Goal: Information Seeking & Learning: Learn about a topic

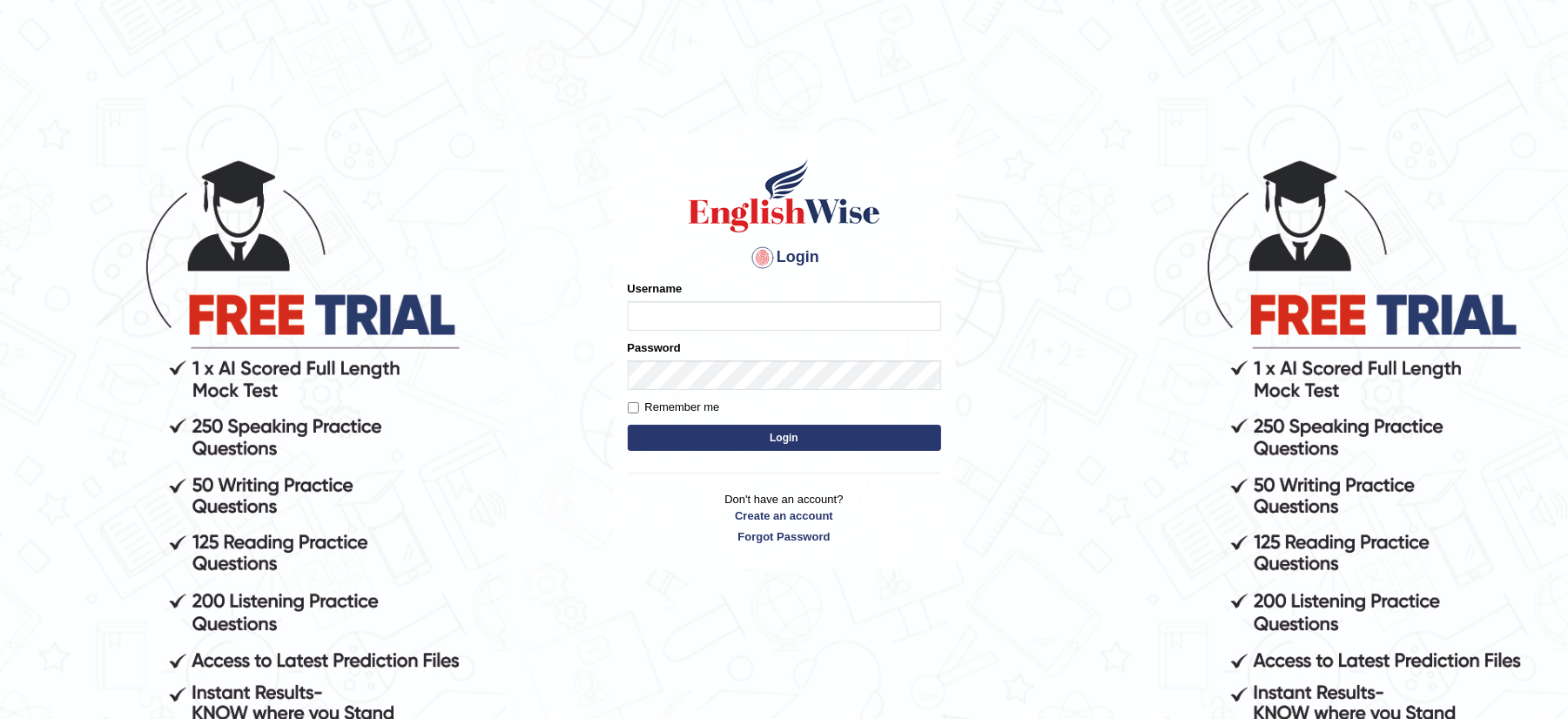
type input "musukwaluis1"
click at [865, 443] on button "Login" at bounding box center [784, 438] width 314 height 26
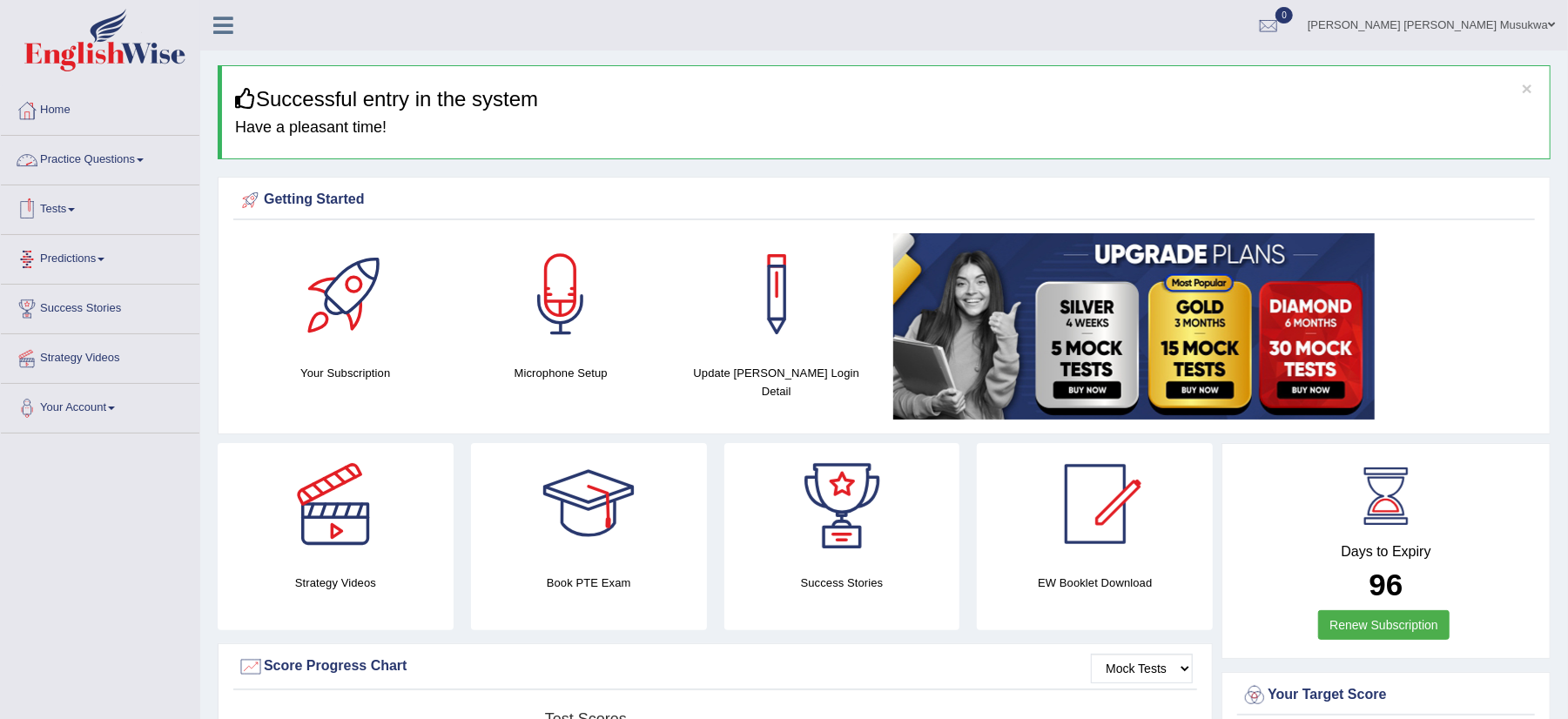
click at [100, 155] on link "Practice Questions" at bounding box center [100, 157] width 198 height 43
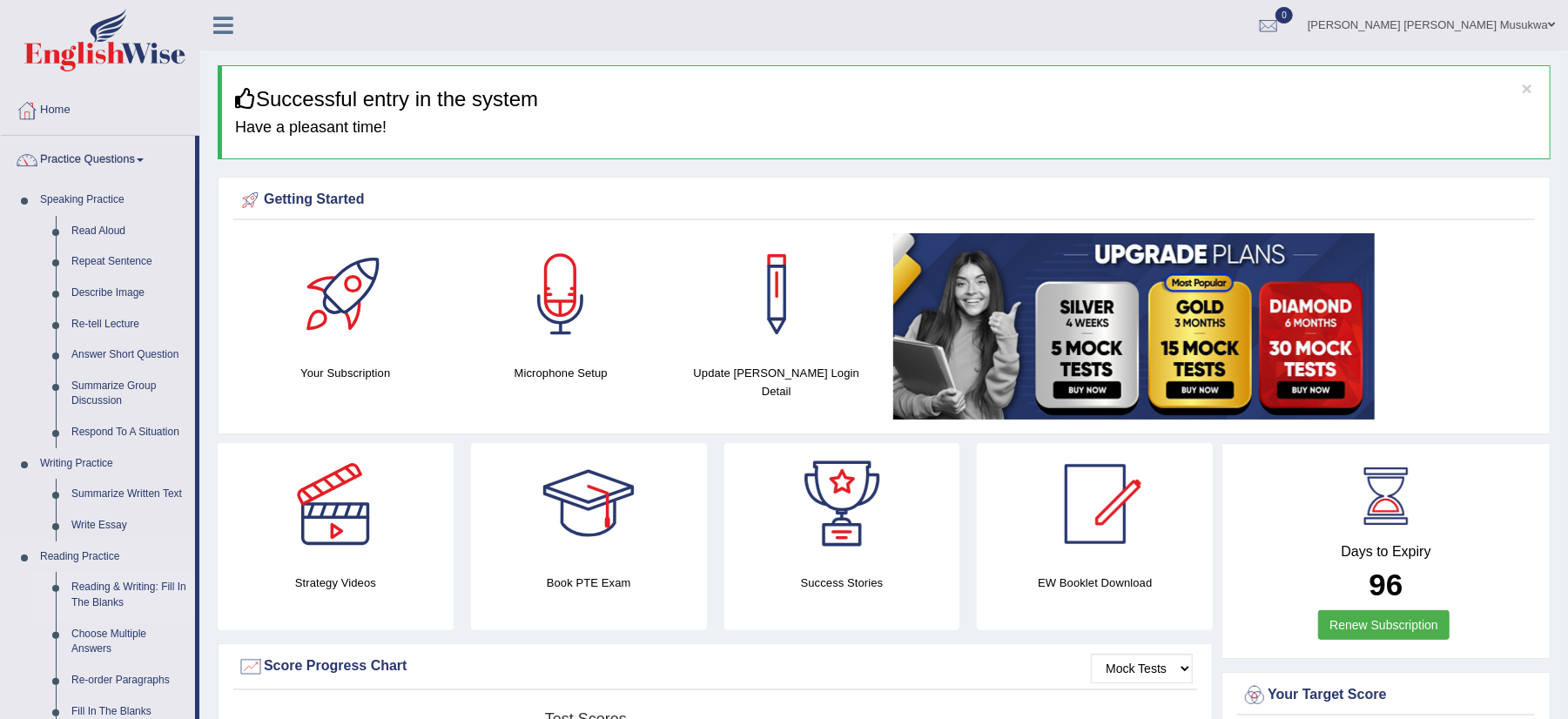
click at [155, 593] on link "Reading & Writing: Fill In The Blanks" at bounding box center [129, 595] width 131 height 46
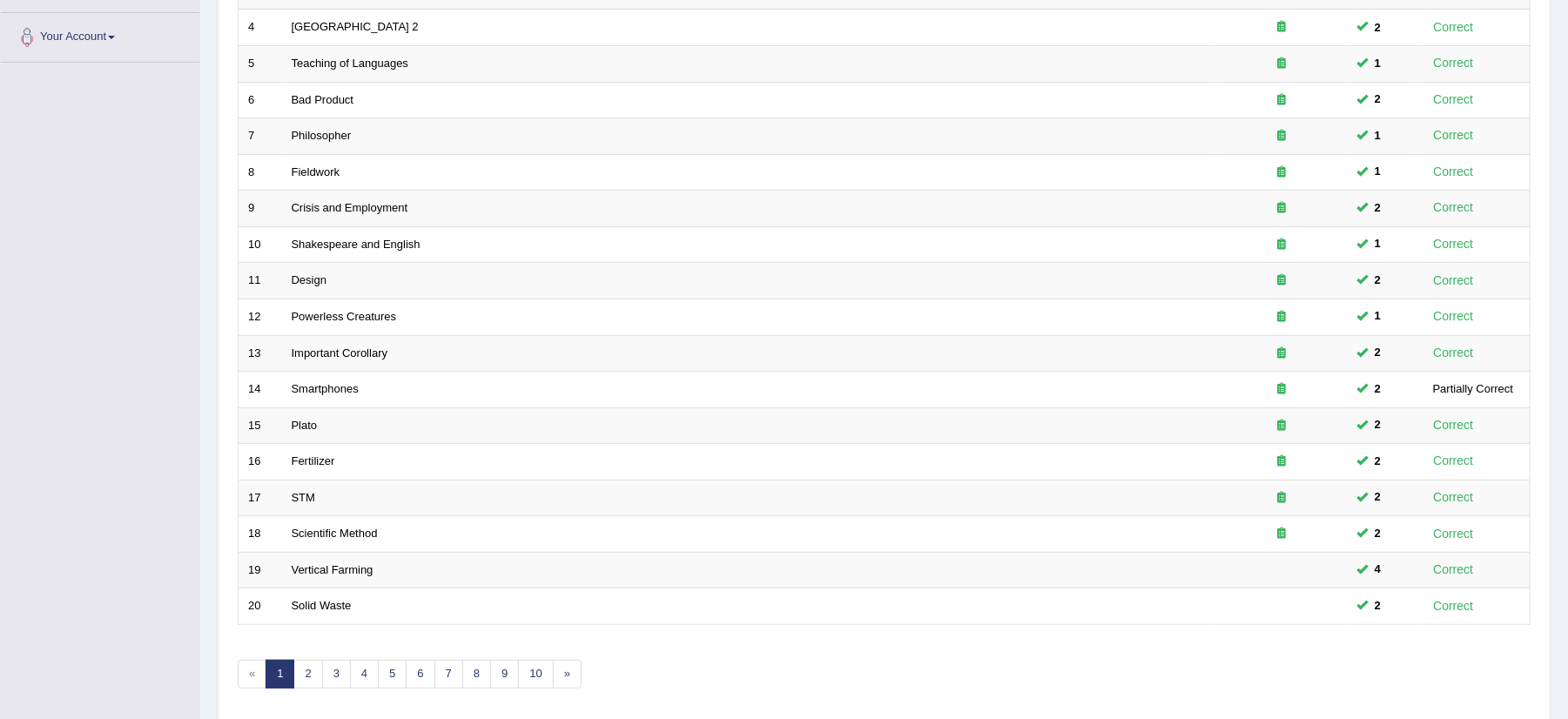
scroll to position [441, 0]
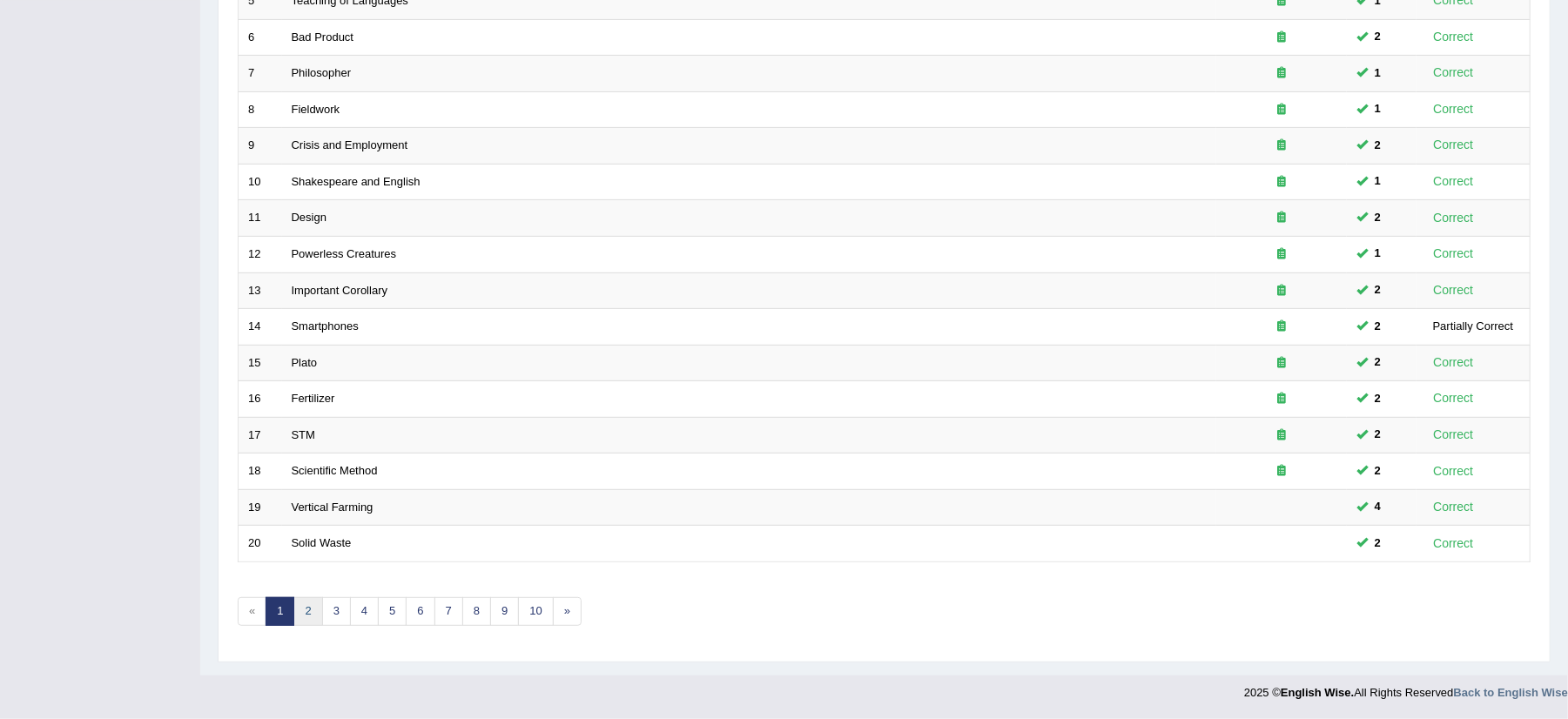
click at [311, 603] on link "2" at bounding box center [308, 612] width 29 height 29
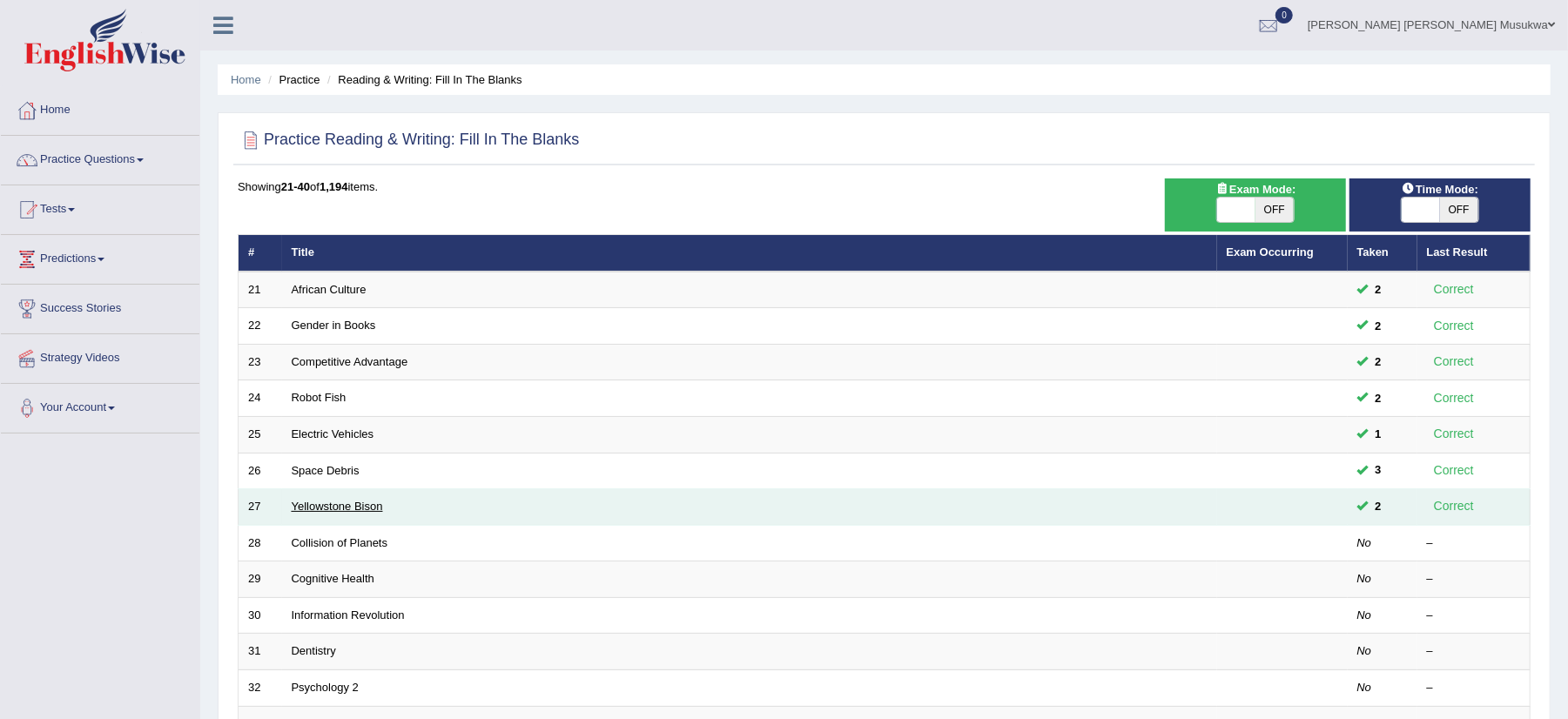
click at [323, 507] on link "Yellowstone Bison" at bounding box center [338, 506] width 92 height 13
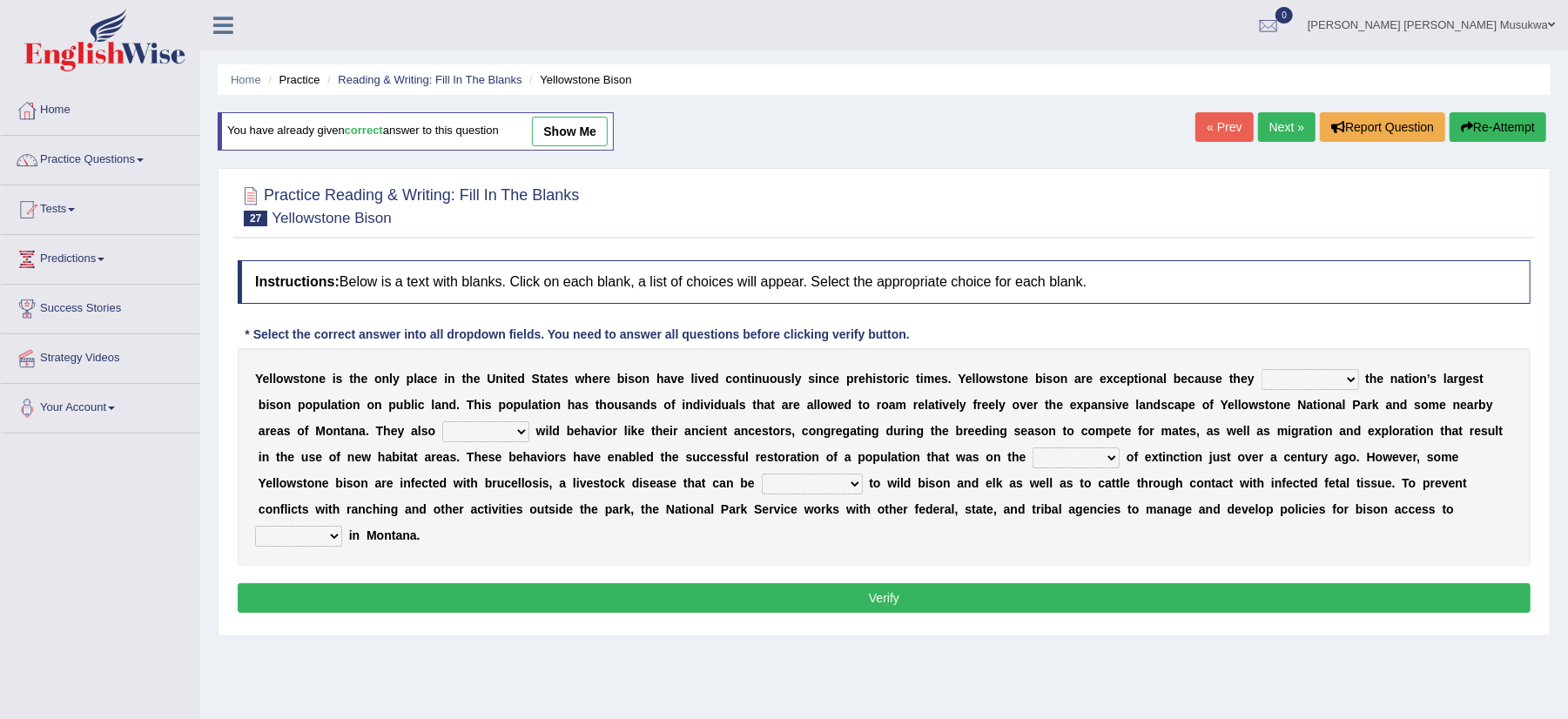
click at [1356, 374] on select "congregate comprise consist compromise" at bounding box center [1310, 380] width 98 height 21
select select "comprise"
click at [1261, 371] on select "congregate comprise consist compromise" at bounding box center [1310, 380] width 98 height 21
click at [530, 426] on select "exhibit disregard resist encourage" at bounding box center [486, 432] width 87 height 21
select select "exhibit"
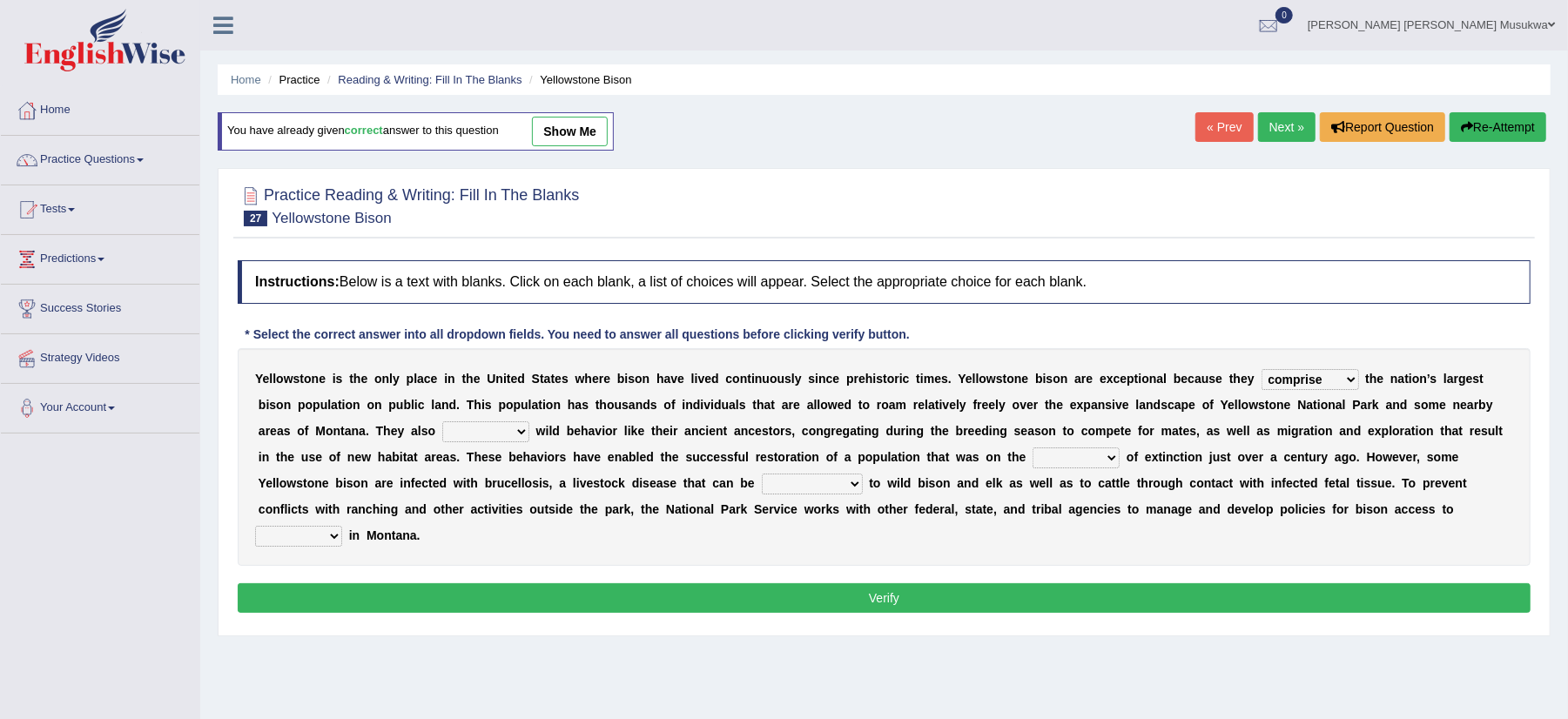
click at [442, 423] on select "exhibit disregard resist encourage" at bounding box center [486, 432] width 87 height 21
click at [1118, 457] on select "brine brink danger brindle" at bounding box center [1076, 458] width 87 height 21
select select "brink"
click at [1033, 449] on select "brine brink danger brindle" at bounding box center [1076, 458] width 87 height 21
click at [866, 480] on b at bounding box center [866, 483] width 7 height 14
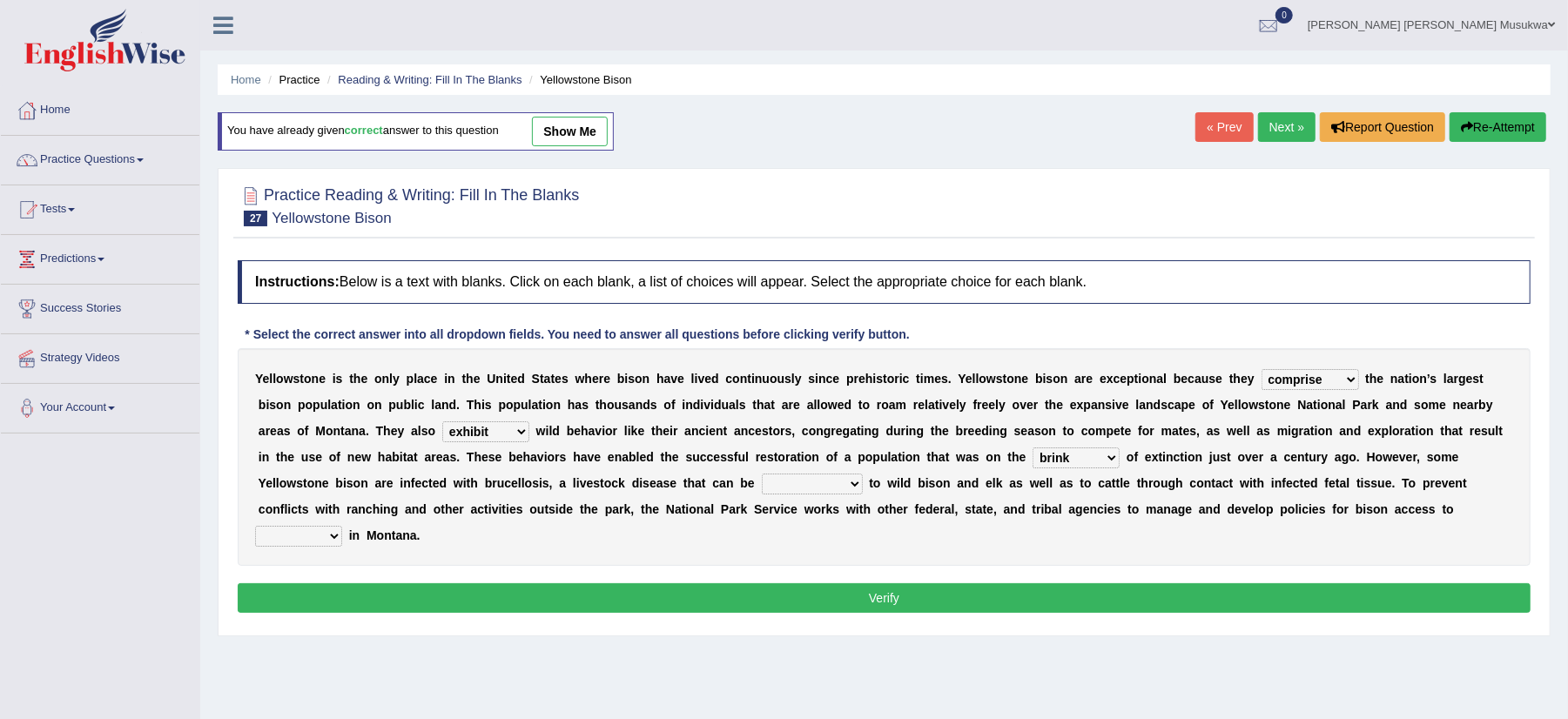
click at [858, 487] on select "transplanted transported transgressed transmitted" at bounding box center [812, 484] width 101 height 21
select select "transmitted"
click at [762, 475] on select "transplanted transported transgressed transmitted" at bounding box center [812, 484] width 101 height 21
click at [335, 537] on select "habitat habitat habitant food" at bounding box center [298, 537] width 87 height 21
select select "habitat"
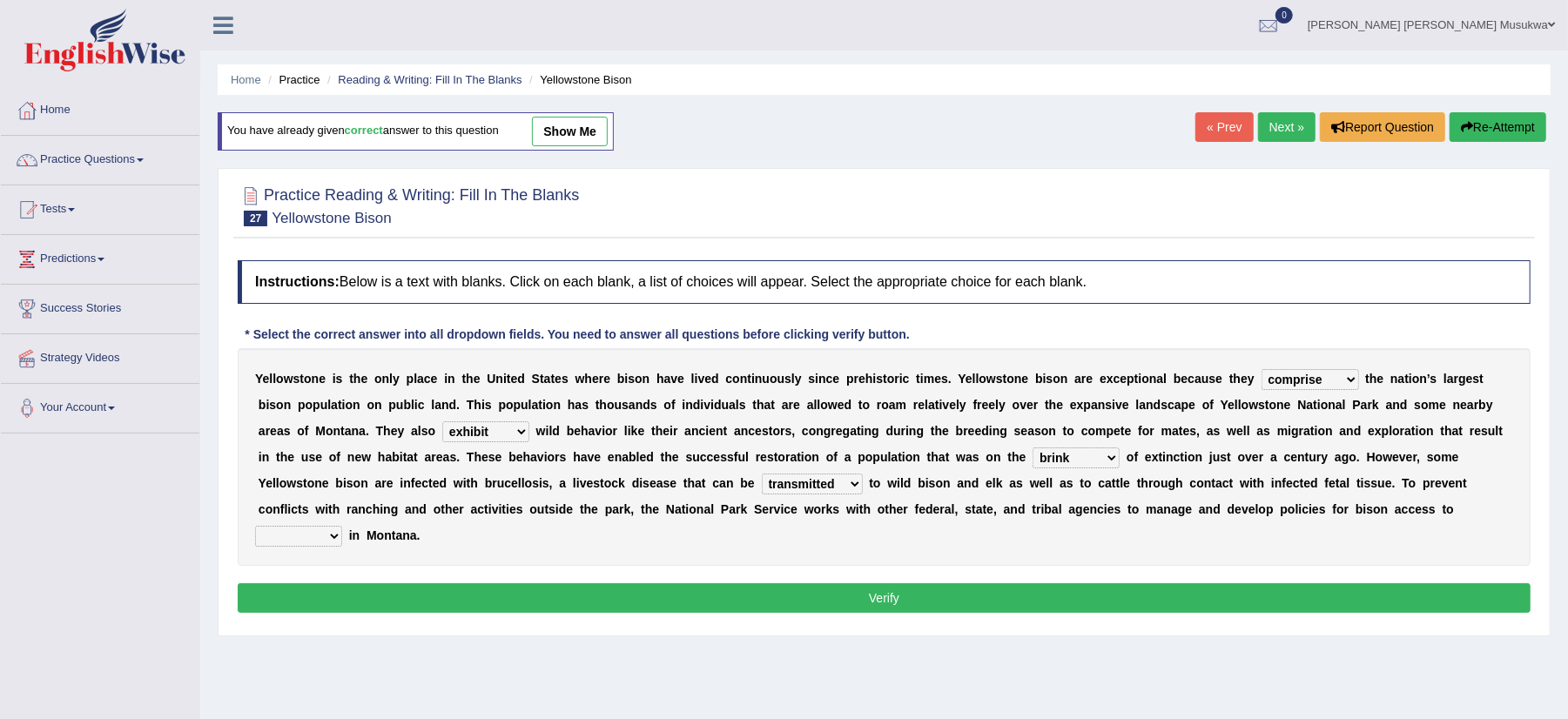
click at [255, 528] on select "habitat habitat habitant food" at bounding box center [298, 537] width 87 height 21
click at [883, 589] on button "Verify" at bounding box center [884, 598] width 1293 height 30
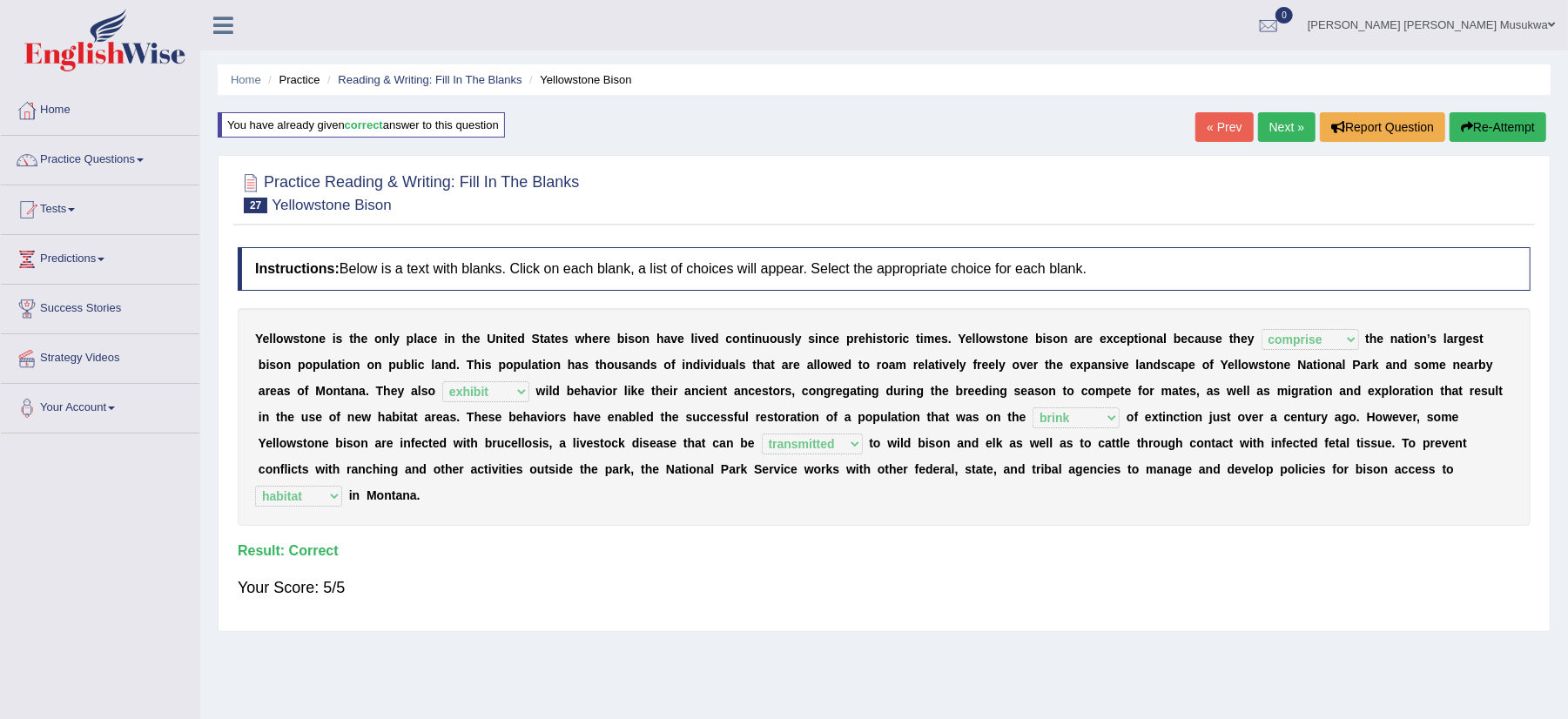
drag, startPoint x: 1169, startPoint y: 355, endPoint x: 1196, endPoint y: 329, distance: 37.5
click at [1196, 329] on div "Y e l l o w s t o n e i s t h e o n l y p l a c e i n t h e U n i t e d S t a t…" at bounding box center [884, 417] width 1293 height 218
drag, startPoint x: 1193, startPoint y: 265, endPoint x: 1199, endPoint y: 206, distance: 59.3
click at [1199, 206] on div "Practice Reading & Writing: Fill In The Blanks 27 Yellowstone Bison Instruction…" at bounding box center [884, 393] width 1333 height 477
click at [1274, 113] on link "Next »" at bounding box center [1286, 127] width 57 height 30
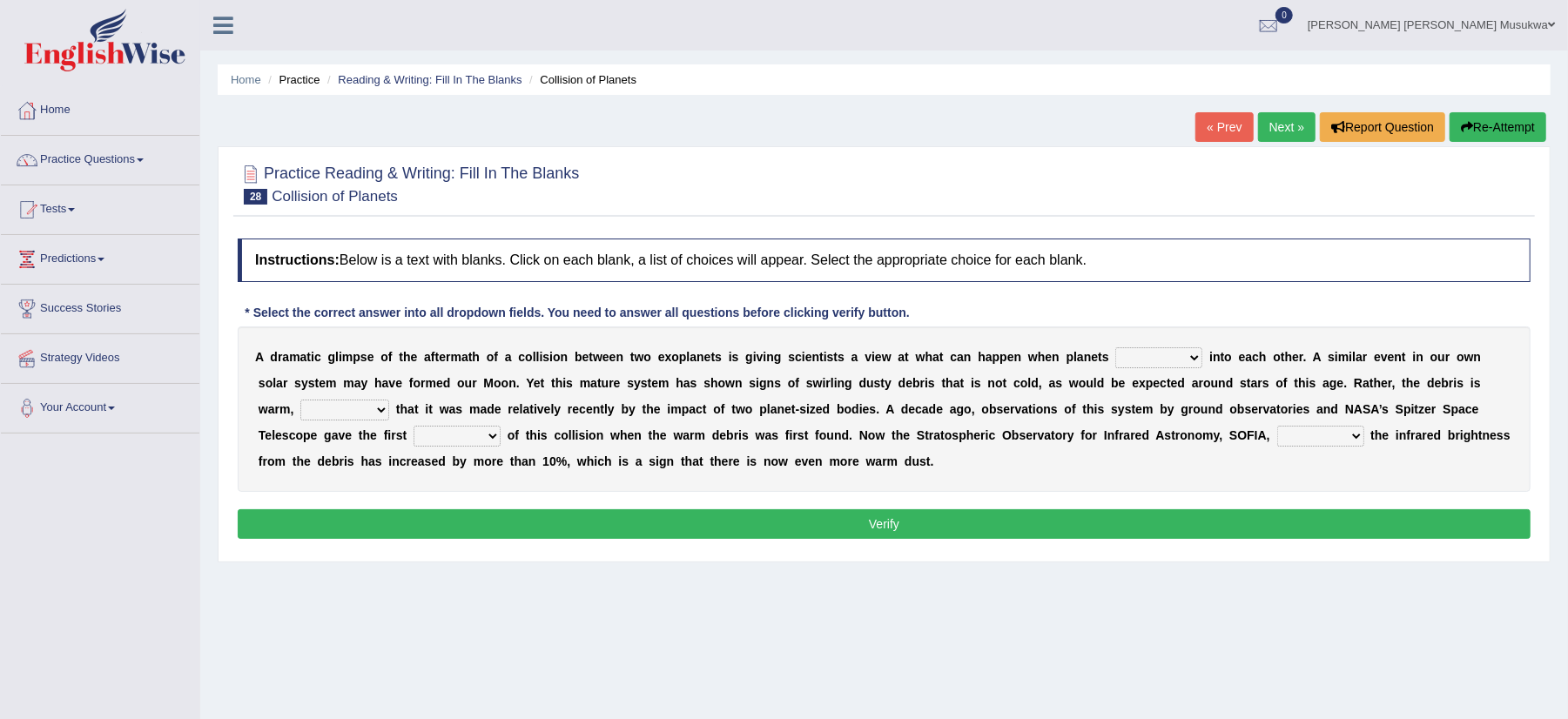
click at [1184, 360] on select "crash explore roam implode" at bounding box center [1158, 358] width 87 height 21
select select "roam"
click at [1116, 348] on select "crash explore roam implode" at bounding box center [1158, 358] width 87 height 21
click at [388, 412] on select "reinforcing sentencing forging conducing" at bounding box center [345, 410] width 89 height 21
select select "reinforcing"
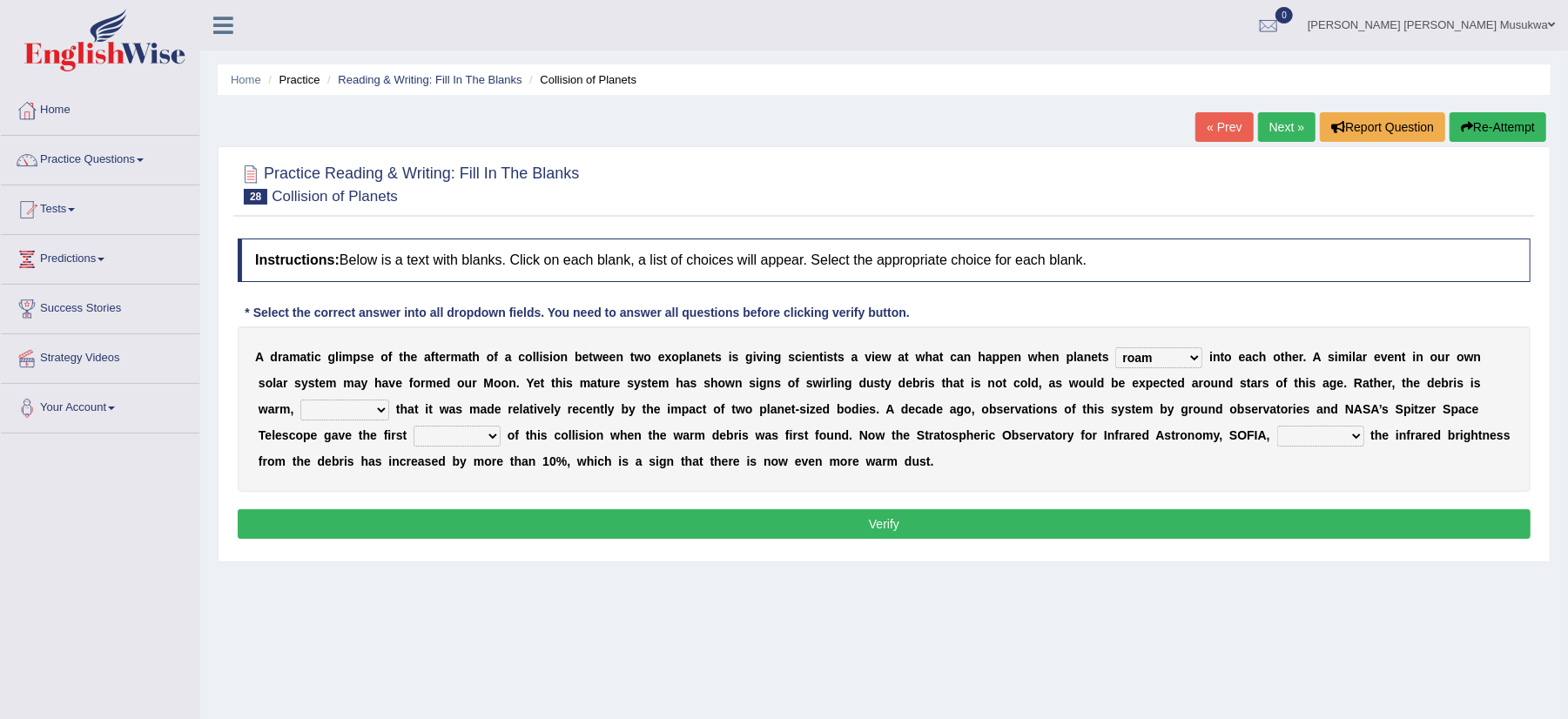
click at [301, 400] on select "reinforcing sentencing forging conducing" at bounding box center [345, 410] width 89 height 21
click at [493, 433] on select "pints faints hints taints" at bounding box center [457, 436] width 87 height 21
select select "faints"
click at [413, 426] on select "pints faints hints taints" at bounding box center [457, 436] width 87 height 21
click at [1345, 439] on select "concealed revealed repealed unsealed" at bounding box center [1320, 436] width 87 height 21
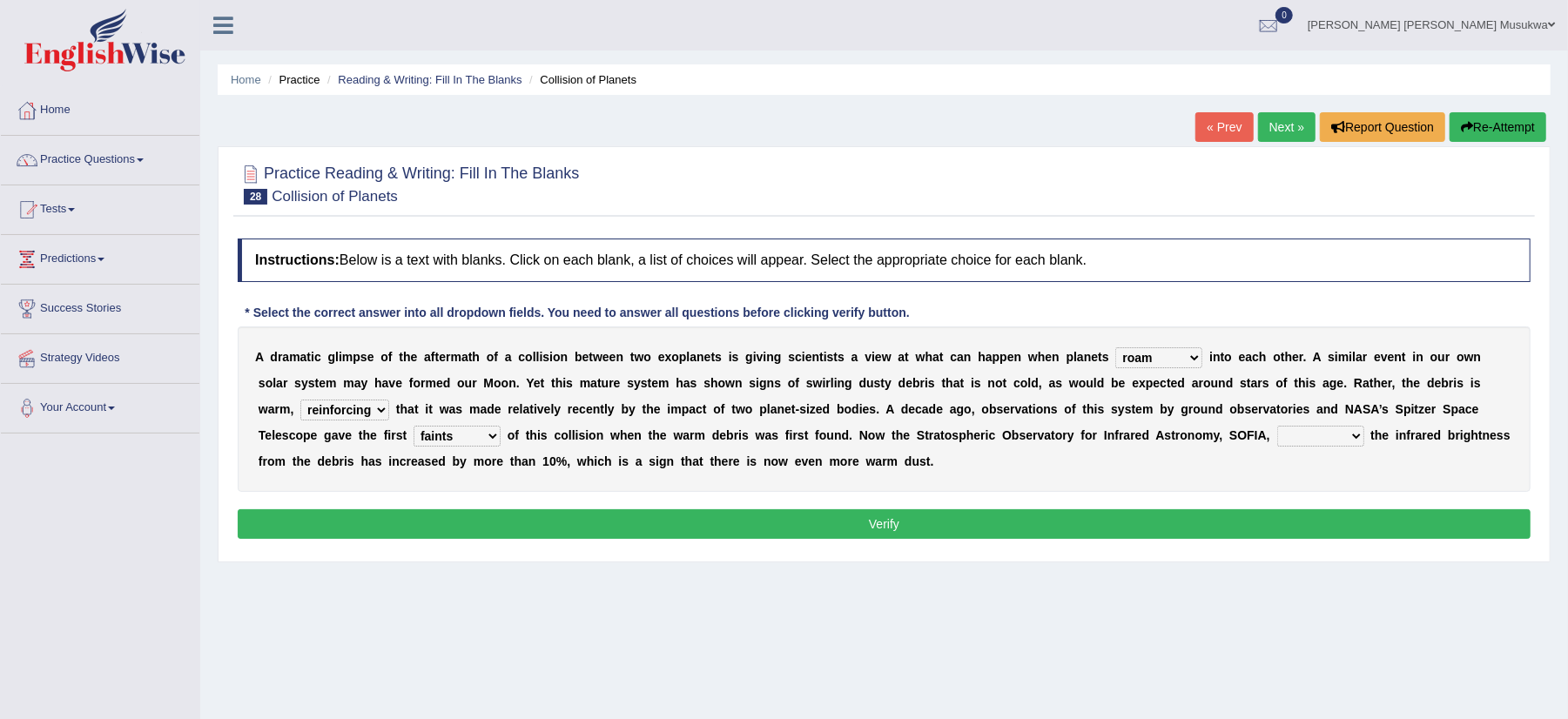
select select "revealed"
click at [1277, 426] on select "concealed revealed repealed unsealed" at bounding box center [1320, 436] width 87 height 21
click at [895, 523] on button "Verify" at bounding box center [884, 524] width 1293 height 30
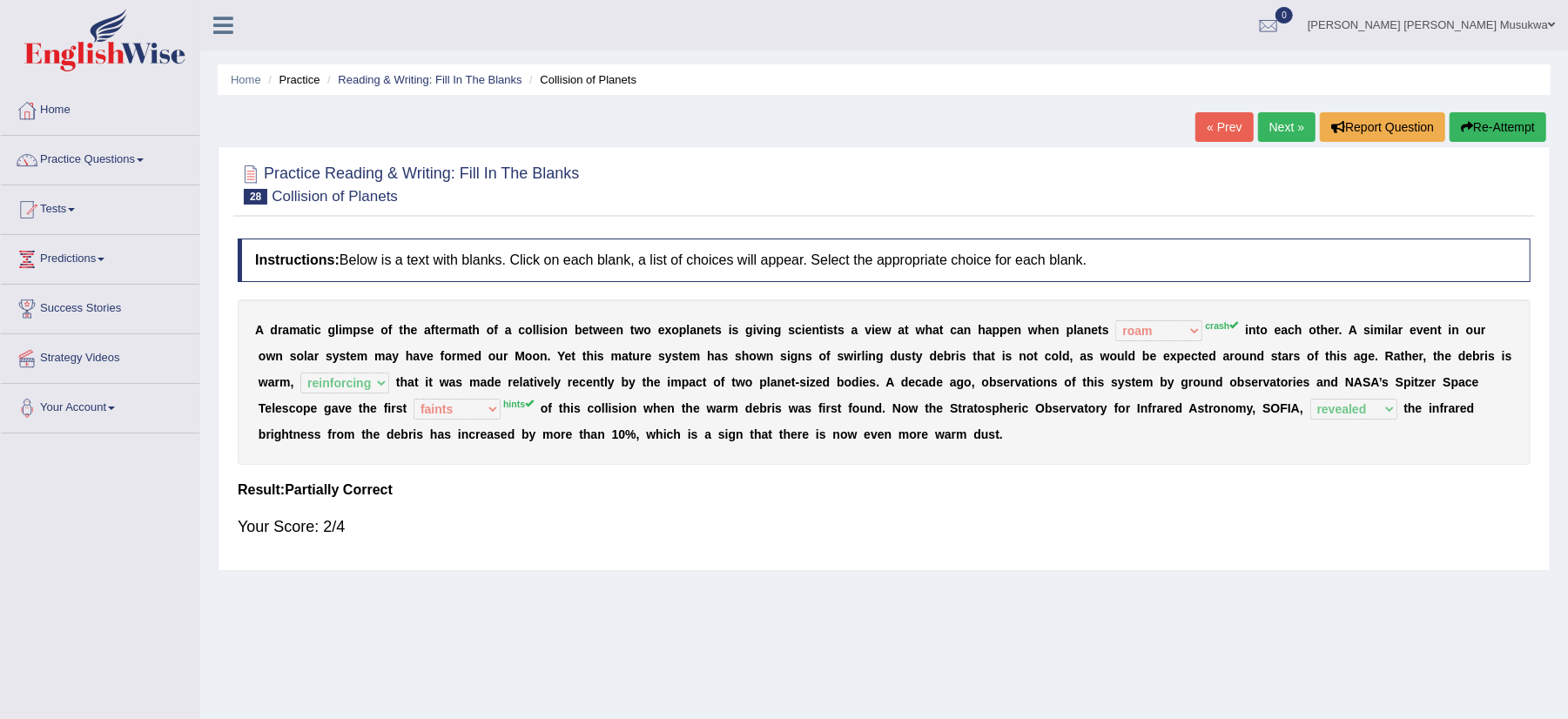
click at [1490, 119] on button "Re-Attempt" at bounding box center [1498, 127] width 97 height 30
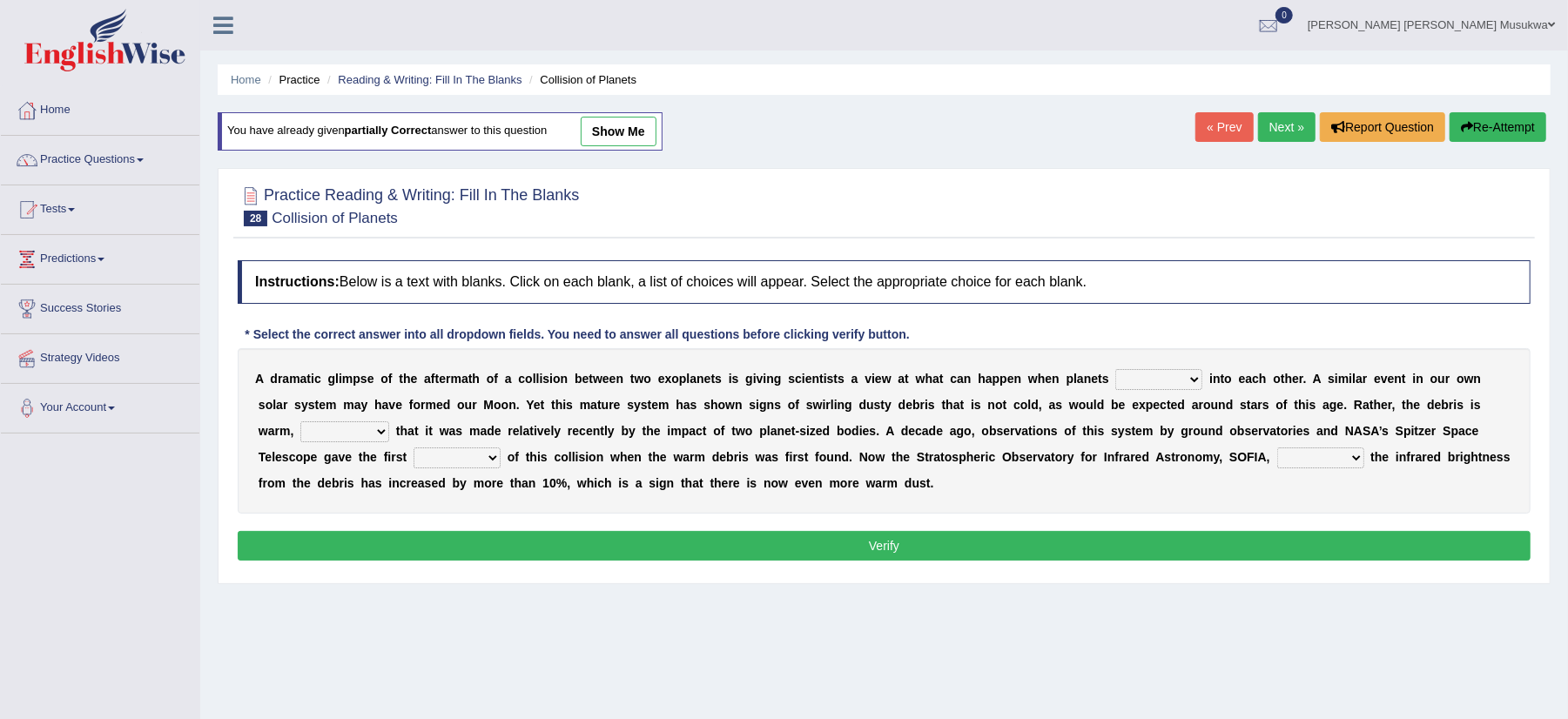
click at [1191, 380] on select "crash explore roam implode" at bounding box center [1158, 380] width 87 height 21
select select "crash"
click at [1116, 371] on select "crash explore roam implode" at bounding box center [1158, 380] width 87 height 21
click at [514, 397] on div "A d r a m a t i c g l i m p s e o f t h e a f t e r m a t h o f a c o l l i s i…" at bounding box center [884, 431] width 1293 height 166
click at [377, 428] on select "reinforcing sentencing forging conducing" at bounding box center [345, 432] width 89 height 21
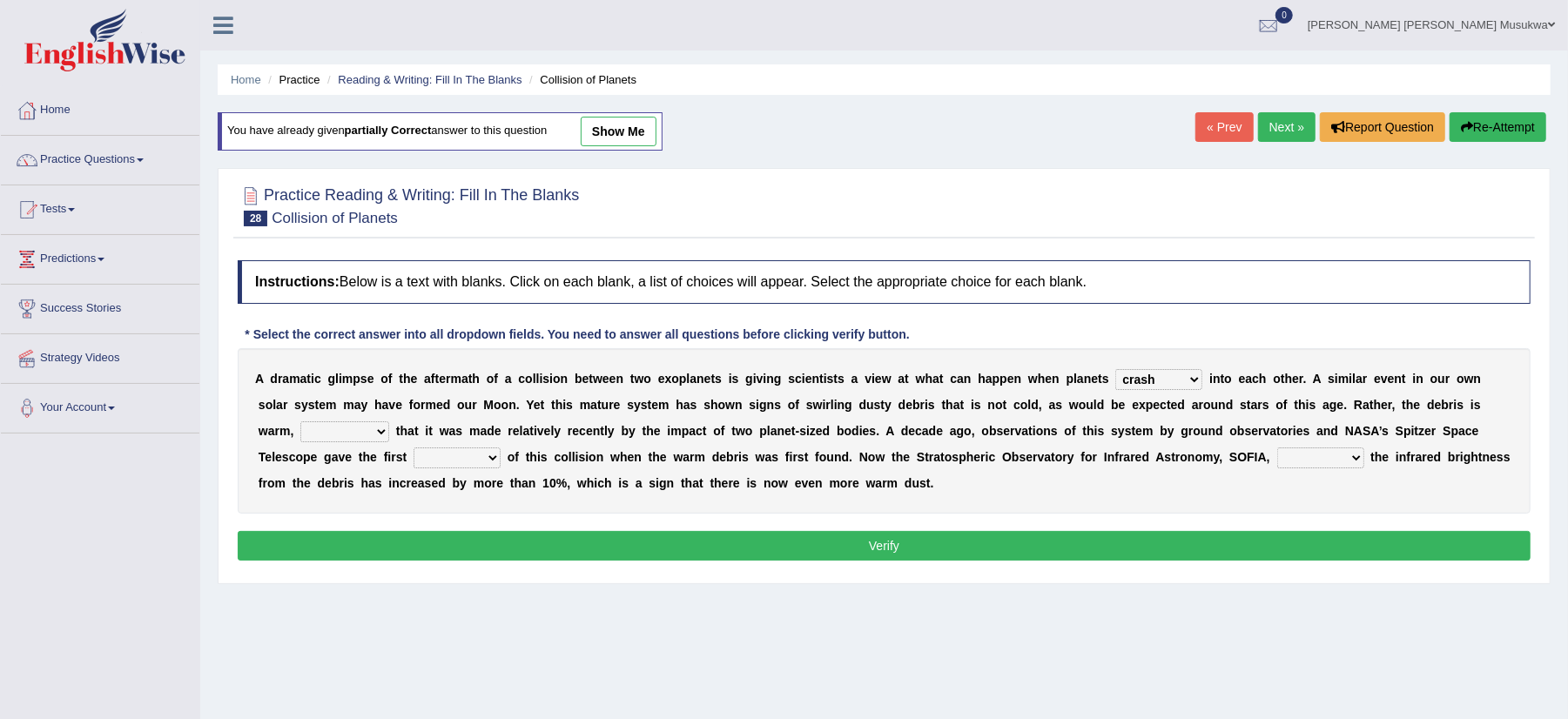
select select "reinforcing"
click at [301, 423] on select "reinforcing sentencing forging conducing" at bounding box center [345, 432] width 89 height 21
click at [494, 456] on select "pints faints hints taints" at bounding box center [457, 458] width 87 height 21
select select "hints"
click at [413, 449] on select "pints faints hints taints" at bounding box center [457, 458] width 87 height 21
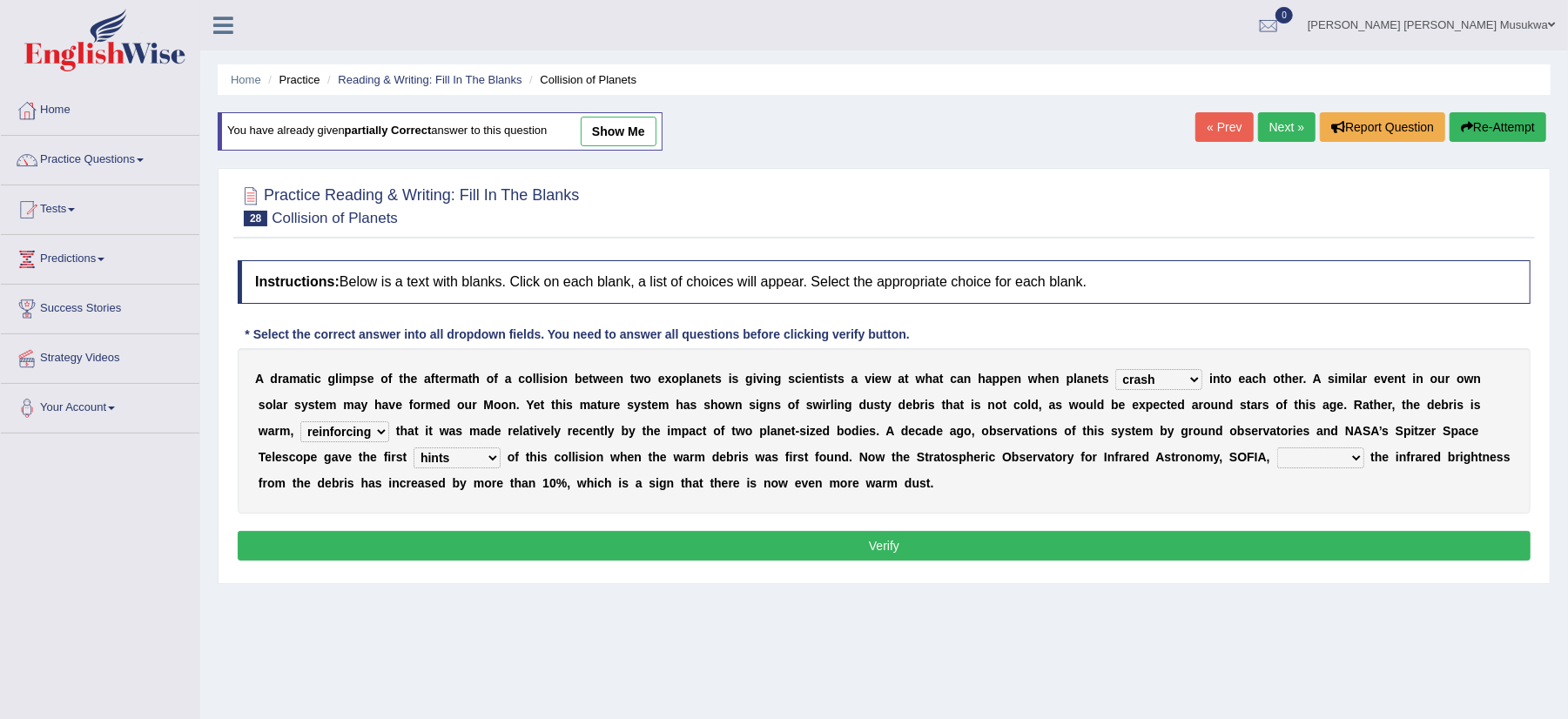
click at [1356, 456] on select "concealed revealed repealed unsealed" at bounding box center [1320, 458] width 87 height 21
click at [1355, 456] on select "concealed revealed repealed unsealed" at bounding box center [1320, 458] width 87 height 21
select select "revealed"
click at [1277, 449] on select "concealed revealed repealed unsealed" at bounding box center [1320, 458] width 87 height 21
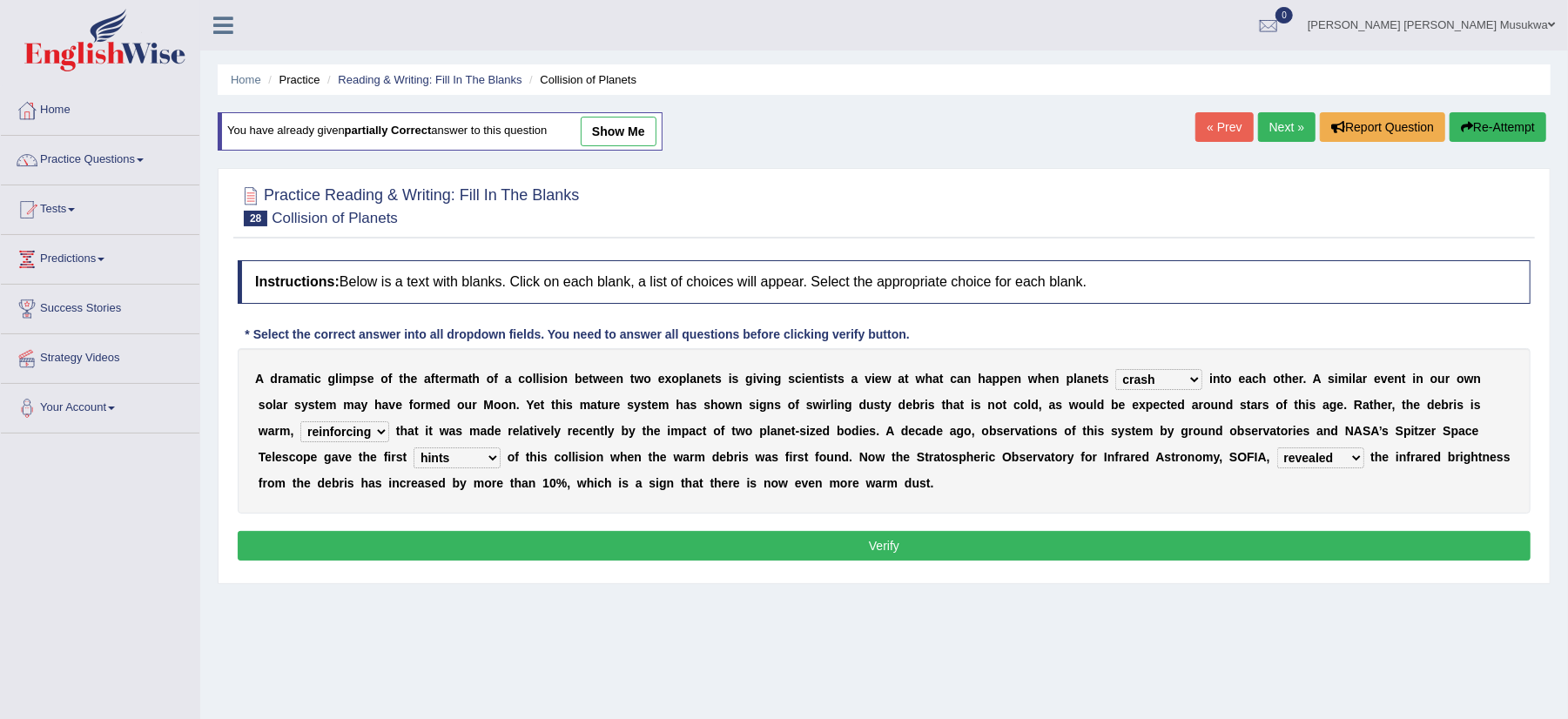
click at [917, 539] on button "Verify" at bounding box center [884, 546] width 1293 height 30
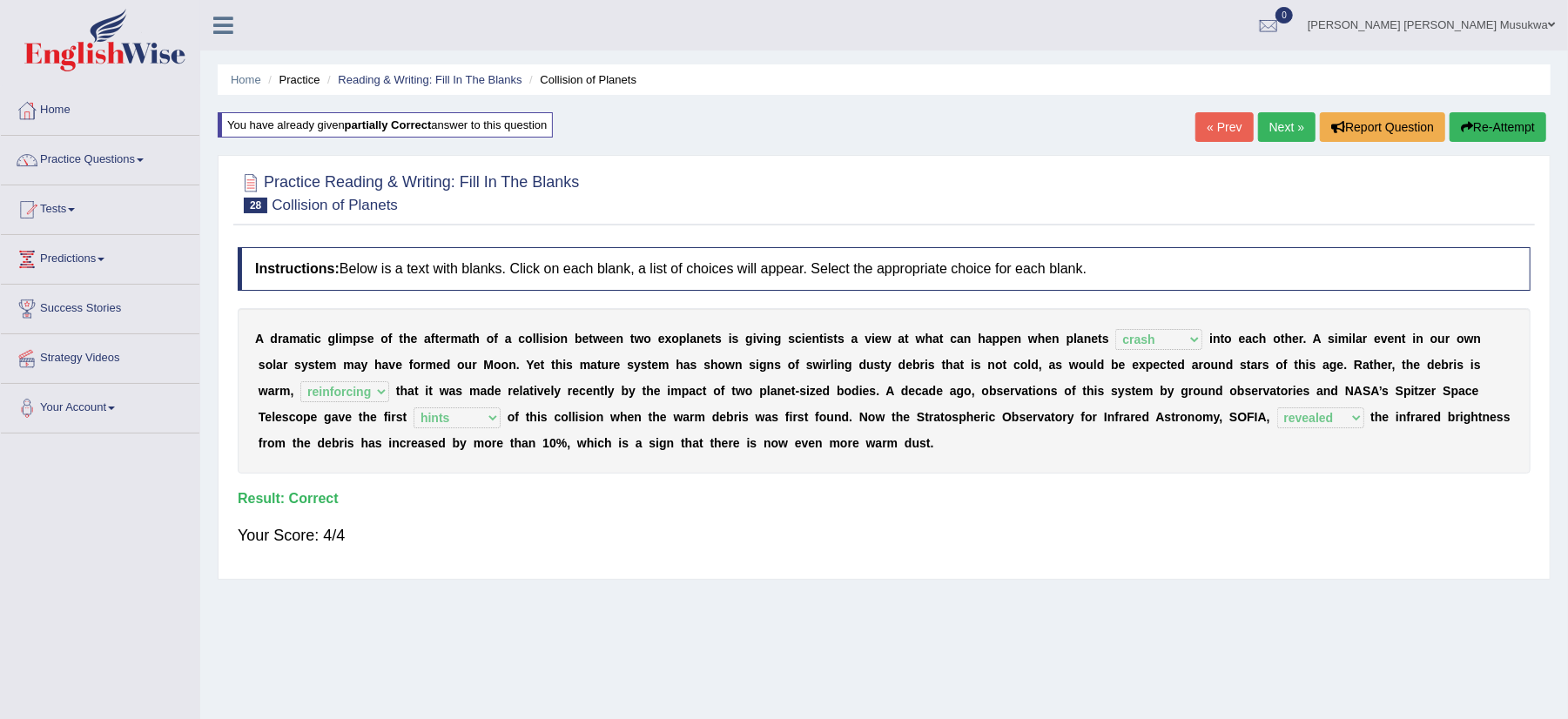
click at [1292, 118] on link "Next »" at bounding box center [1286, 127] width 57 height 30
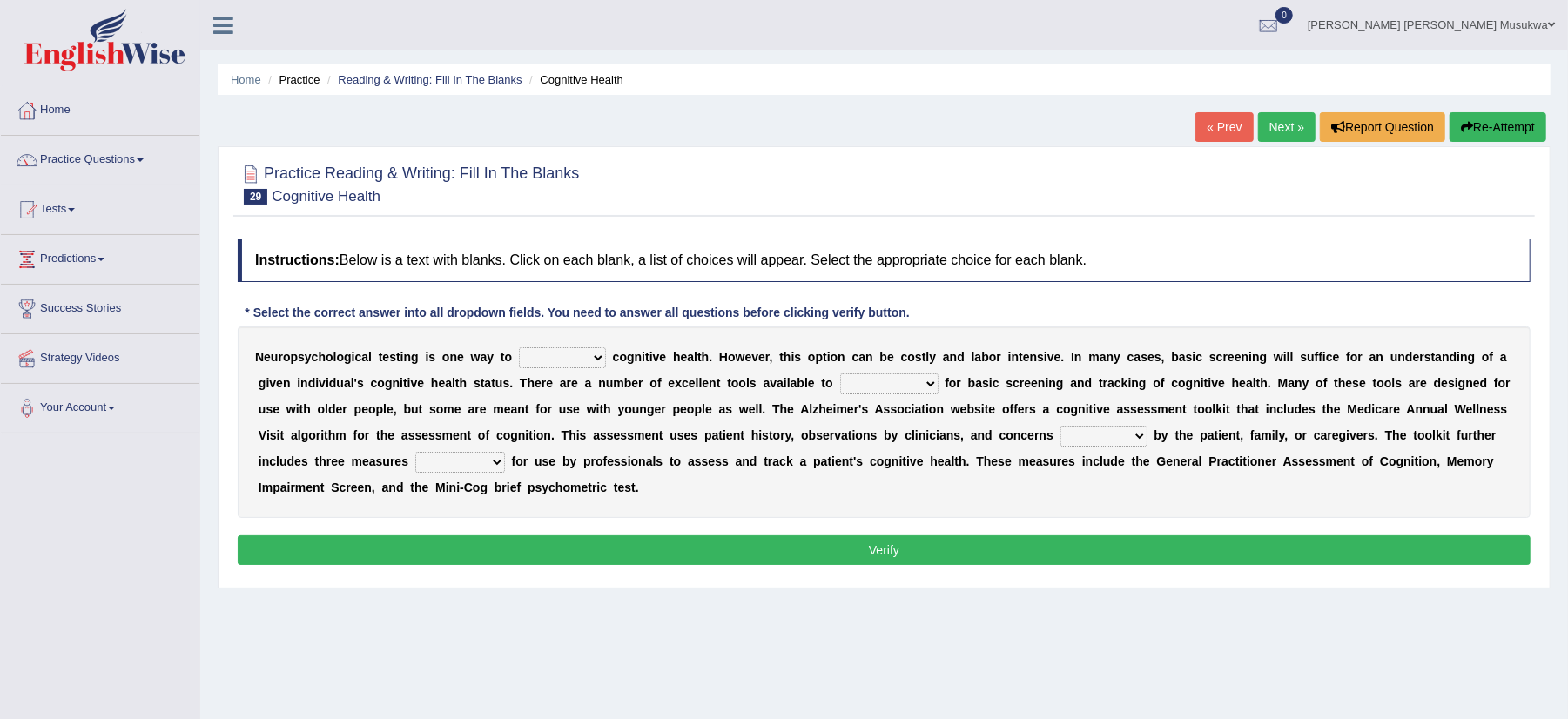
click at [596, 359] on select "obsess assess possess access" at bounding box center [562, 358] width 87 height 21
click at [519, 348] on select "obsess assess possess access" at bounding box center [562, 358] width 87 height 21
click at [597, 363] on select "obsess assess possess access" at bounding box center [562, 358] width 87 height 21
select select "access"
click at [519, 348] on select "obsess assess possess access" at bounding box center [562, 358] width 87 height 21
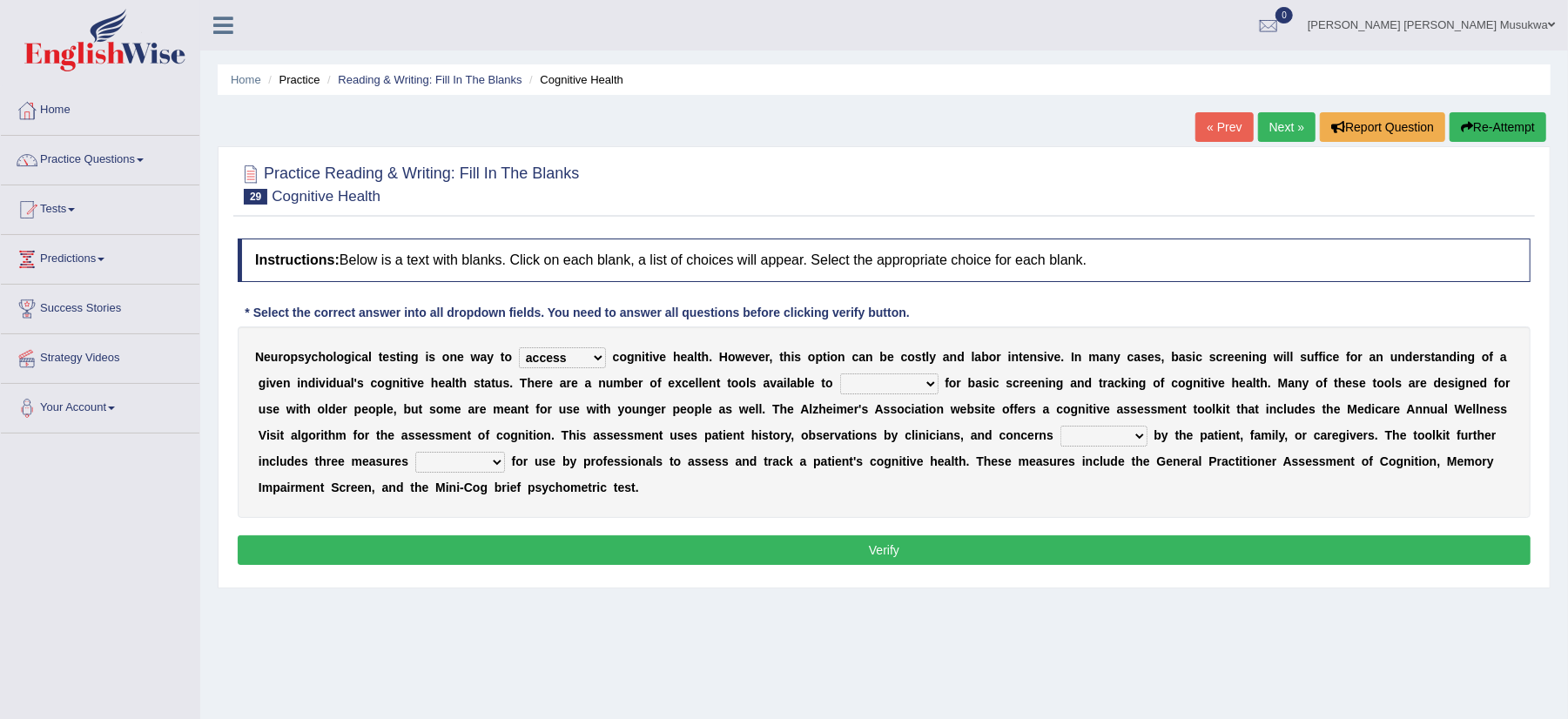
click at [935, 388] on select "stationers practitioners petitioners questioners" at bounding box center [889, 384] width 99 height 21
select select "practitioners"
click at [840, 374] on select "stationers practitioners petitioners questioners" at bounding box center [889, 384] width 99 height 21
click at [1148, 439] on select "raised rising arising praised" at bounding box center [1104, 436] width 87 height 21
select select "rising"
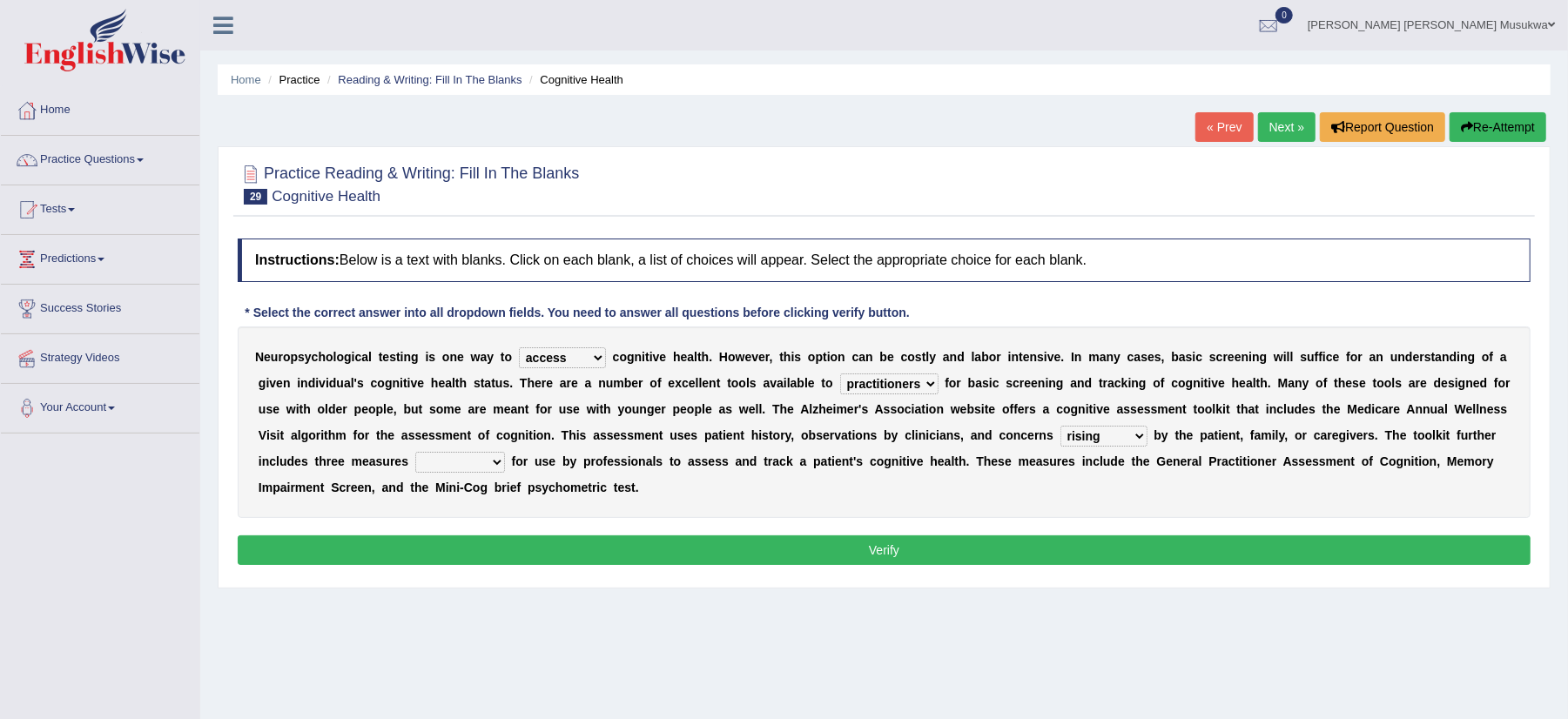
click at [1119, 426] on select "raised rising arising praised" at bounding box center [1104, 436] width 87 height 21
click at [505, 462] on select "validated intimidated dilapidated antedated" at bounding box center [460, 463] width 90 height 21
select select "intimidated"
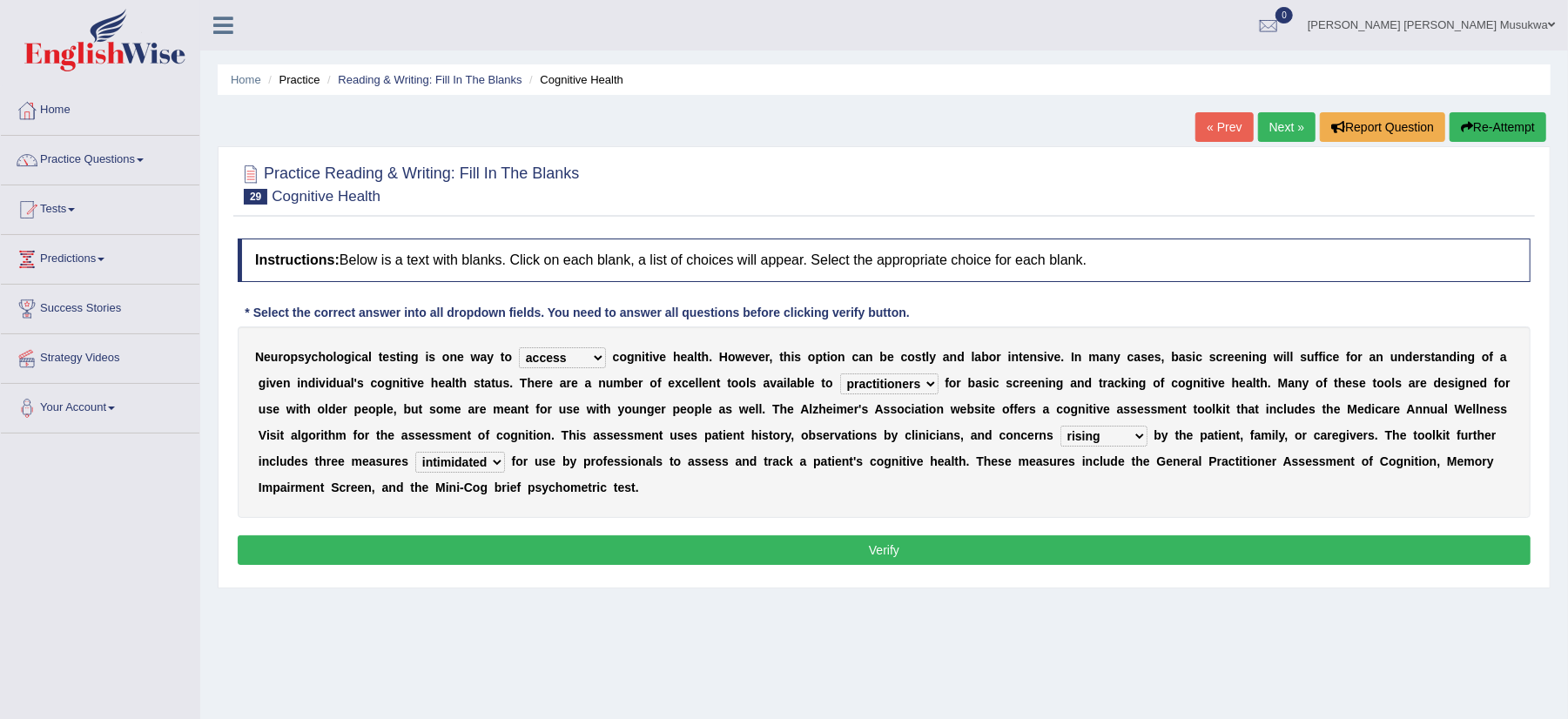
click at [462, 453] on select "validated intimidated dilapidated antedated" at bounding box center [460, 463] width 90 height 21
click at [883, 559] on button "Verify" at bounding box center [884, 551] width 1293 height 30
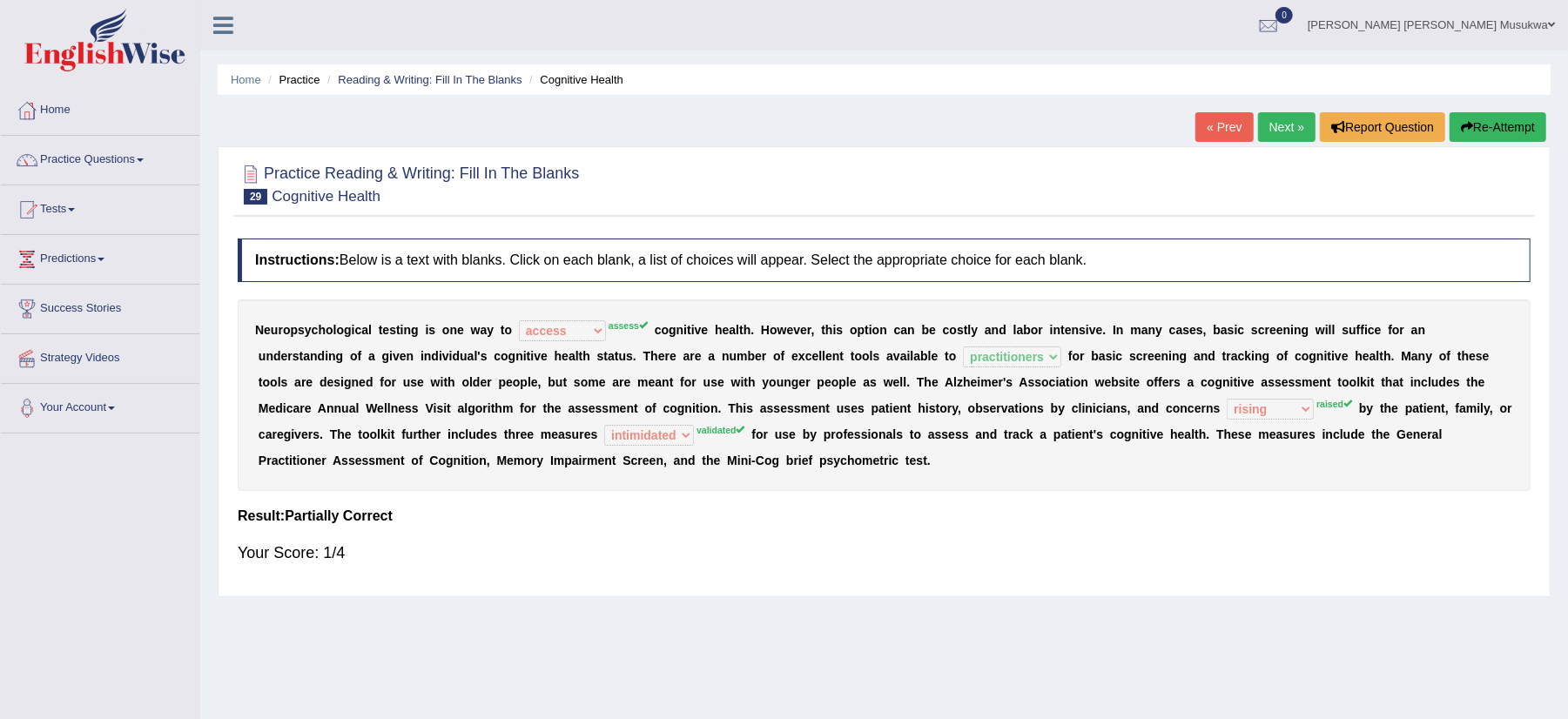
click at [1495, 122] on button "Re-Attempt" at bounding box center [1498, 127] width 97 height 30
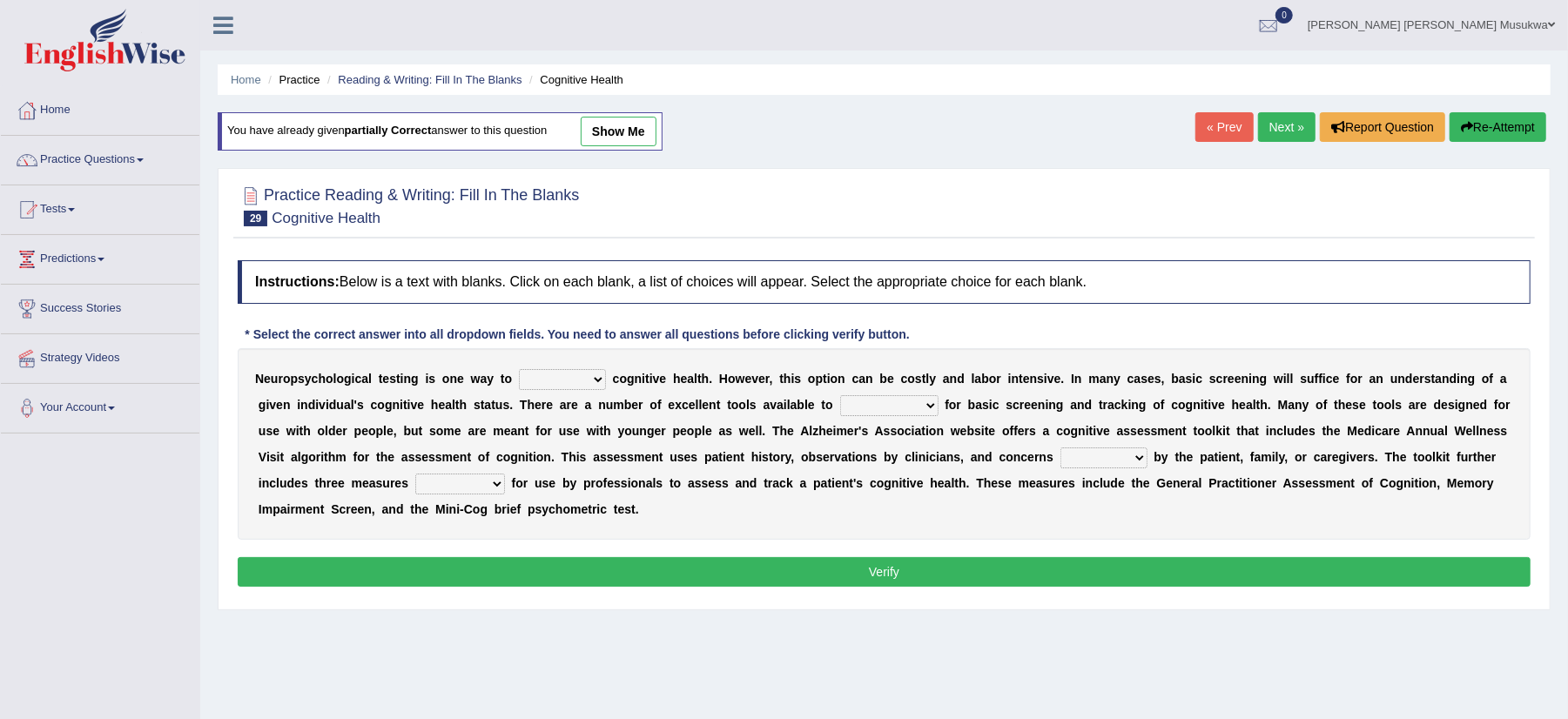
click at [586, 378] on select "obsess assess possess access" at bounding box center [562, 380] width 87 height 21
select select "assess"
click at [519, 371] on select "obsess assess possess access" at bounding box center [562, 380] width 87 height 21
click at [931, 402] on select "stationers practitioners petitioners questioners" at bounding box center [889, 405] width 99 height 21
select select "practitioners"
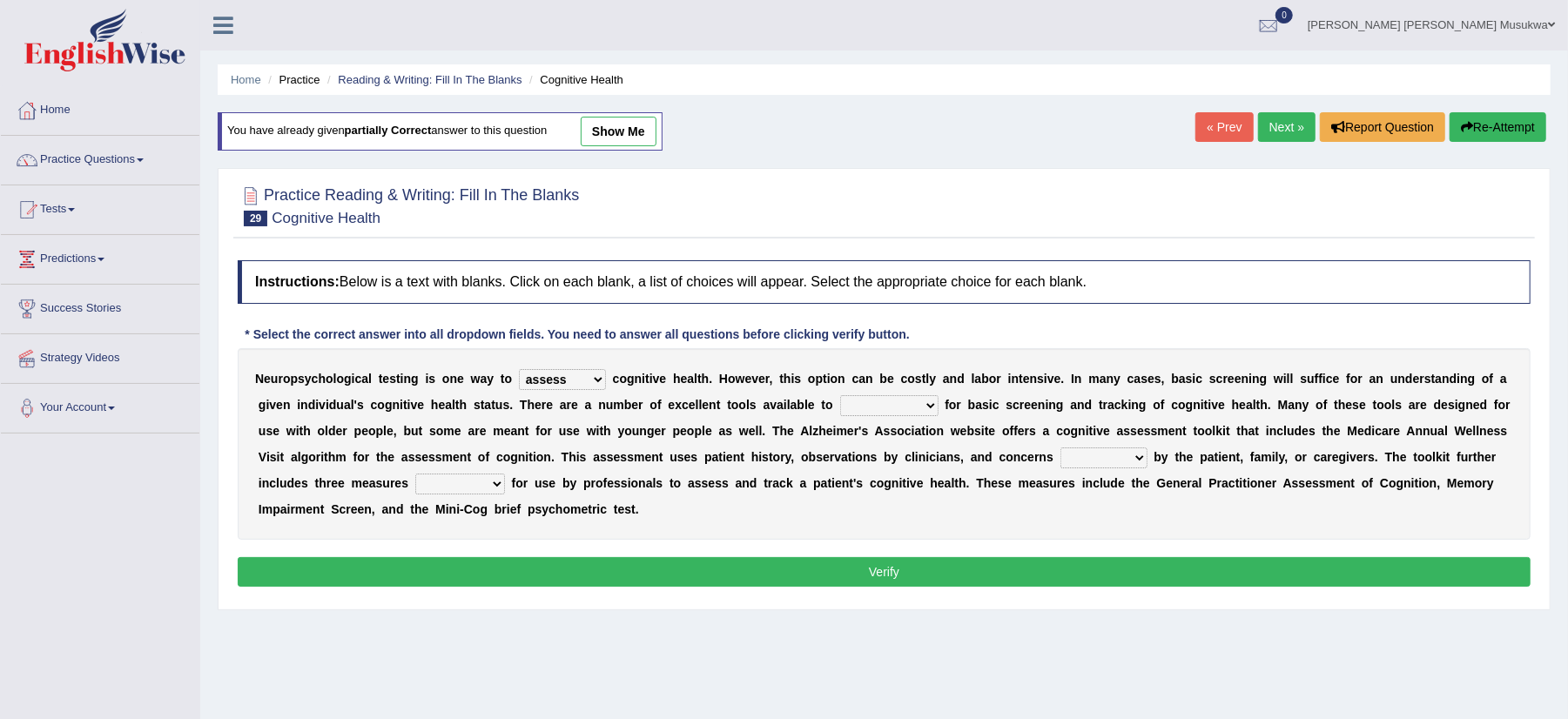
click at [840, 397] on select "stationers practitioners petitioners questioners" at bounding box center [889, 405] width 99 height 21
click at [1148, 457] on select "raised rising arising praised" at bounding box center [1104, 458] width 87 height 21
select select "arising"
click at [1119, 449] on select "raised rising arising praised" at bounding box center [1104, 458] width 87 height 21
click at [505, 478] on select "validated intimidated dilapidated antedated" at bounding box center [460, 484] width 90 height 21
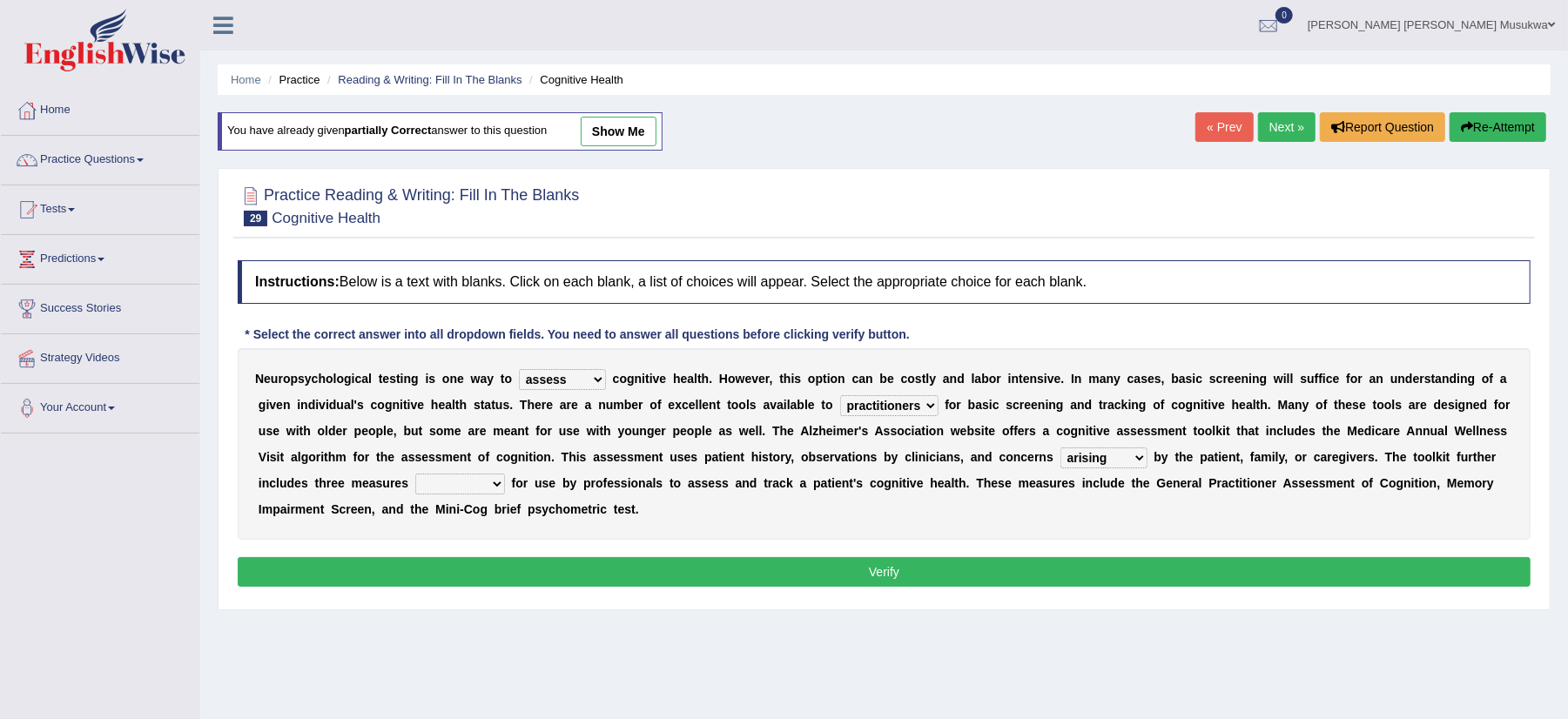
select select "validated"
click at [462, 475] on select "validated intimidated dilapidated antedated" at bounding box center [460, 484] width 90 height 21
click at [903, 567] on button "Verify" at bounding box center [884, 572] width 1293 height 30
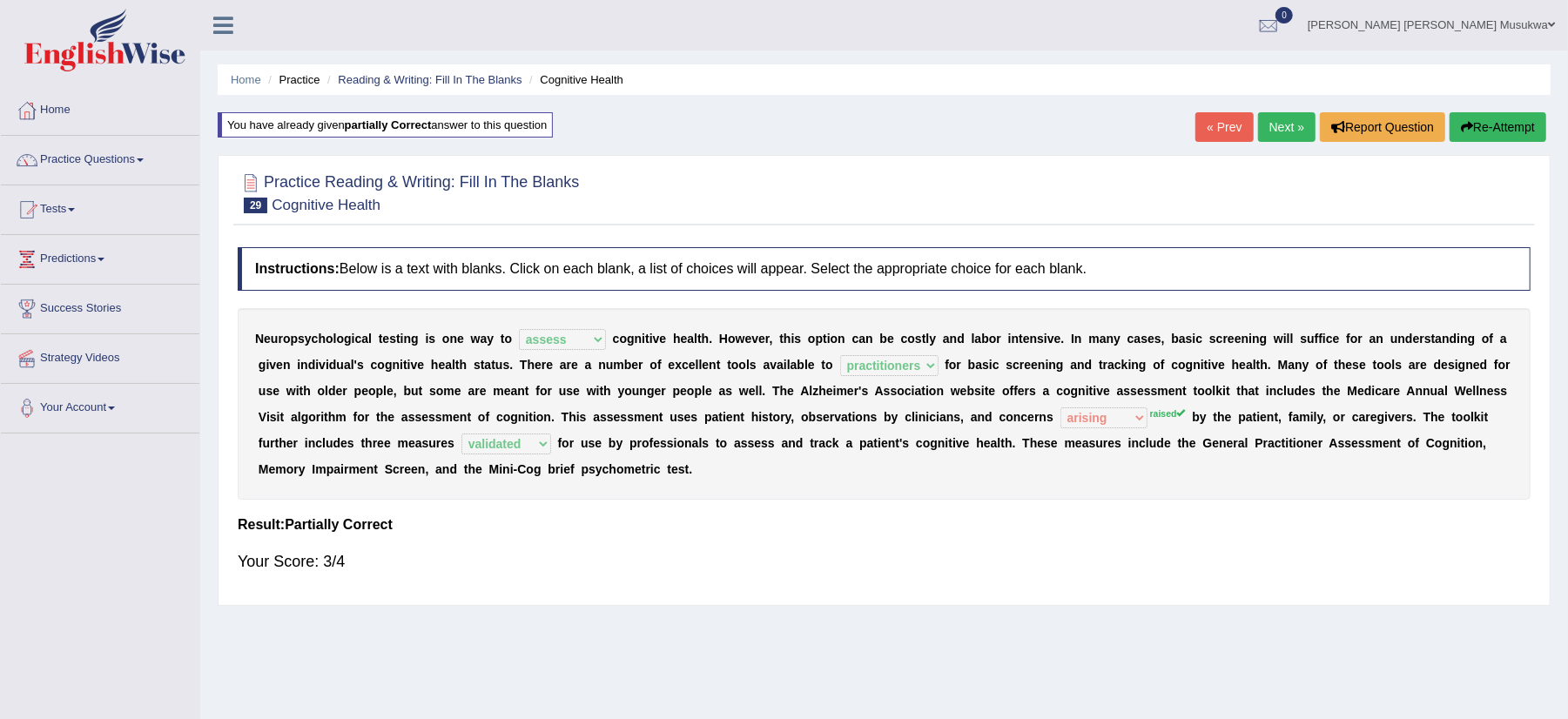
click at [1505, 129] on button "Re-Attempt" at bounding box center [1498, 127] width 97 height 30
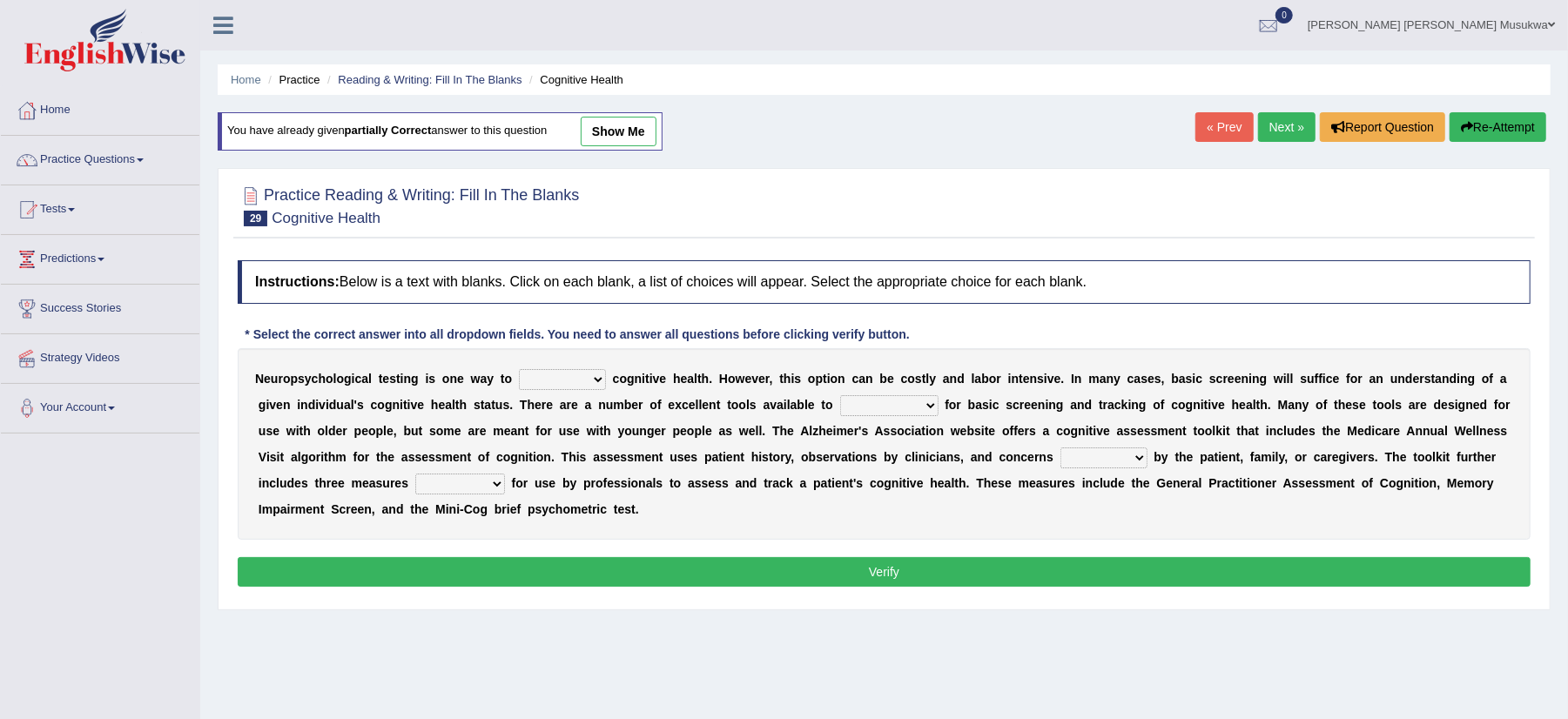
click at [598, 370] on select "obsess assess possess access" at bounding box center [562, 380] width 87 height 21
select select "assess"
click at [519, 371] on select "obsess assess possess access" at bounding box center [562, 380] width 87 height 21
click at [923, 411] on select "stationers practitioners petitioners questioners" at bounding box center [889, 405] width 99 height 21
select select "practitioners"
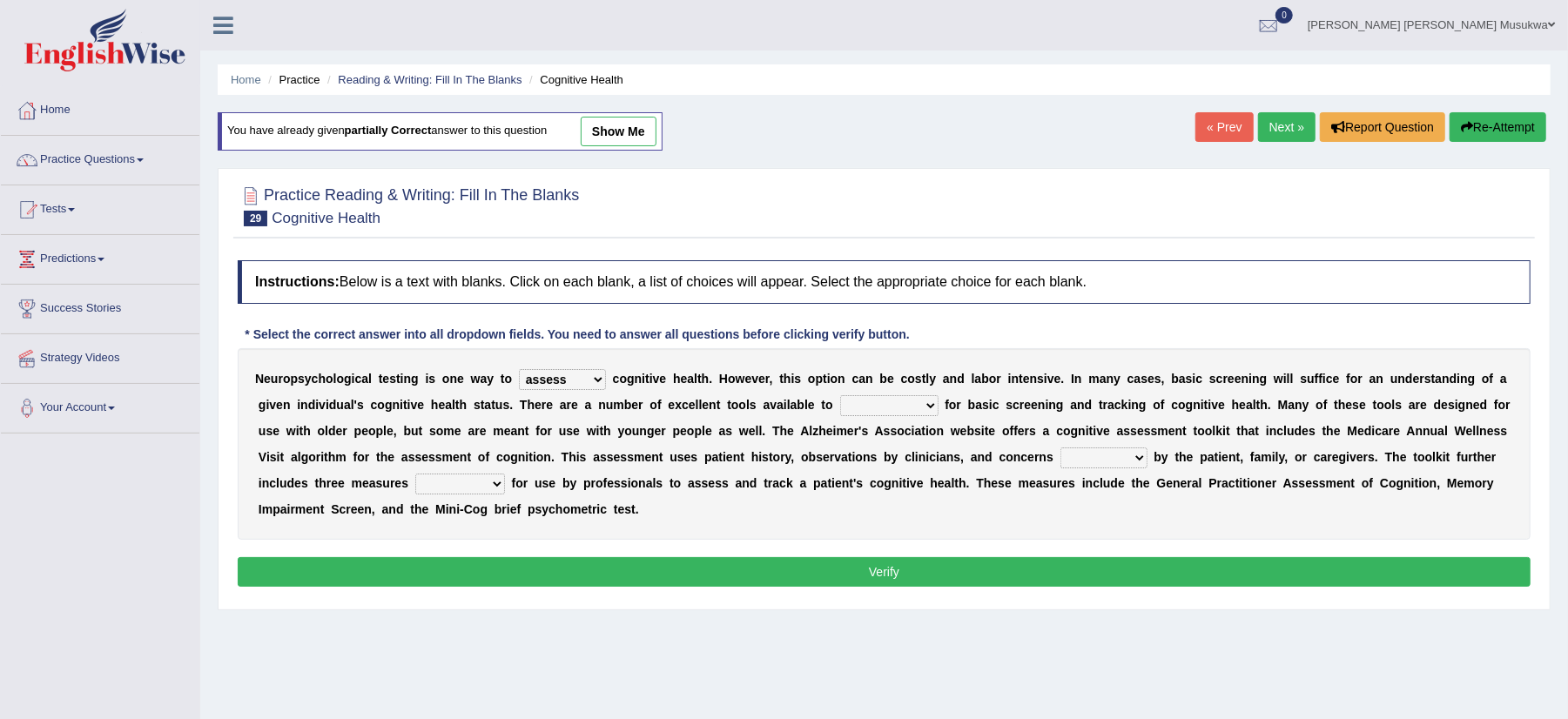
click at [840, 397] on select "stationers practitioners petitioners questioners" at bounding box center [889, 405] width 99 height 21
drag, startPoint x: 872, startPoint y: 477, endPoint x: 780, endPoint y: 477, distance: 92.0
click at [780, 477] on div "N e u r o p s y c h o l o g i c a l t e s t i n g i s o n e w a y t o obsess as…" at bounding box center [884, 443] width 1293 height 191
click at [505, 484] on select "validated intimidated dilapidated antedated" at bounding box center [460, 484] width 90 height 21
click at [462, 475] on select "validated intimidated dilapidated antedated" at bounding box center [460, 484] width 90 height 21
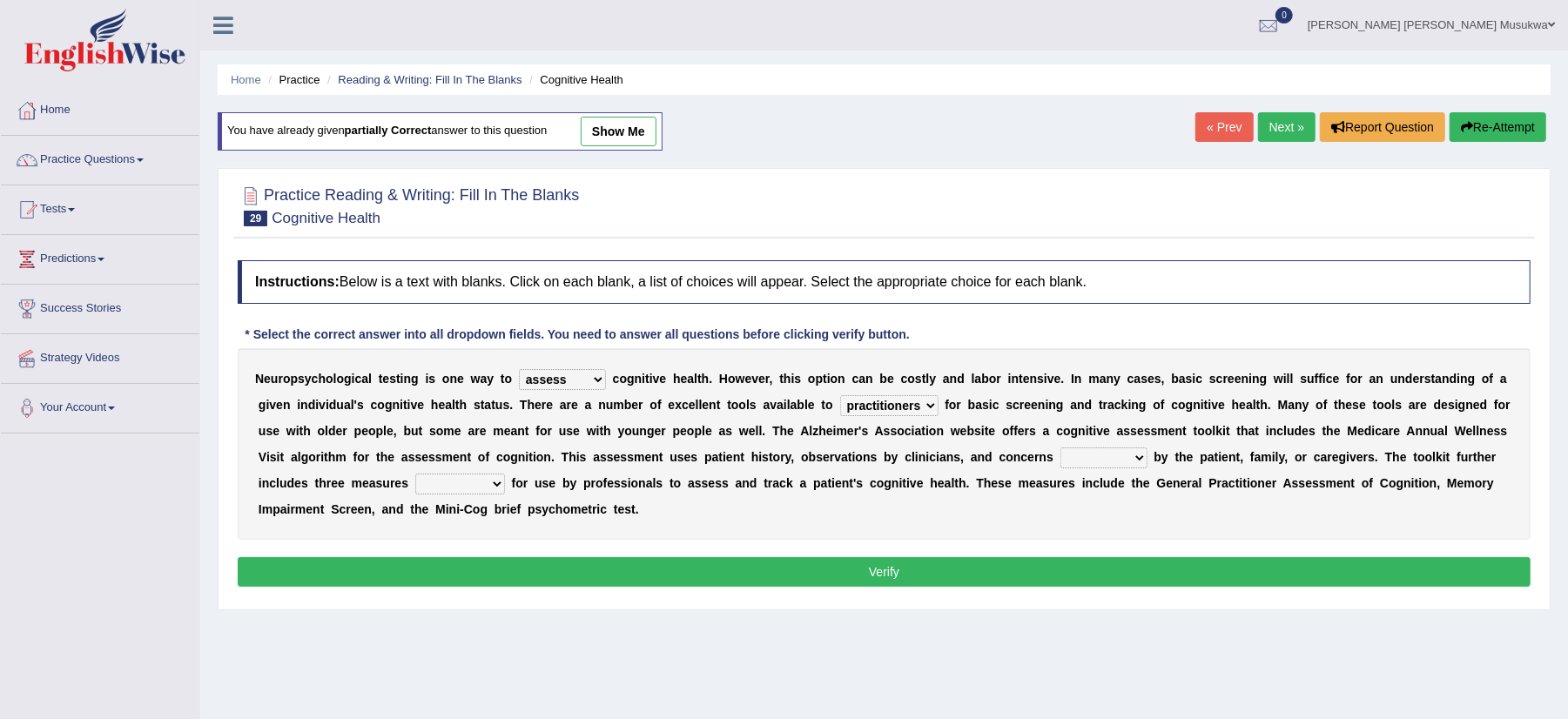
click at [505, 485] on select "validated intimidated dilapidated antedated" at bounding box center [460, 484] width 90 height 21
select select "validated"
click at [462, 475] on select "validated intimidated dilapidated antedated" at bounding box center [460, 484] width 90 height 21
click at [1148, 458] on select "raised rising arising praised" at bounding box center [1104, 458] width 87 height 21
select select "raised"
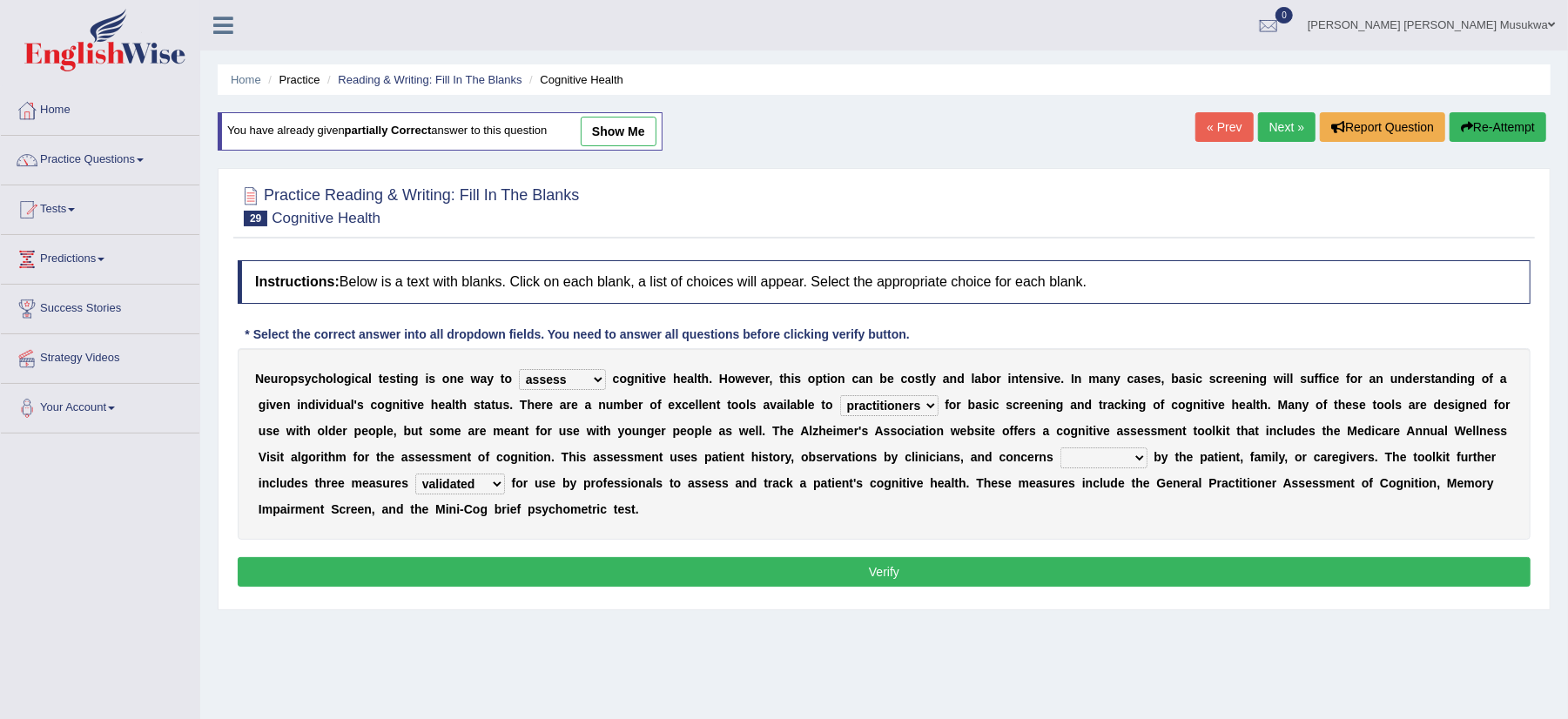
click at [1119, 449] on select "raised rising arising praised" at bounding box center [1104, 458] width 87 height 21
click at [855, 571] on button "Verify" at bounding box center [884, 572] width 1293 height 30
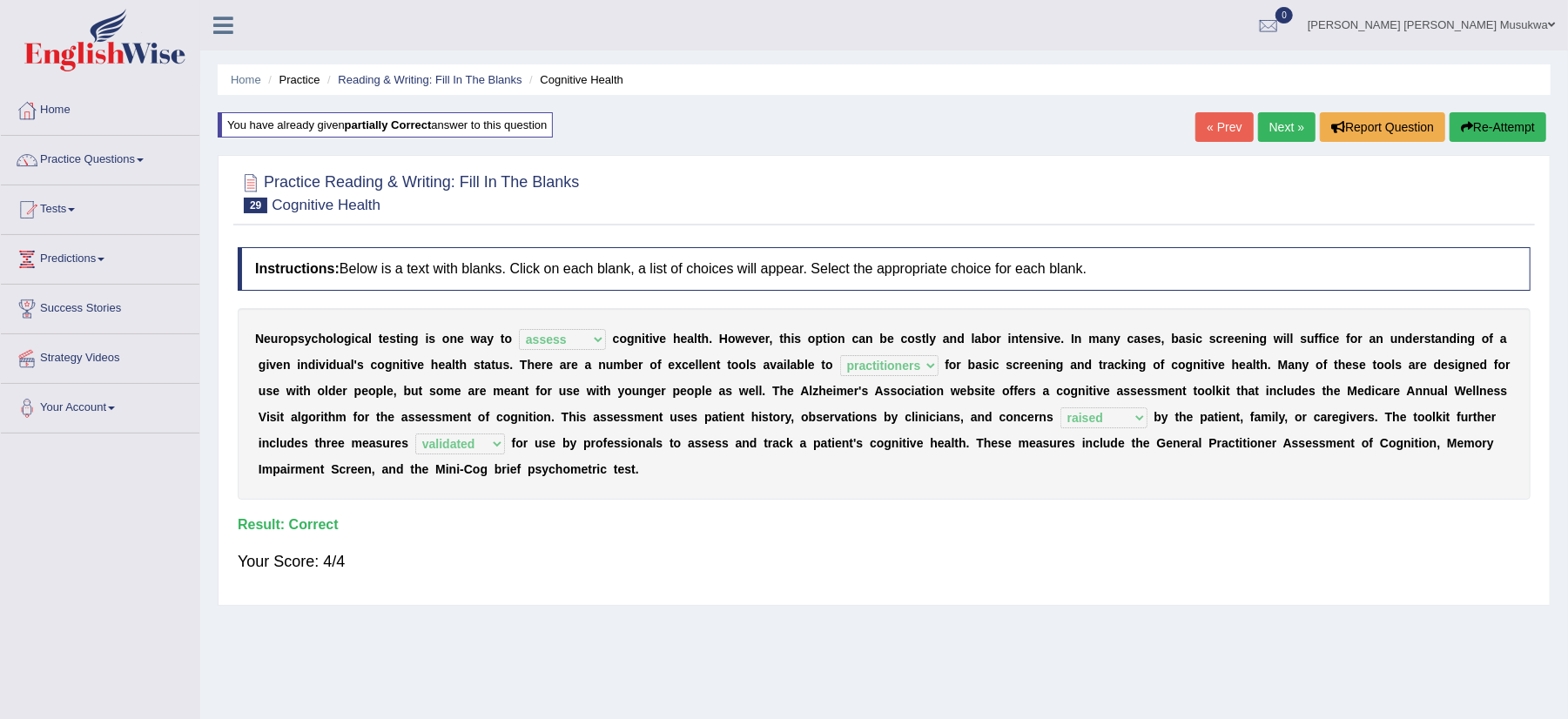
click at [1258, 125] on link "Next »" at bounding box center [1286, 127] width 57 height 30
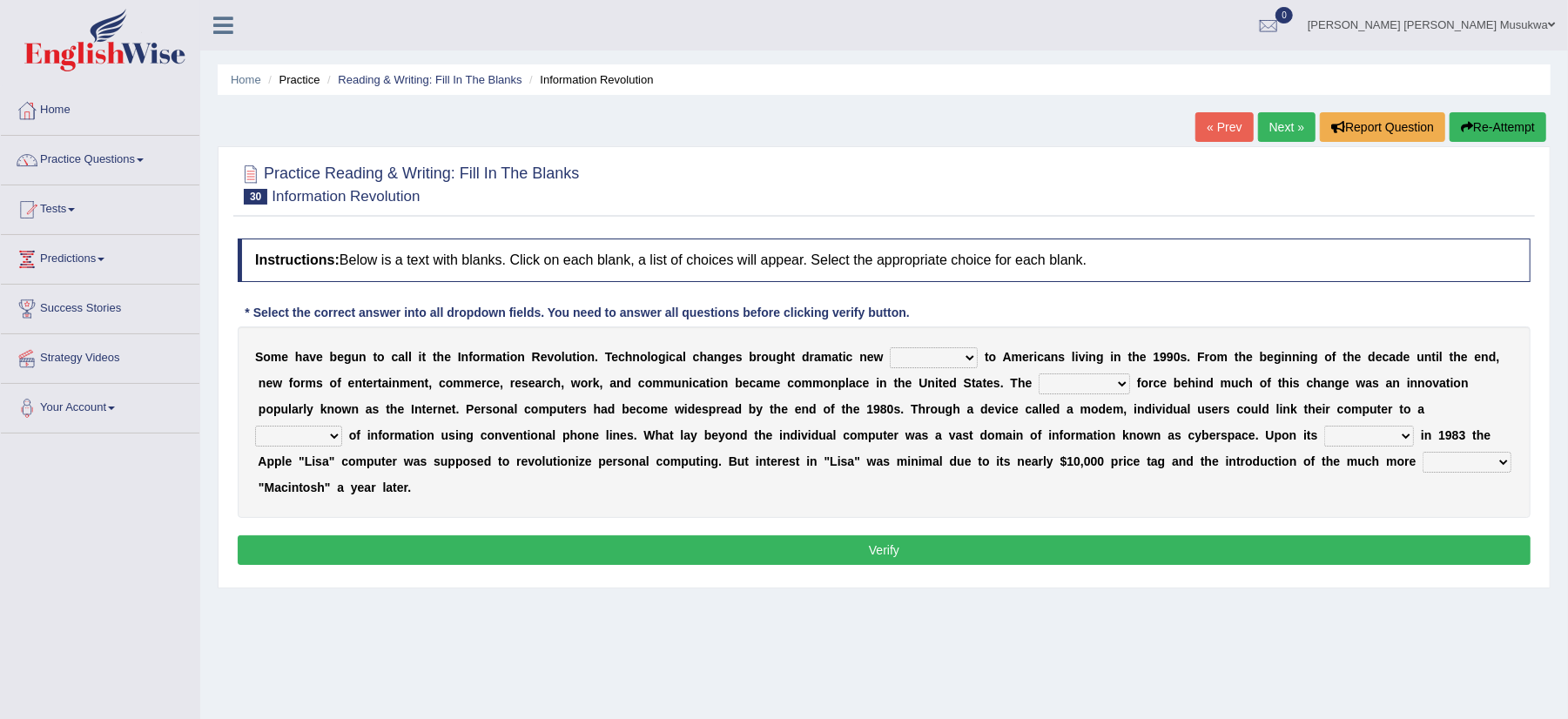
click at [977, 357] on select "challenges puzzles options confusion" at bounding box center [934, 358] width 88 height 21
select select "challenges"
click at [891, 348] on select "challenges puzzles options confusion" at bounding box center [934, 358] width 88 height 21
click at [1104, 387] on select "unremitting uninspiring driving insinuating" at bounding box center [1085, 384] width 92 height 21
select select "driving"
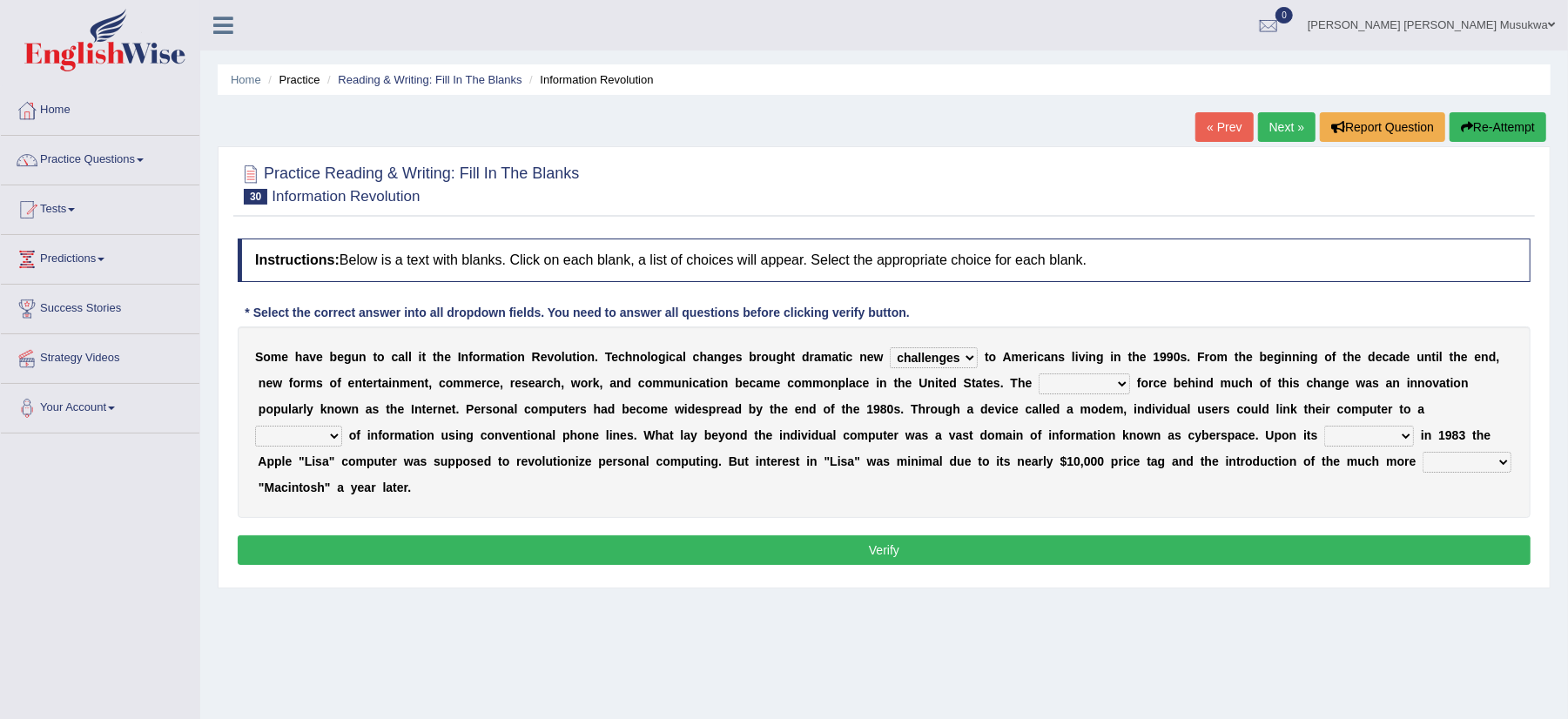
click at [1039, 374] on select "unremitting uninspiring driving insinuating" at bounding box center [1085, 384] width 92 height 21
click at [331, 443] on select "magnitude bulk wealth volume" at bounding box center [298, 436] width 87 height 21
select select "magnitude"
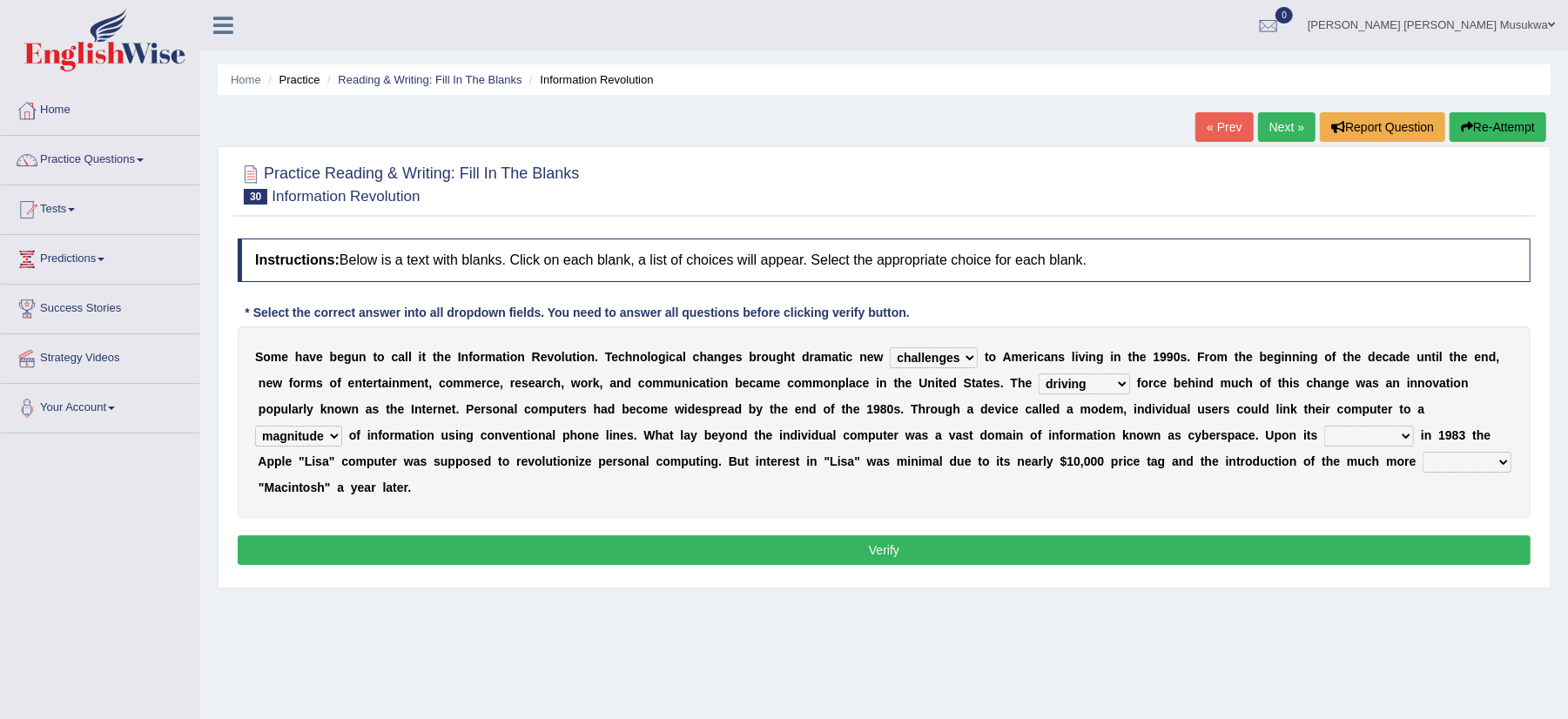
click at [255, 426] on select "magnitude bulk wealth volume" at bounding box center [298, 436] width 87 height 21
click at [1414, 439] on select "relief release publication emission" at bounding box center [1370, 436] width 90 height 21
select select "relief"
click at [1328, 426] on select "relief release publication emission" at bounding box center [1370, 436] width 90 height 21
click at [1423, 472] on select "convenient affordable advanced formidable" at bounding box center [1467, 463] width 89 height 21
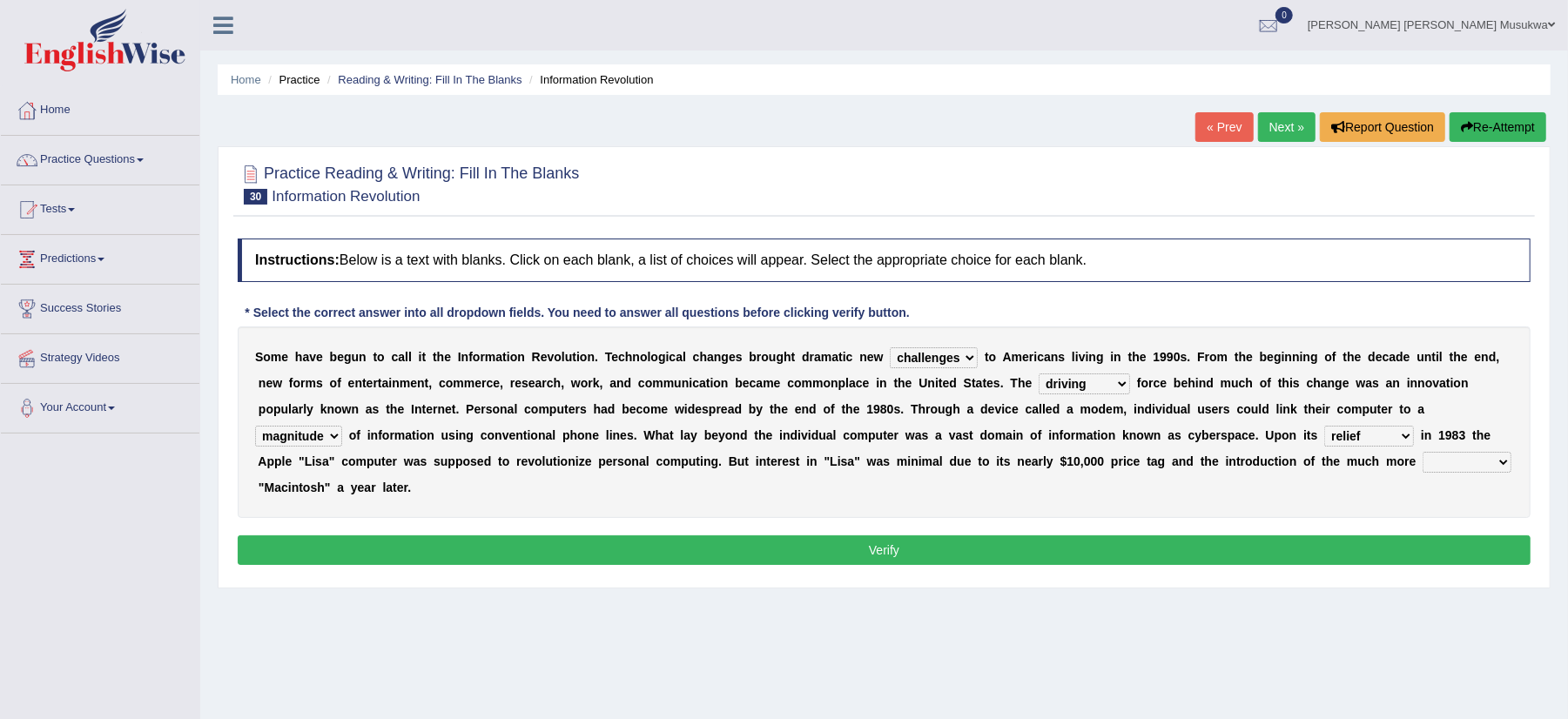
select select "advanced"
click at [1423, 472] on select "convenient affordable advanced formidable" at bounding box center [1467, 463] width 89 height 21
click at [791, 572] on div "Instructions: Below is a text with blanks. Click on each blank, a list of choic…" at bounding box center [884, 404] width 1302 height 349
click at [801, 552] on button "Verify" at bounding box center [884, 551] width 1293 height 30
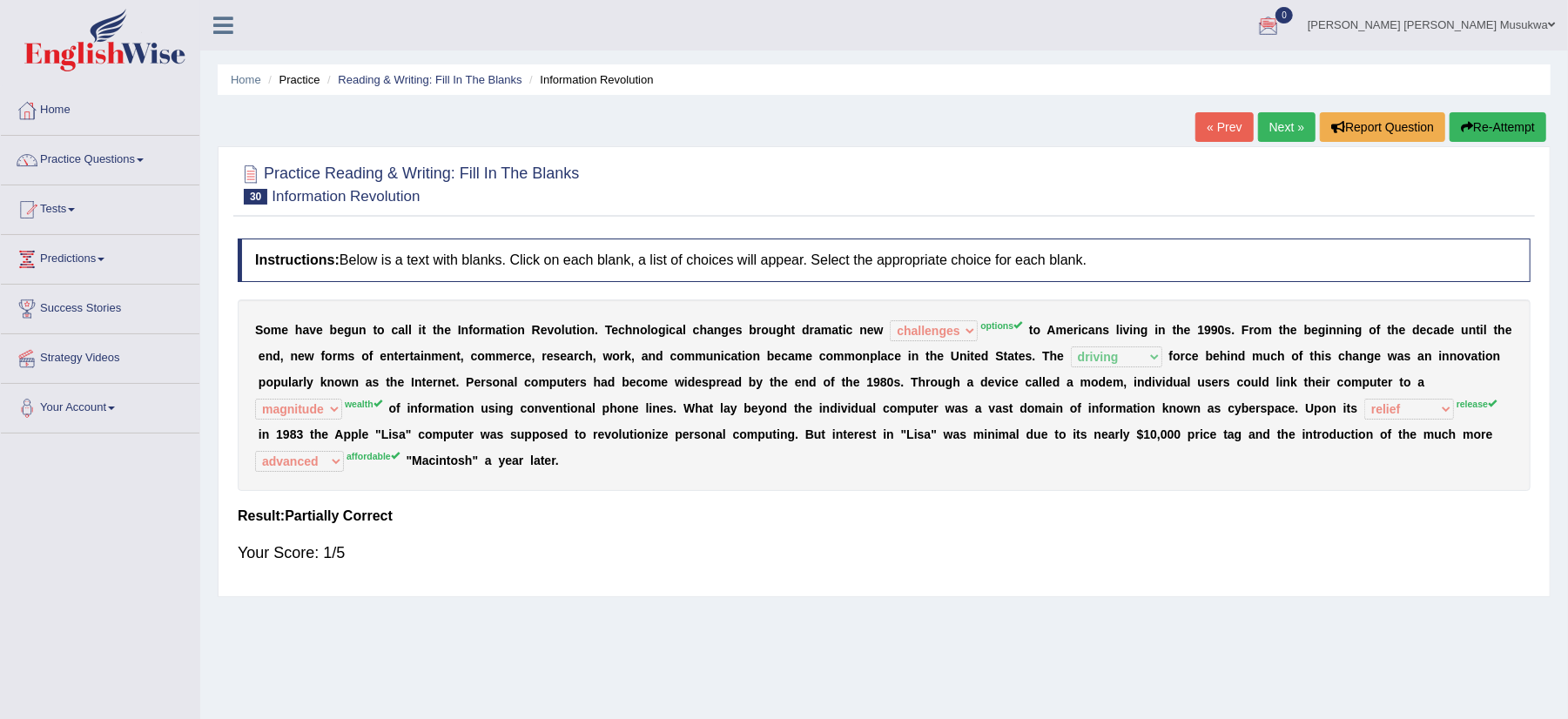
click at [1497, 123] on button "Re-Attempt" at bounding box center [1498, 127] width 97 height 30
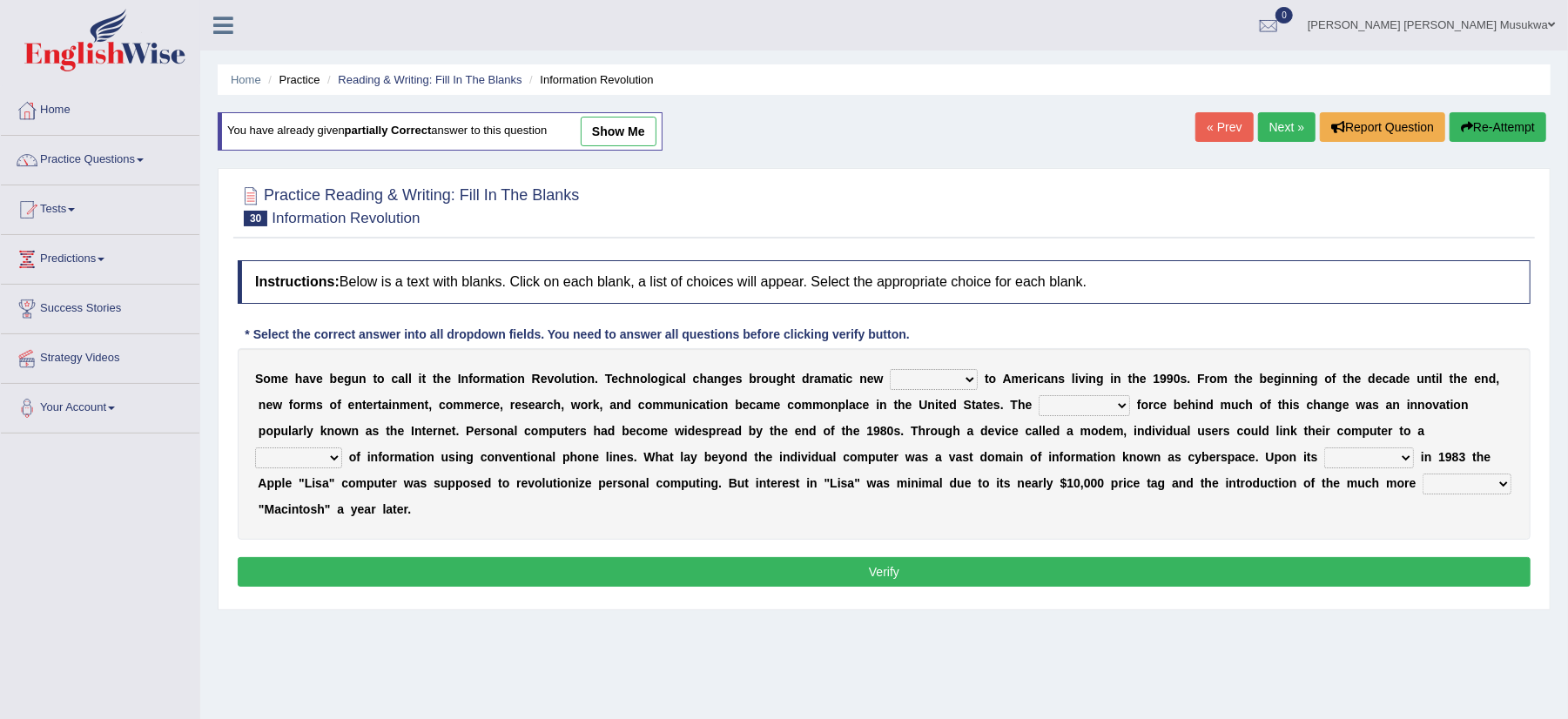
click at [969, 370] on select "challenges puzzles options confusion" at bounding box center [934, 380] width 88 height 21
select select "options"
click at [891, 371] on select "challenges puzzles options confusion" at bounding box center [934, 380] width 88 height 21
click at [1126, 404] on select "unremitting uninspiring driving insinuating" at bounding box center [1085, 405] width 92 height 21
select select "driving"
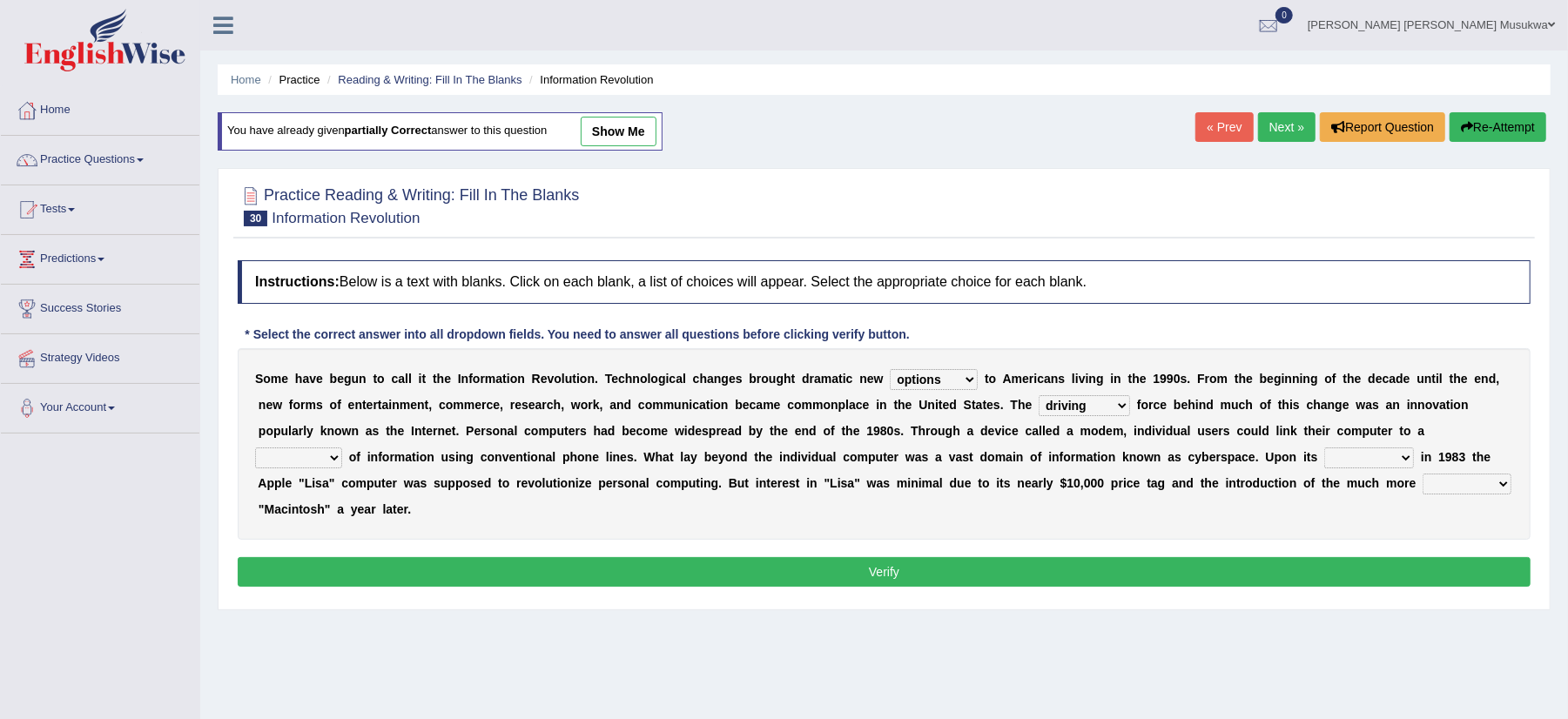
click at [1039, 397] on select "unremitting uninspiring driving insinuating" at bounding box center [1085, 405] width 92 height 21
click at [339, 453] on select "magnitude bulk wealth volume" at bounding box center [298, 458] width 87 height 21
select select "wealth"
click at [255, 449] on select "magnitude bulk wealth volume" at bounding box center [298, 458] width 87 height 21
click at [1404, 457] on select "relief release publication emission" at bounding box center [1370, 458] width 90 height 21
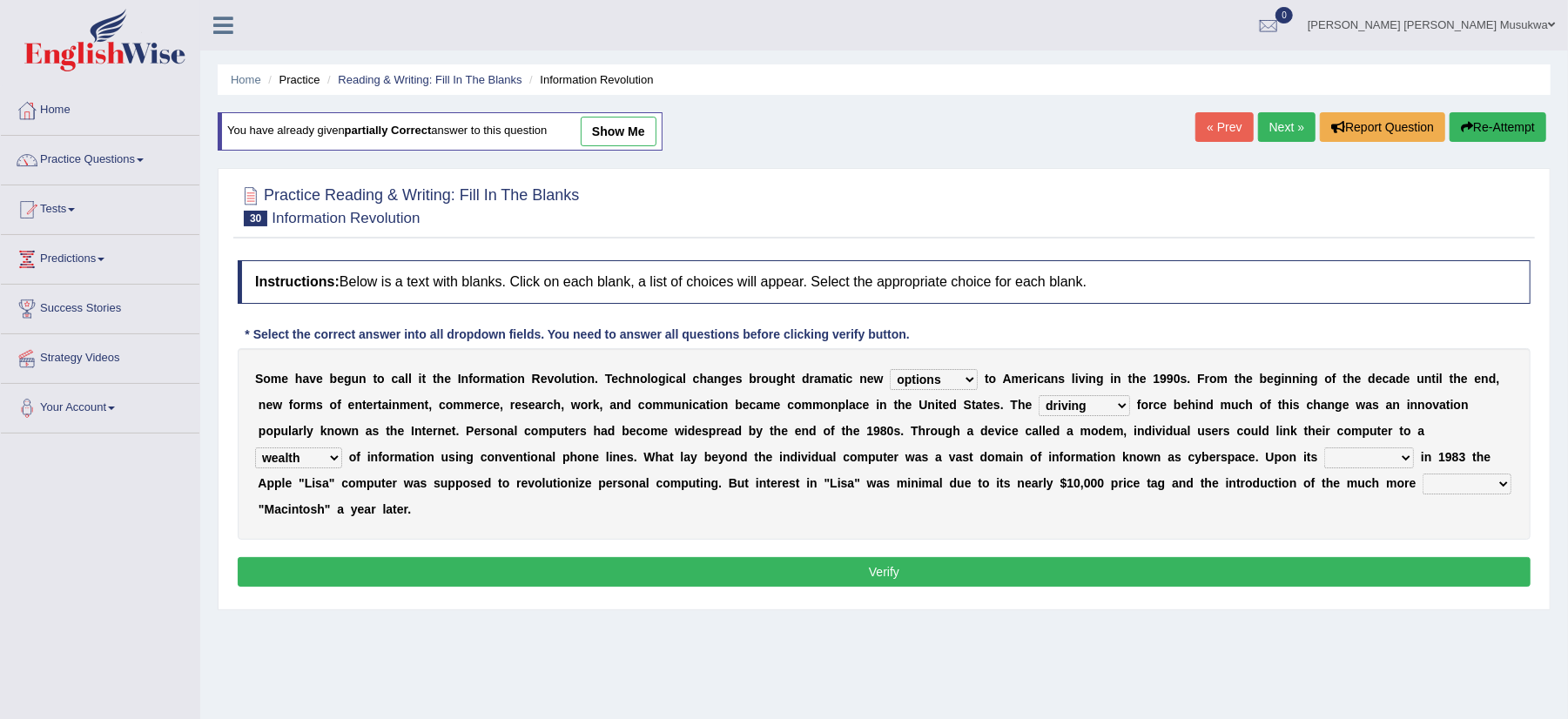
select select "release"
click at [1328, 449] on select "relief release publication emission" at bounding box center [1370, 458] width 90 height 21
click at [1423, 494] on select "convenient affordable advanced formidable" at bounding box center [1467, 484] width 89 height 21
select select "affordable"
click at [1423, 494] on select "convenient affordable advanced formidable" at bounding box center [1467, 484] width 89 height 21
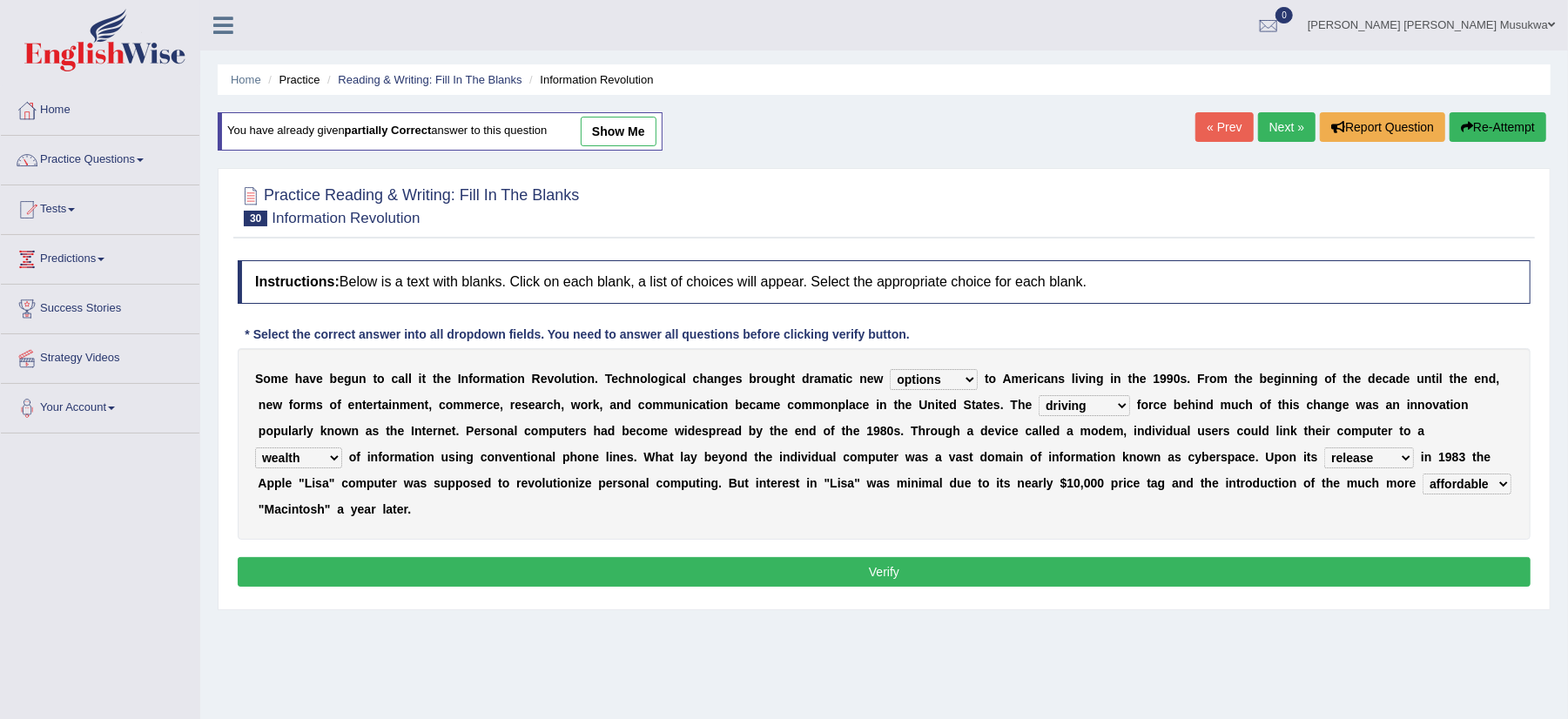
click at [890, 567] on button "Verify" at bounding box center [884, 572] width 1293 height 30
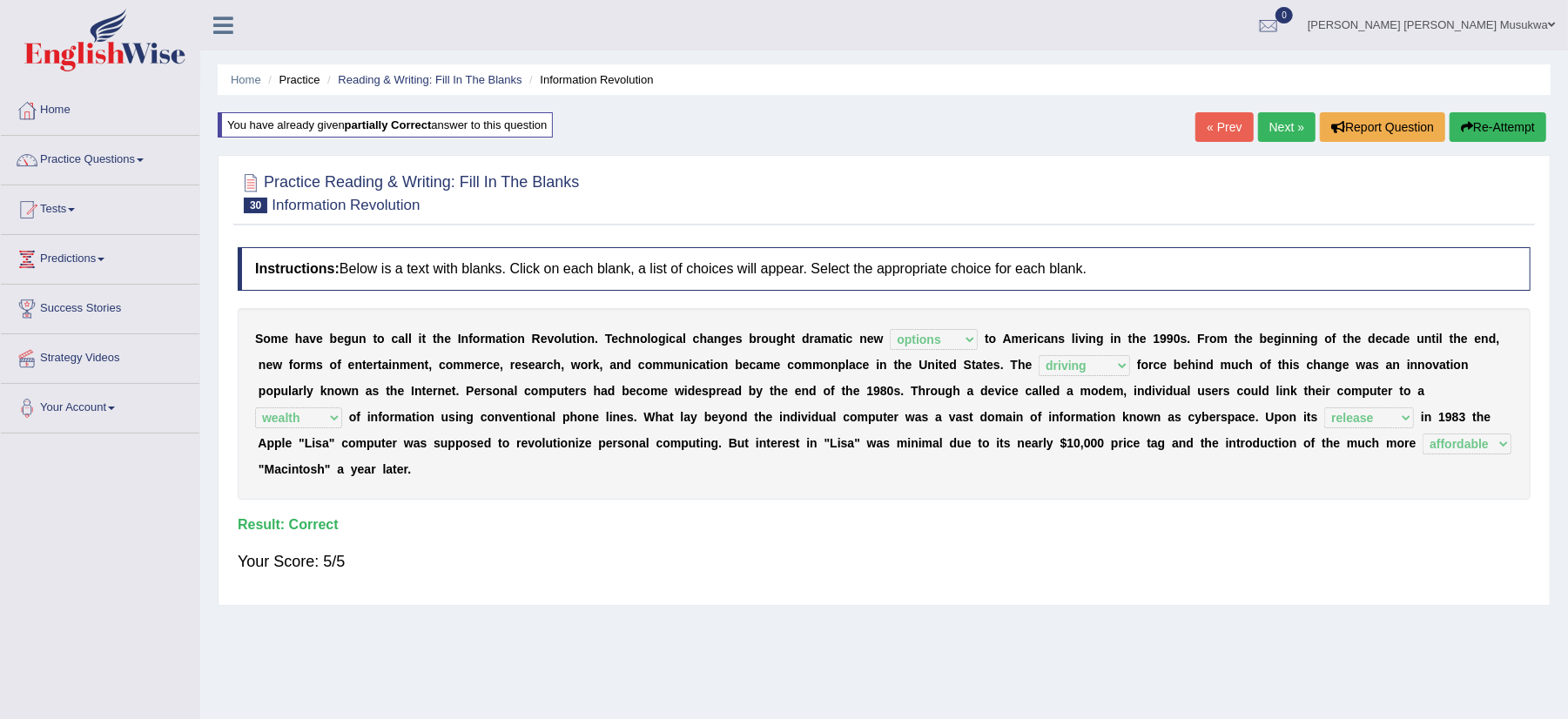
click at [1271, 125] on link "Next »" at bounding box center [1286, 127] width 57 height 30
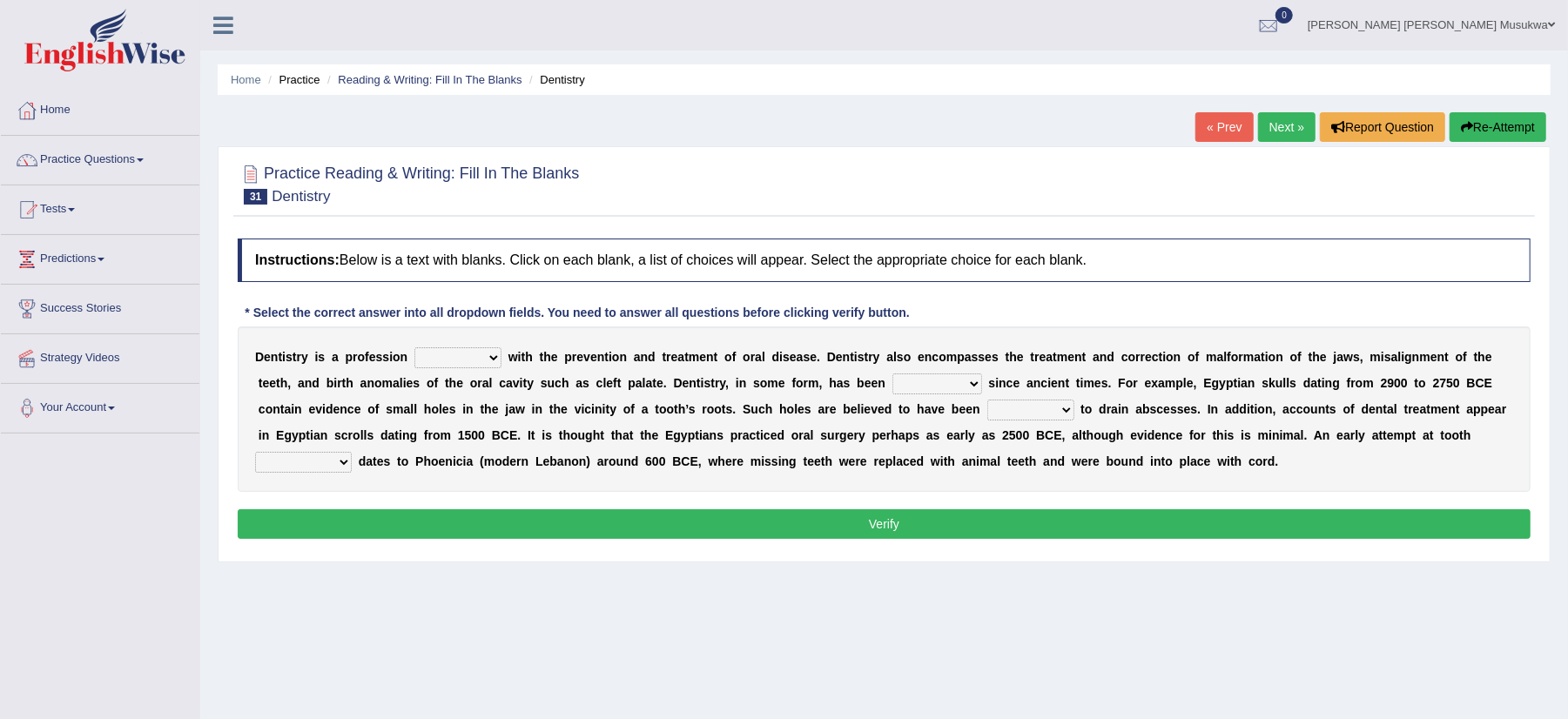
click at [590, 355] on b "v" at bounding box center [587, 357] width 7 height 14
click at [496, 353] on select "agreed dealt concerned taken" at bounding box center [457, 358] width 87 height 21
select select "dealt"
click at [414, 348] on select "agreed dealt concerned taken" at bounding box center [457, 358] width 87 height 21
click at [975, 380] on select "criticized replaced practiced abandoned" at bounding box center [938, 384] width 90 height 21
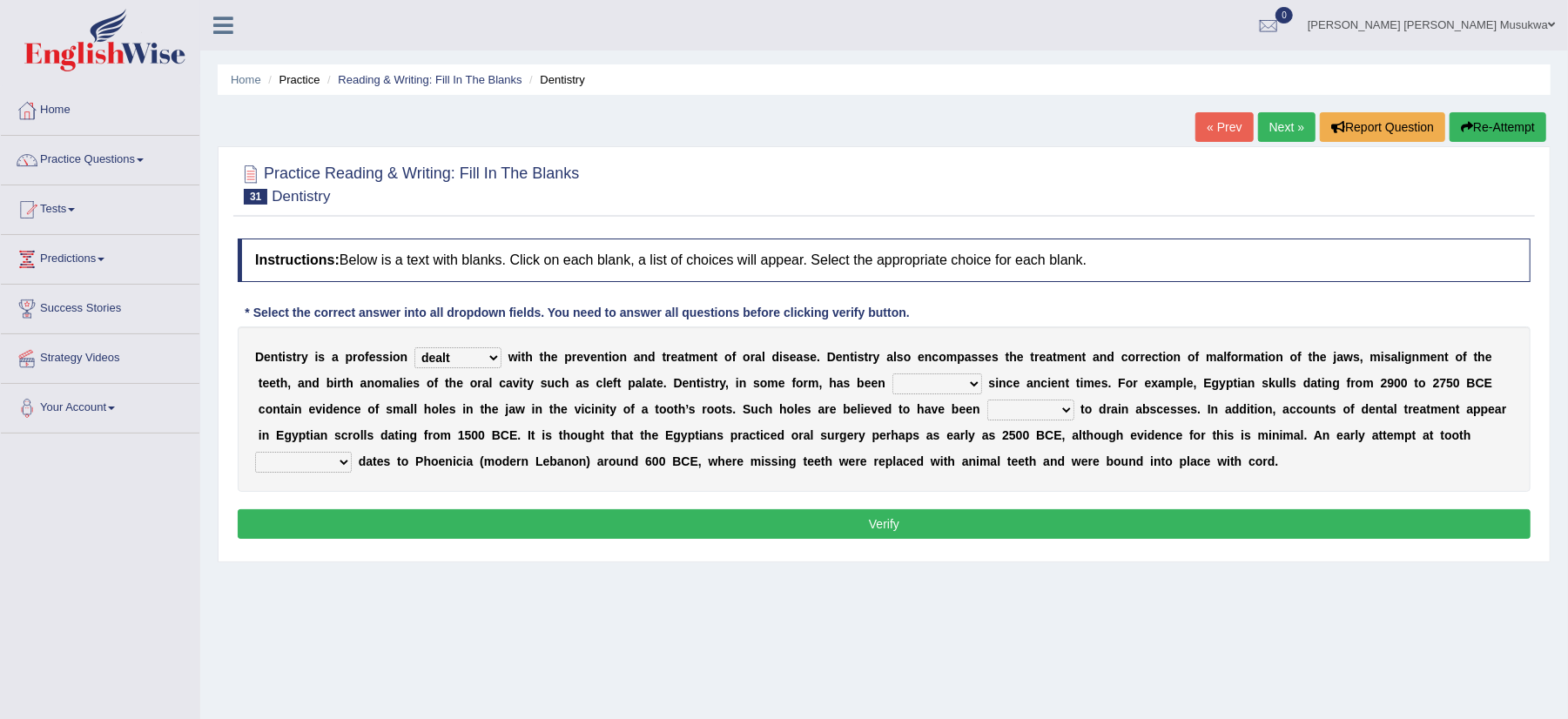
select select "practiced"
click at [893, 374] on select "criticized replaced practiced abandoned" at bounding box center [938, 384] width 90 height 21
click at [1056, 409] on select "fluctuated laminated drilled sealed" at bounding box center [1030, 410] width 87 height 21
select select "laminated"
click at [987, 400] on select "fluctuated laminated drilled sealed" at bounding box center [1030, 410] width 87 height 21
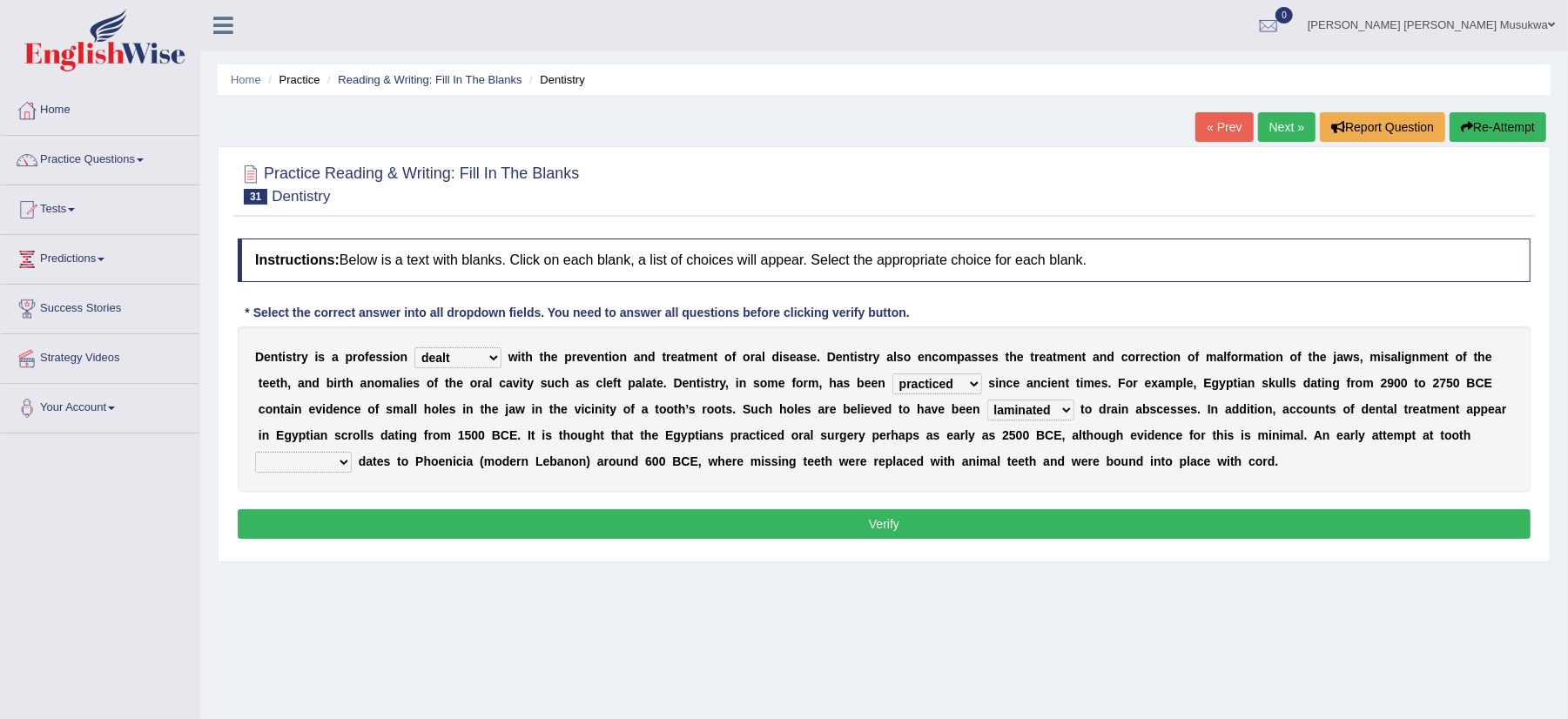
click at [342, 468] on select "reparation sacrament restitution replacement" at bounding box center [303, 463] width 97 height 21
select select "restitution"
click at [255, 453] on select "reparation sacrament restitution replacement" at bounding box center [303, 463] width 97 height 21
click at [839, 516] on button "Verify" at bounding box center [884, 524] width 1293 height 30
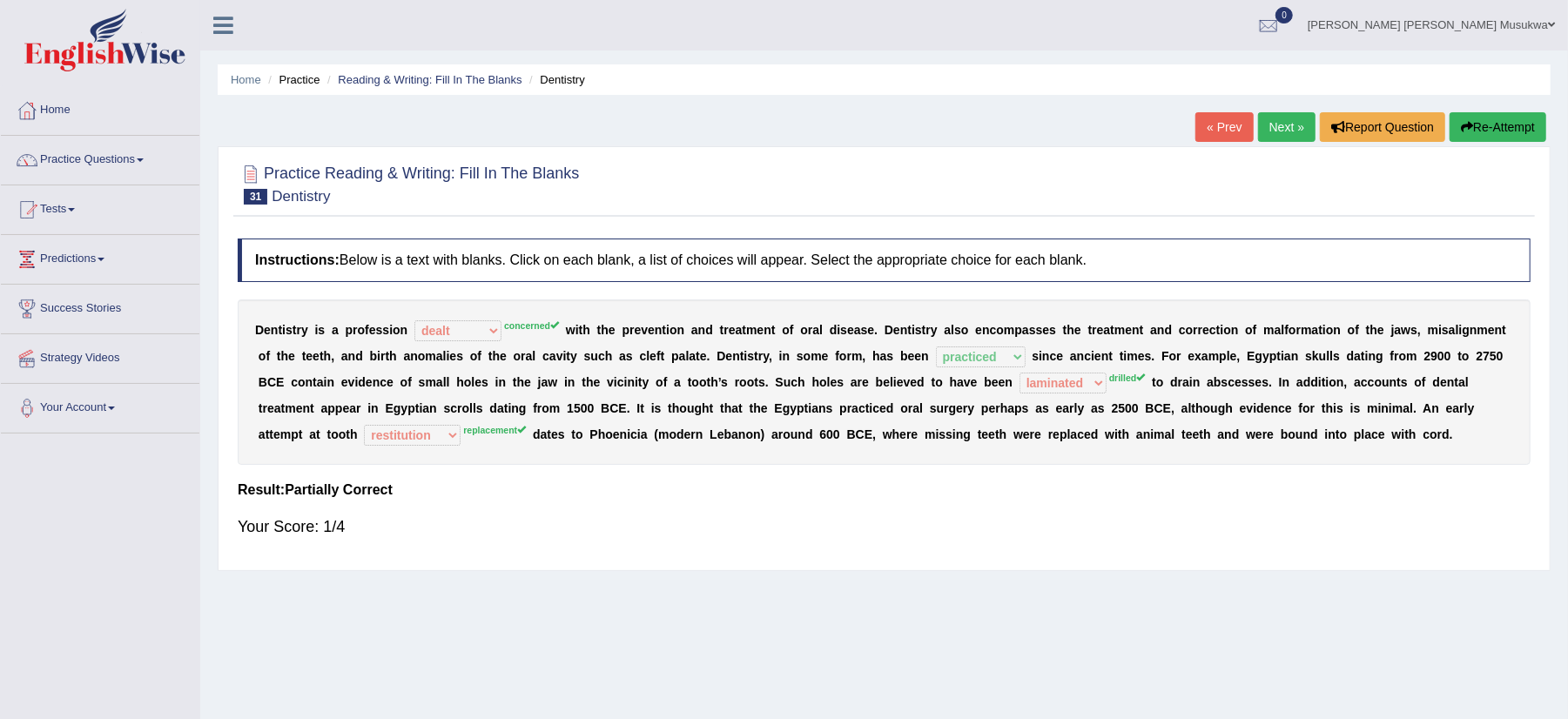
click at [1499, 123] on button "Re-Attempt" at bounding box center [1498, 127] width 97 height 30
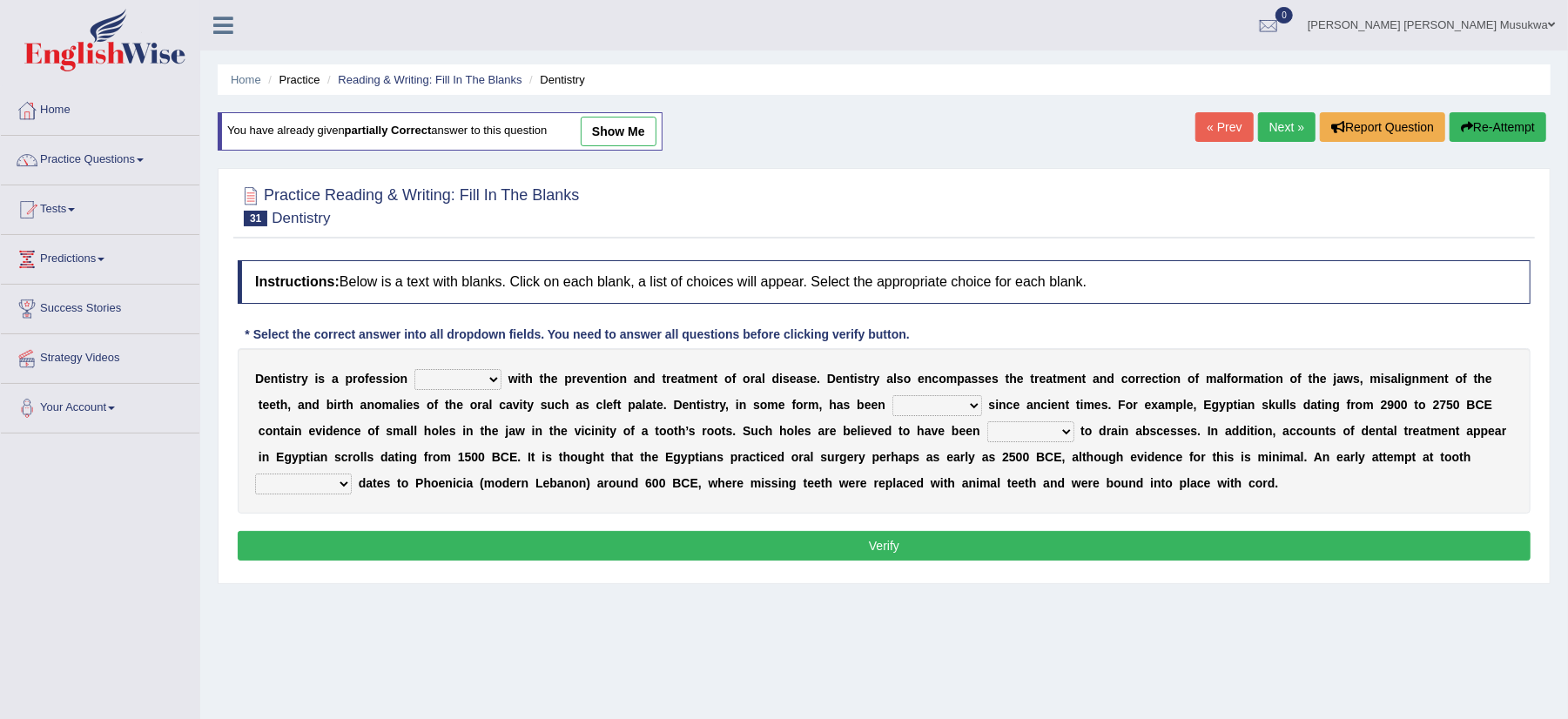
click at [489, 381] on select "agreed dealt concerned taken" at bounding box center [457, 380] width 87 height 21
click at [414, 371] on select "agreed dealt concerned taken" at bounding box center [457, 380] width 87 height 21
click at [485, 385] on select "agreed dealt concerned taken" at bounding box center [457, 380] width 87 height 21
click at [474, 390] on select "agreed dealt concerned taken" at bounding box center [457, 380] width 87 height 21
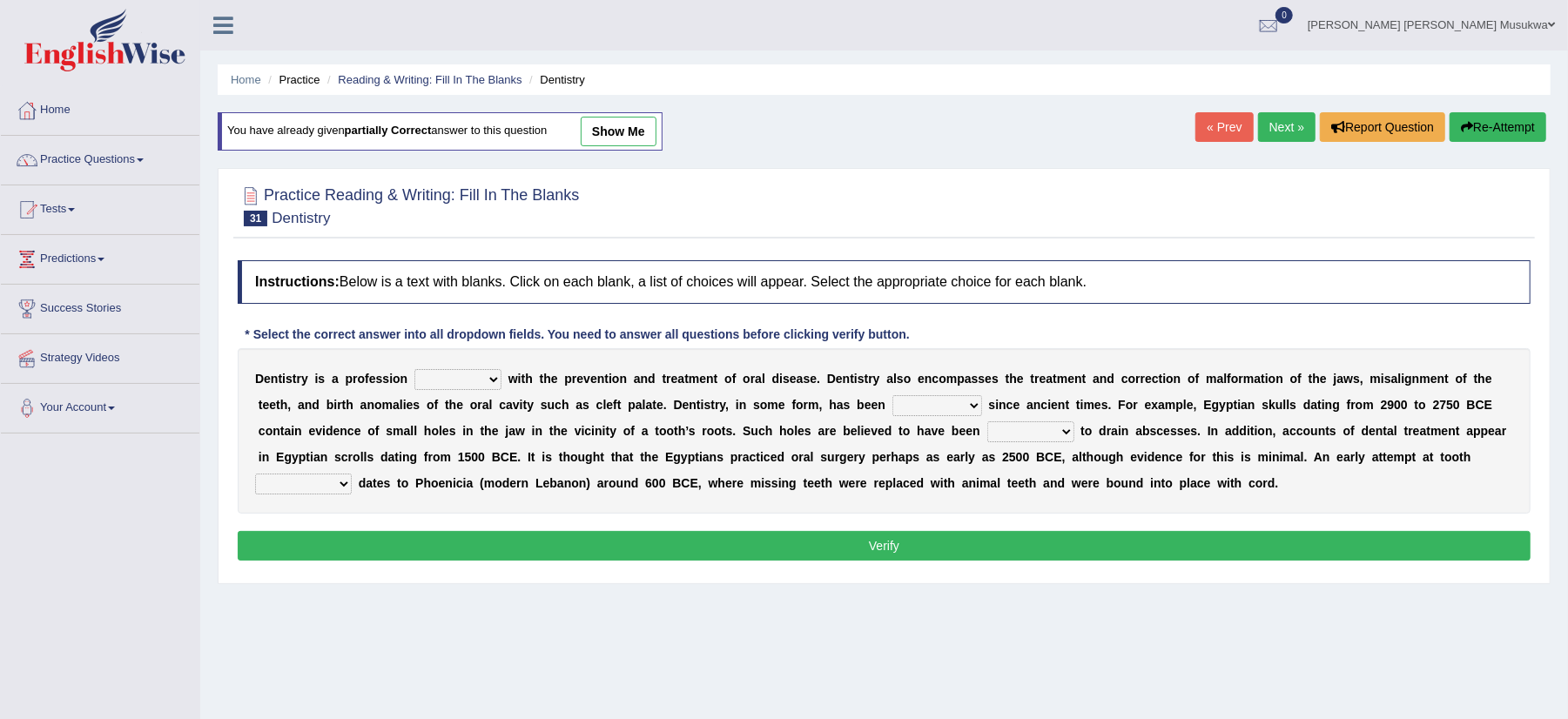
select select "agreed"
click at [414, 371] on select "agreed dealt concerned taken" at bounding box center [457, 380] width 87 height 21
click at [979, 398] on select "criticized replaced practiced abandoned" at bounding box center [938, 405] width 90 height 21
select select "practiced"
click at [893, 397] on select "criticized replaced practiced abandoned" at bounding box center [938, 405] width 90 height 21
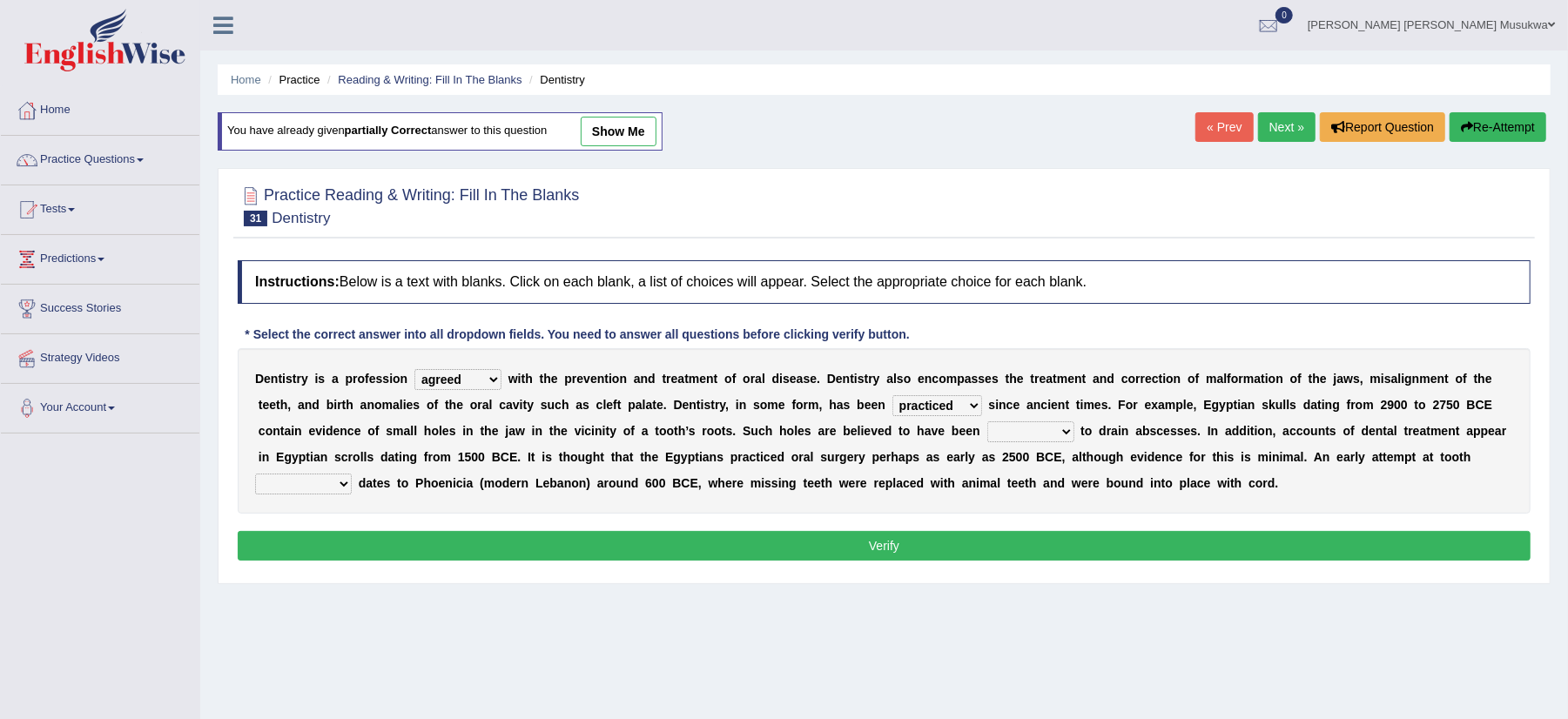
scroll to position [195, 0]
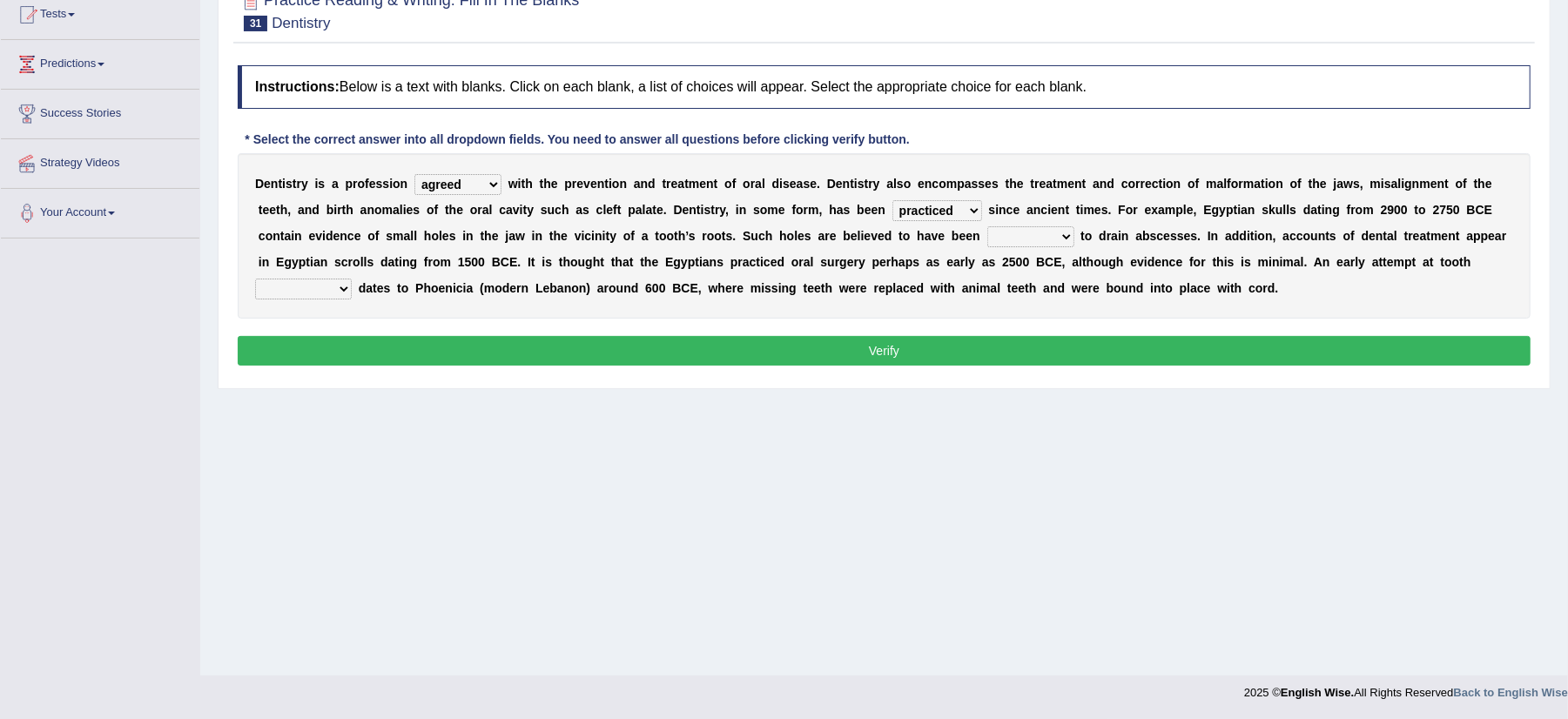
click at [1062, 237] on select "fluctuated laminated drilled sealed" at bounding box center [1030, 237] width 87 height 21
select select "drilled"
click at [987, 228] on select "fluctuated laminated drilled sealed" at bounding box center [1030, 237] width 87 height 21
click at [352, 296] on select "reparation sacrament restitution replacement" at bounding box center [303, 289] width 97 height 21
select select "reparation"
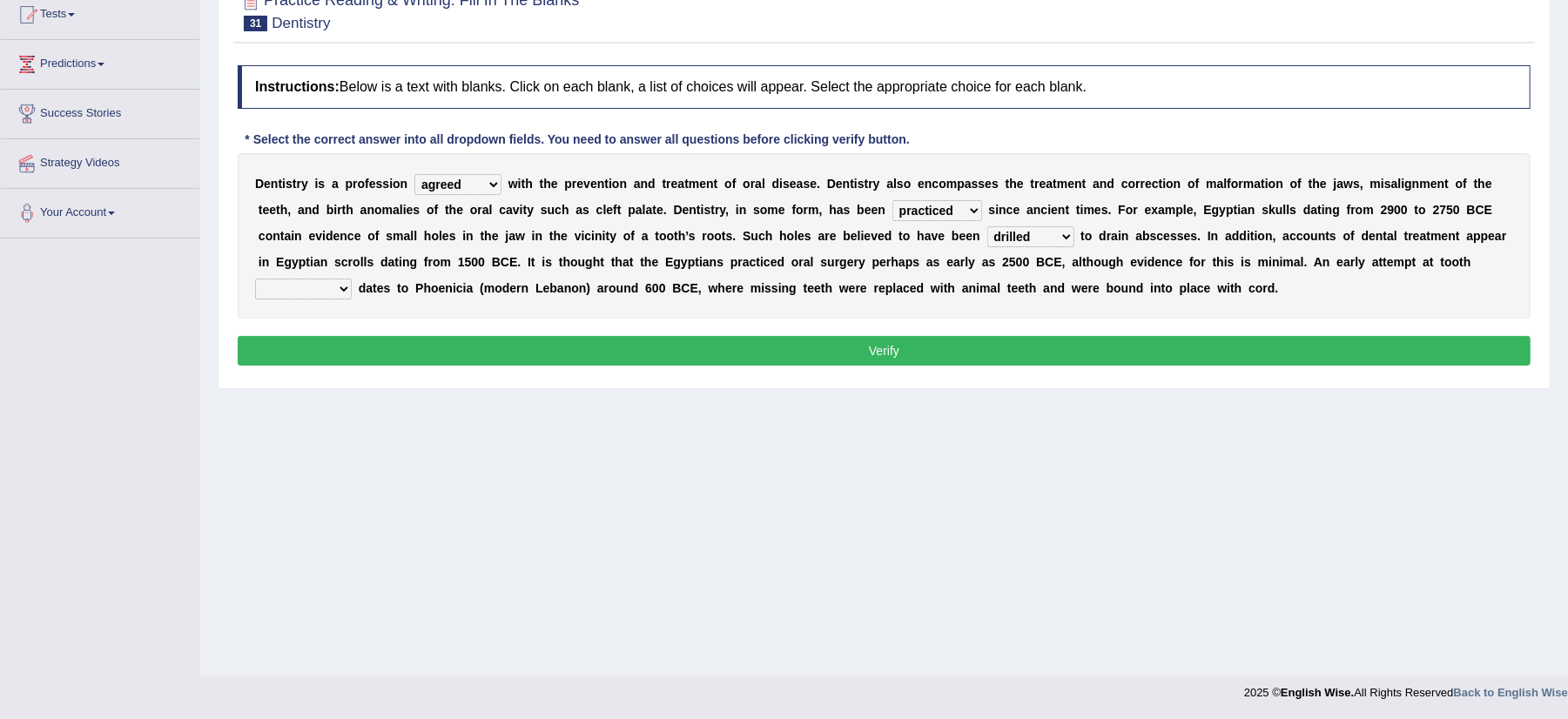
click at [255, 280] on select "reparation sacrament restitution replacement" at bounding box center [303, 289] width 97 height 21
click at [885, 355] on button "Verify" at bounding box center [884, 351] width 1293 height 30
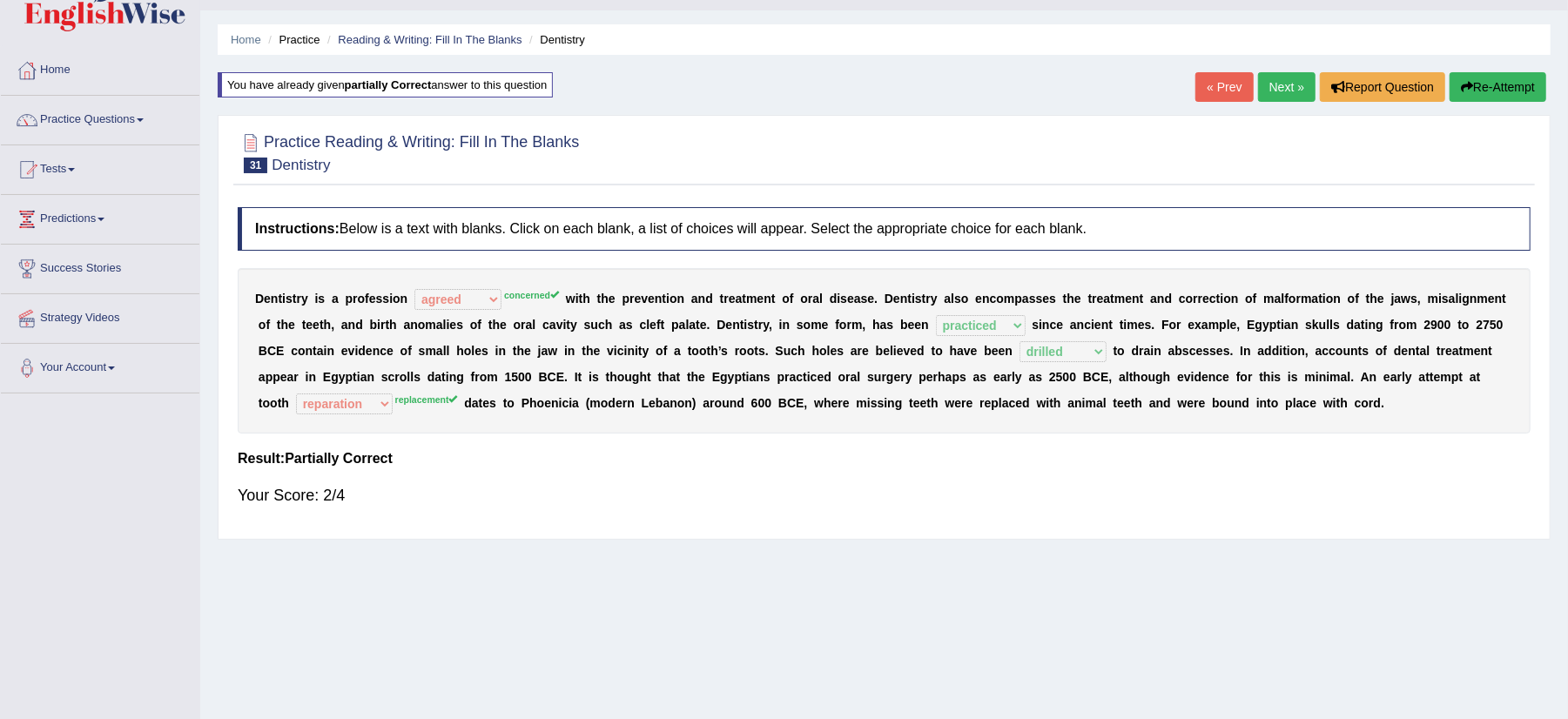
scroll to position [0, 0]
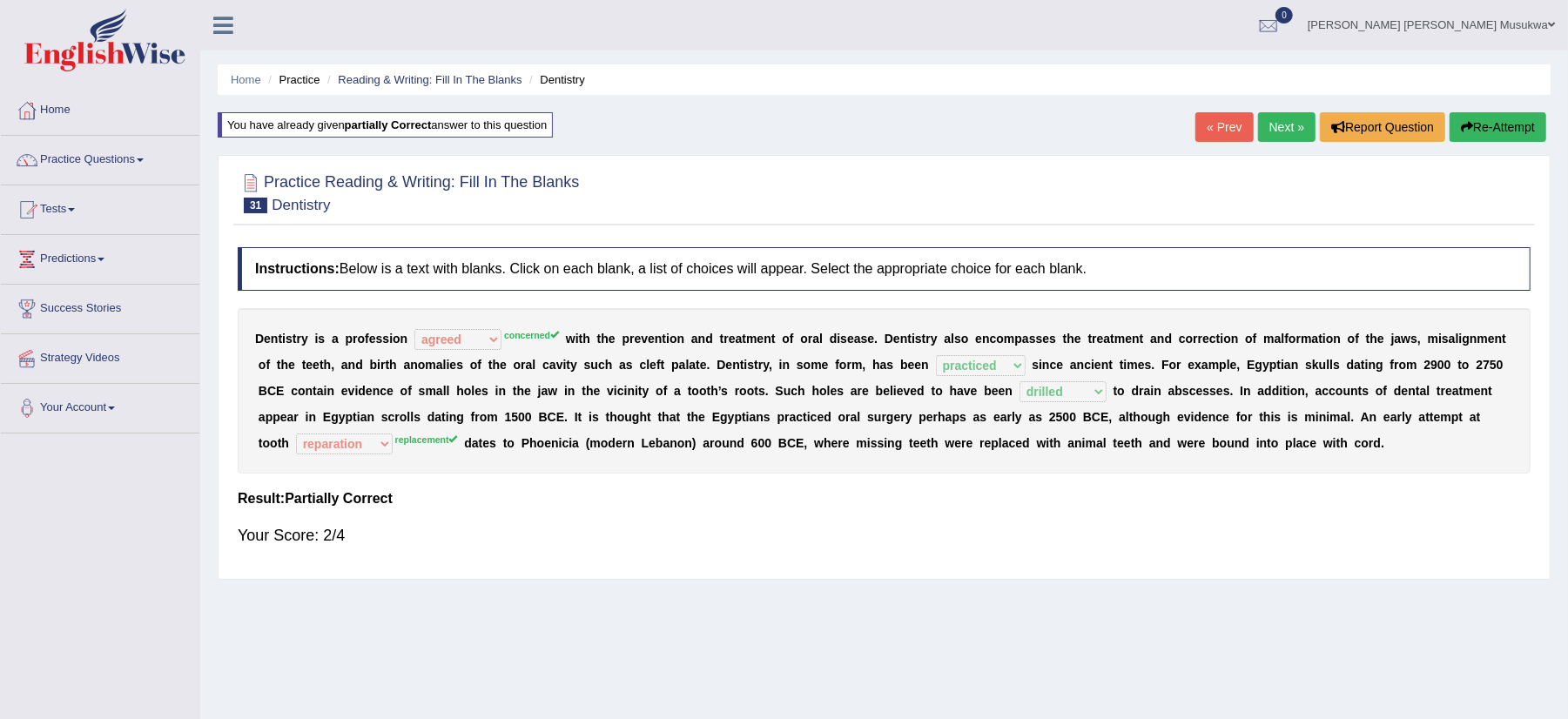
click at [1536, 112] on button "Re-Attempt" at bounding box center [1498, 127] width 97 height 30
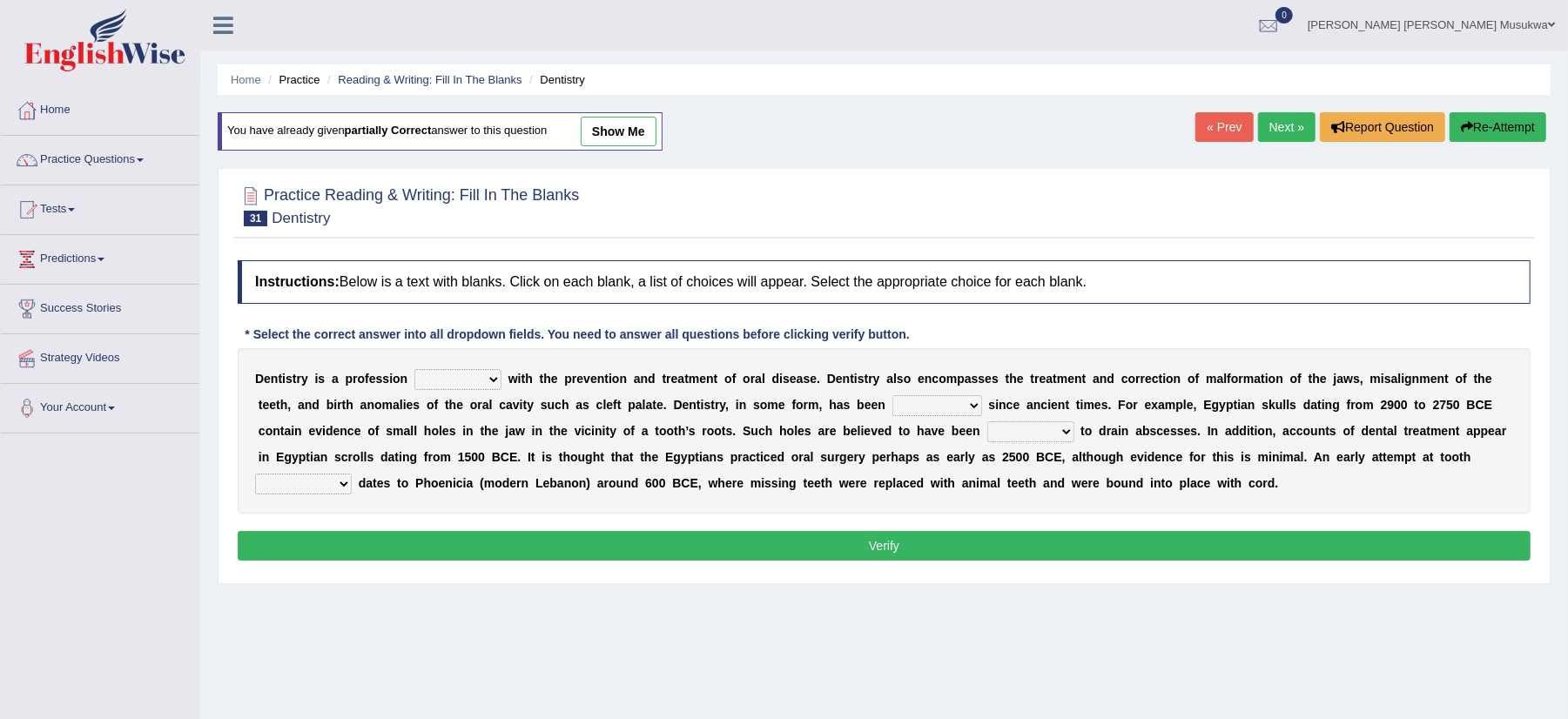
click at [489, 377] on select "agreed dealt concerned taken" at bounding box center [457, 380] width 87 height 21
click at [495, 377] on select "agreed dealt concerned taken" at bounding box center [457, 380] width 87 height 21
select select "agreed"
click at [414, 371] on select "agreed dealt concerned taken" at bounding box center [457, 380] width 87 height 21
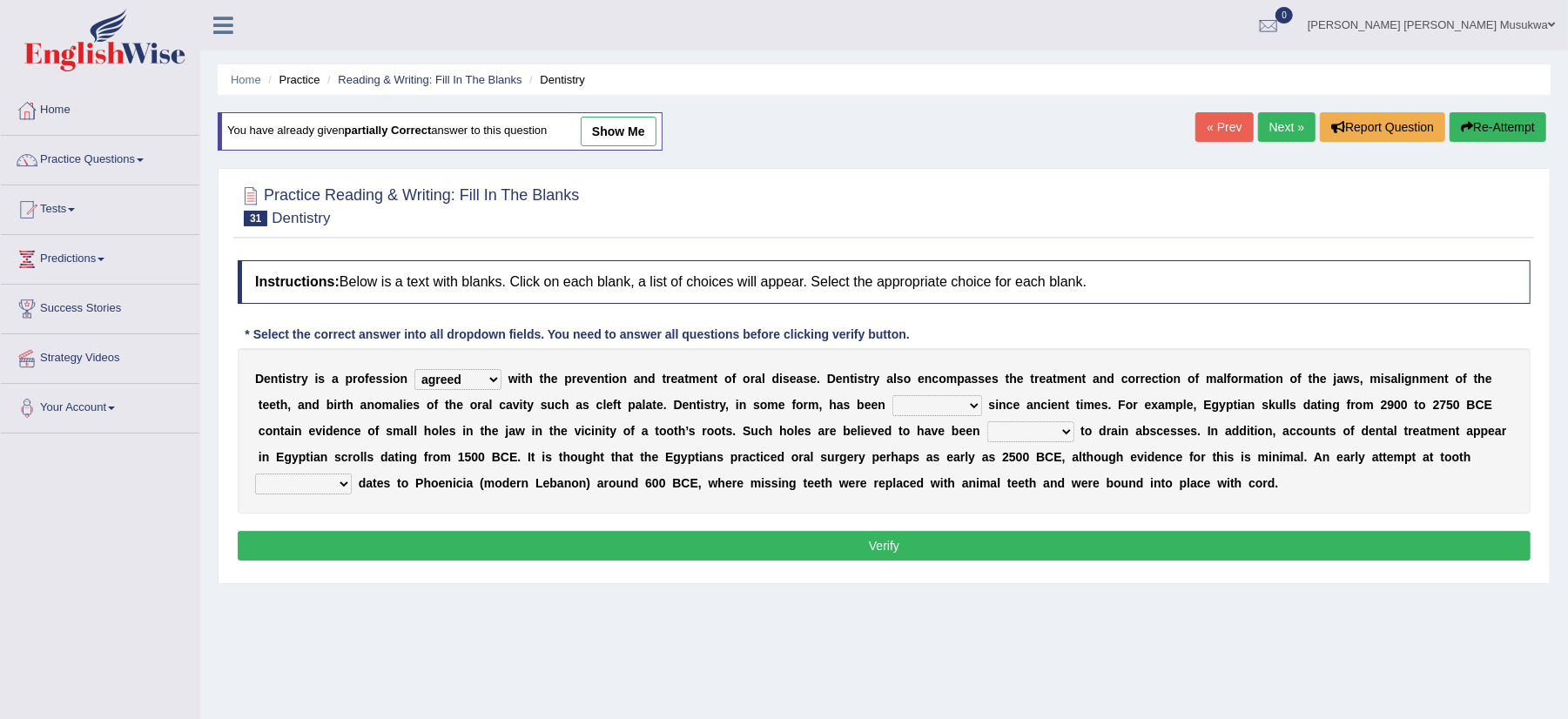
click at [976, 407] on select "criticized replaced practiced abandoned" at bounding box center [938, 405] width 90 height 21
select select "replaced"
click at [893, 397] on select "criticized replaced practiced abandoned" at bounding box center [938, 405] width 90 height 21
click at [956, 484] on b "h" at bounding box center [952, 483] width 8 height 14
click at [1062, 436] on select "fluctuated laminated drilled sealed" at bounding box center [1030, 432] width 87 height 21
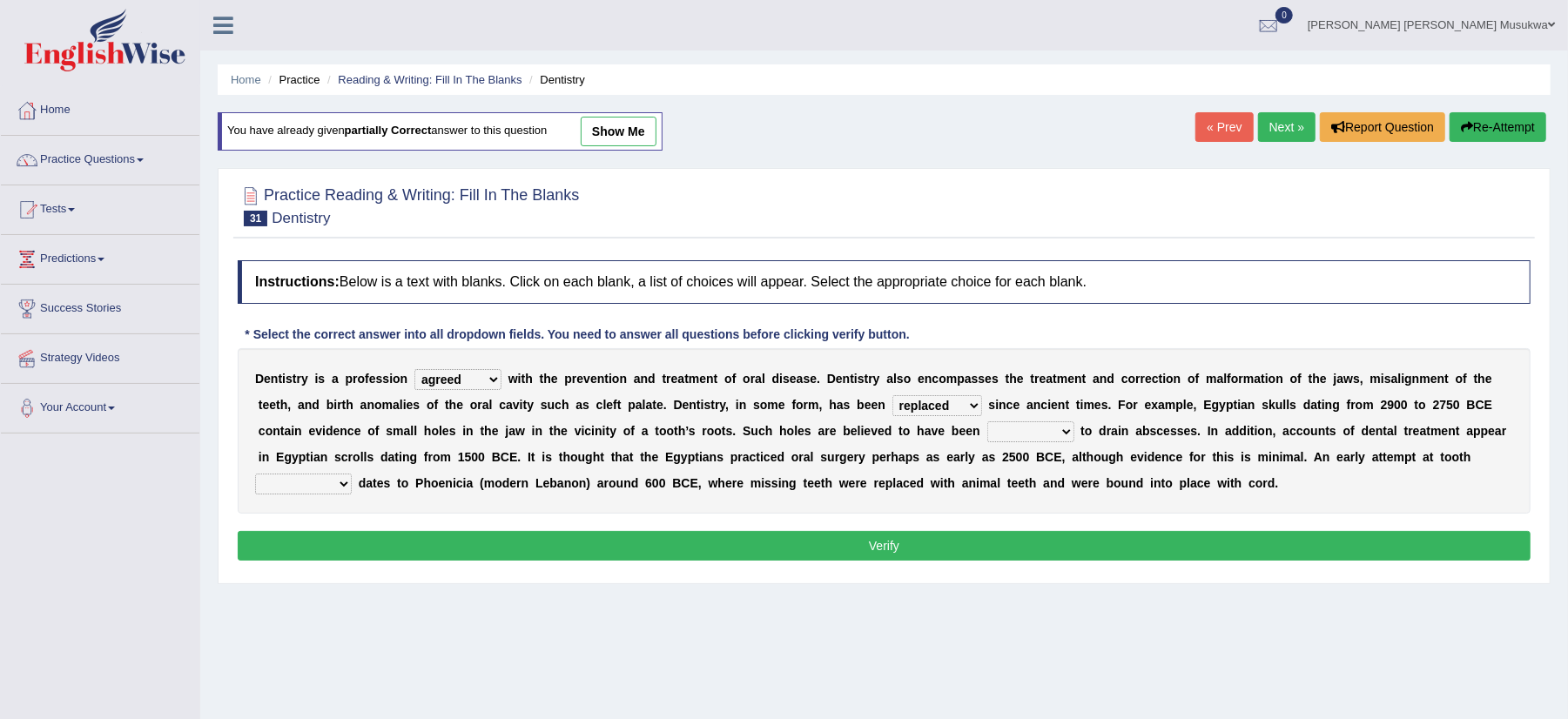
select select "drilled"
click at [987, 423] on select "fluctuated laminated drilled sealed" at bounding box center [1030, 432] width 87 height 21
click at [335, 478] on select "reparation sacrament restitution replacement" at bounding box center [303, 484] width 97 height 21
select select "replacement"
click at [255, 475] on select "reparation sacrament restitution replacement" at bounding box center [303, 484] width 97 height 21
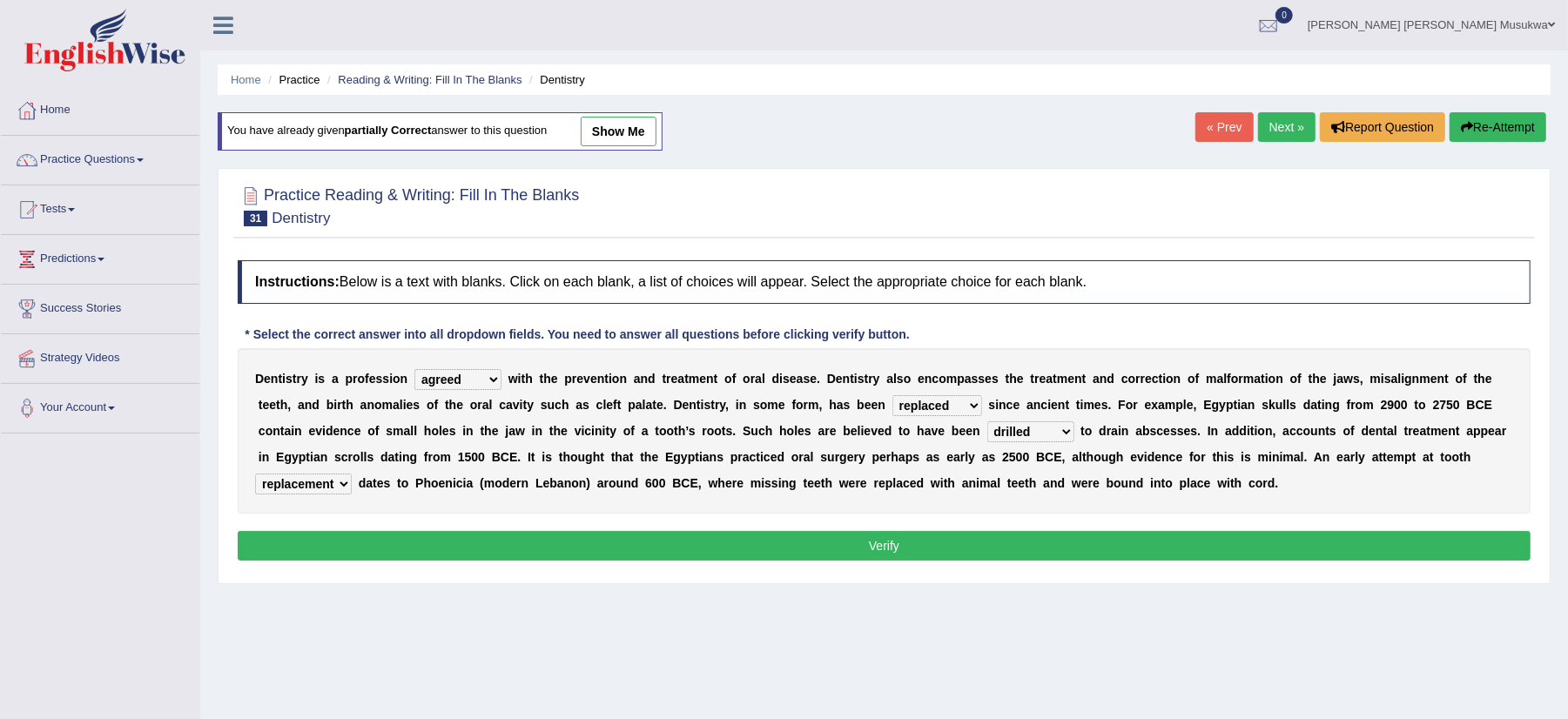
click at [879, 539] on button "Verify" at bounding box center [884, 546] width 1293 height 30
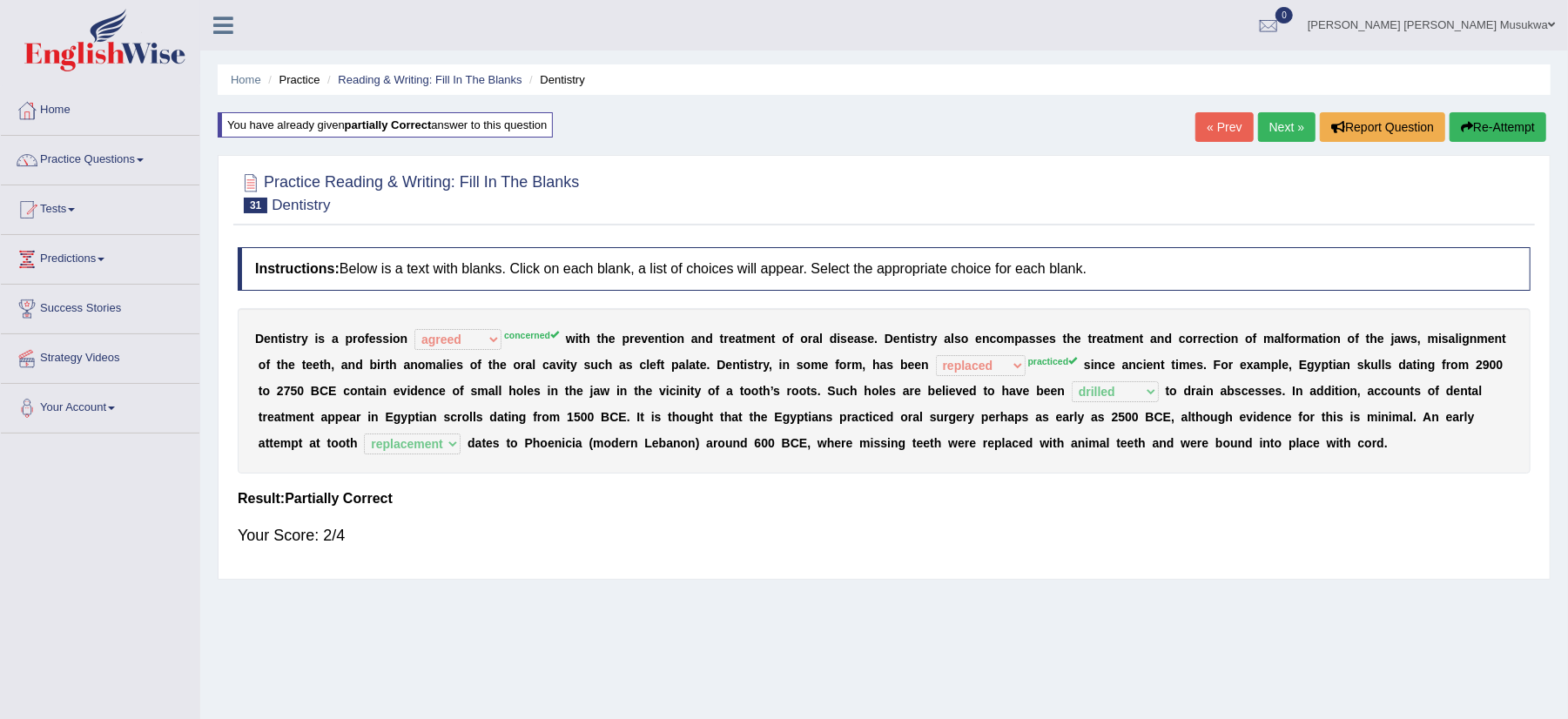
click at [1497, 115] on button "Re-Attempt" at bounding box center [1498, 127] width 97 height 30
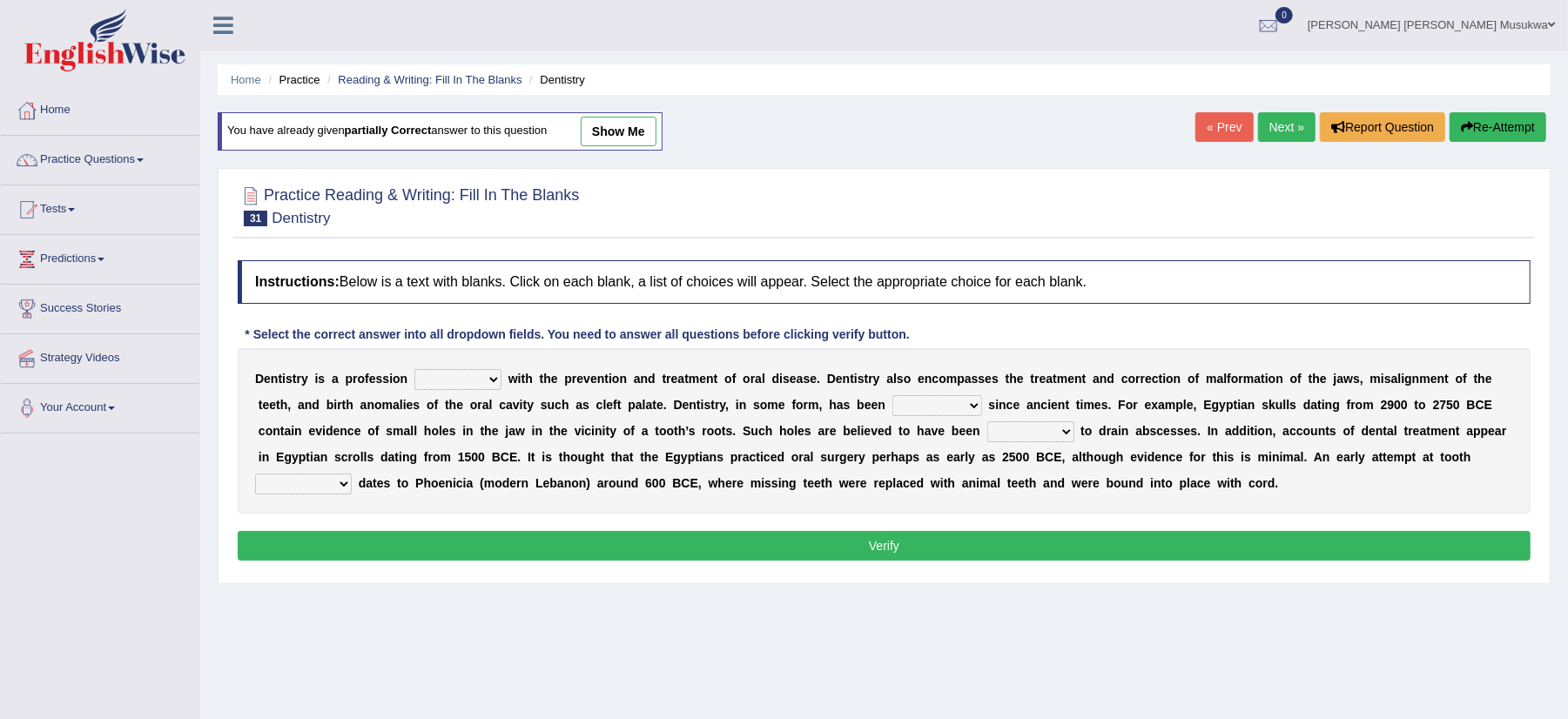
click at [493, 381] on select "agreed dealt concerned taken" at bounding box center [457, 380] width 87 height 21
select select "concerned"
click at [414, 371] on select "agreed dealt concerned taken" at bounding box center [457, 380] width 87 height 21
click at [973, 395] on div "D e n t i s t r y i s a p r o f e s s i o n agreed dealt concerned taken w i t …" at bounding box center [884, 431] width 1293 height 166
click at [982, 401] on select "criticized replaced practiced abandoned" at bounding box center [938, 405] width 90 height 21
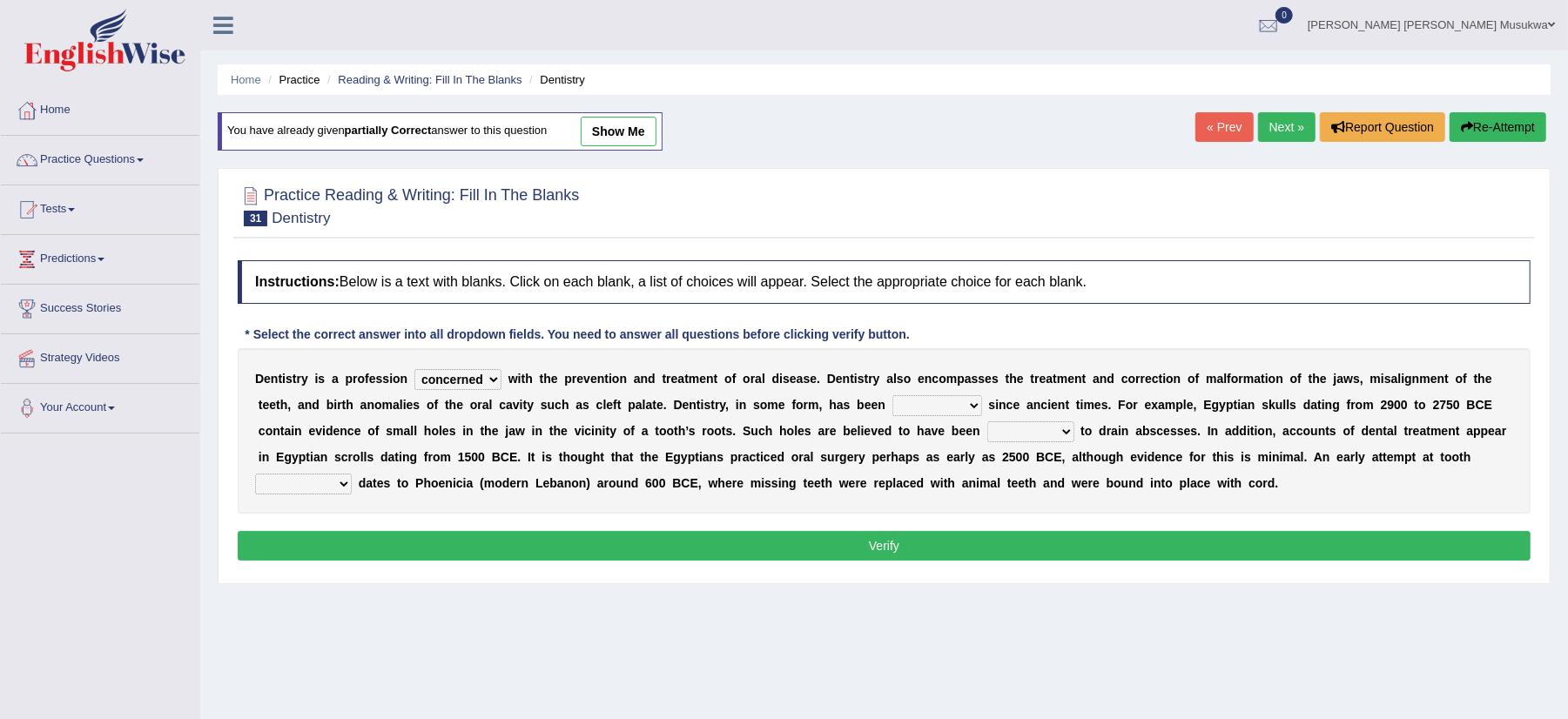
select select "replaced"
click at [893, 397] on select "criticized replaced practiced abandoned" at bounding box center [938, 405] width 90 height 21
click at [1067, 430] on select "fluctuated laminated drilled sealed" at bounding box center [1030, 432] width 87 height 21
select select "drilled"
click at [987, 423] on select "fluctuated laminated drilled sealed" at bounding box center [1030, 432] width 87 height 21
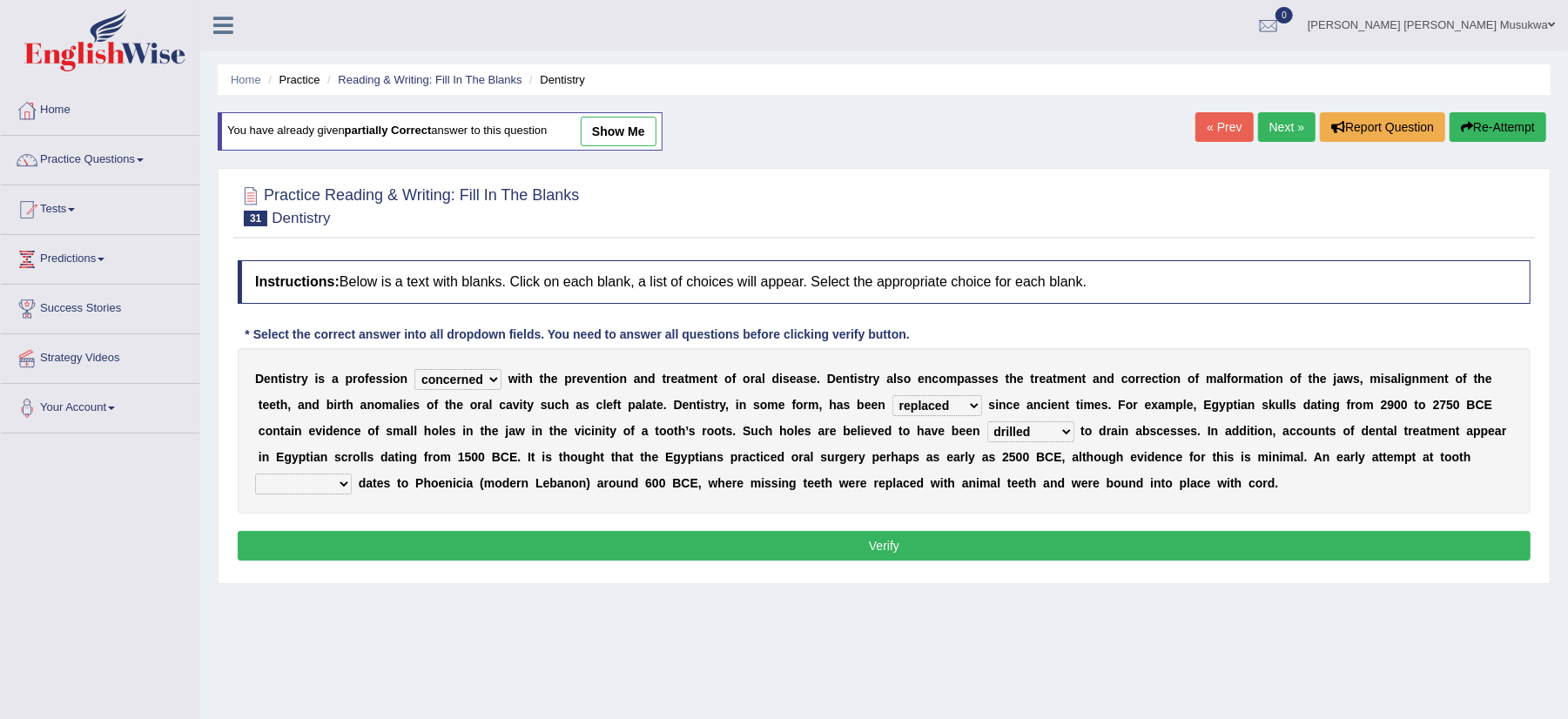
click at [341, 471] on div "D e n t i s t r y i s a p r o f e s s i o n agreed dealt concerned taken w i t …" at bounding box center [884, 431] width 1293 height 166
click at [341, 478] on select "reparation sacrament restitution replacement" at bounding box center [303, 484] width 97 height 21
drag, startPoint x: 80, startPoint y: 429, endPoint x: 137, endPoint y: 478, distance: 75.2
click at [137, 478] on div "Toggle navigation Home Practice Questions Speaking Practice Read Aloud Repeat S…" at bounding box center [784, 452] width 1568 height 905
click at [339, 475] on select "reparation sacrament restitution replacement" at bounding box center [303, 484] width 97 height 21
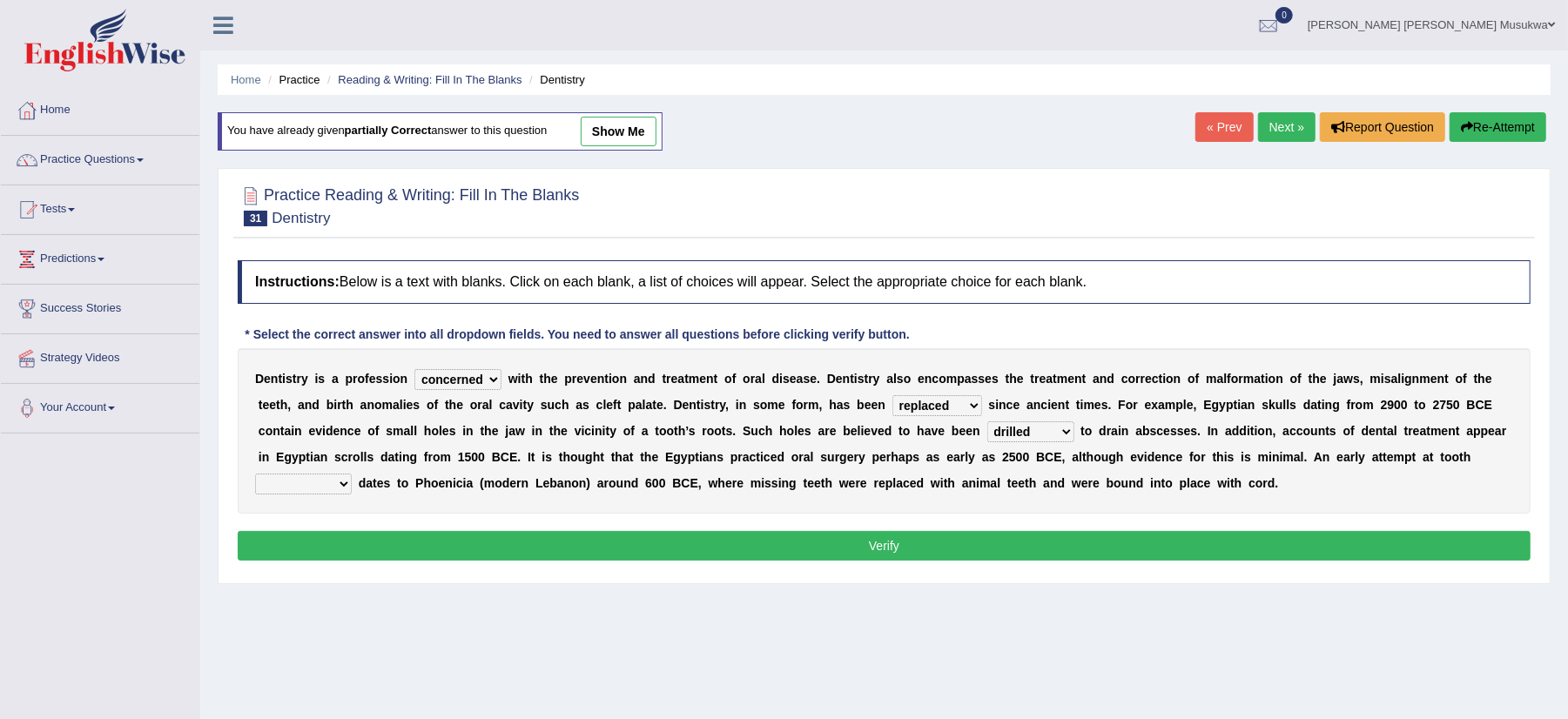
select select "replacement"
click at [255, 475] on select "reparation sacrament restitution replacement" at bounding box center [303, 484] width 97 height 21
click at [883, 546] on button "Verify" at bounding box center [884, 546] width 1293 height 30
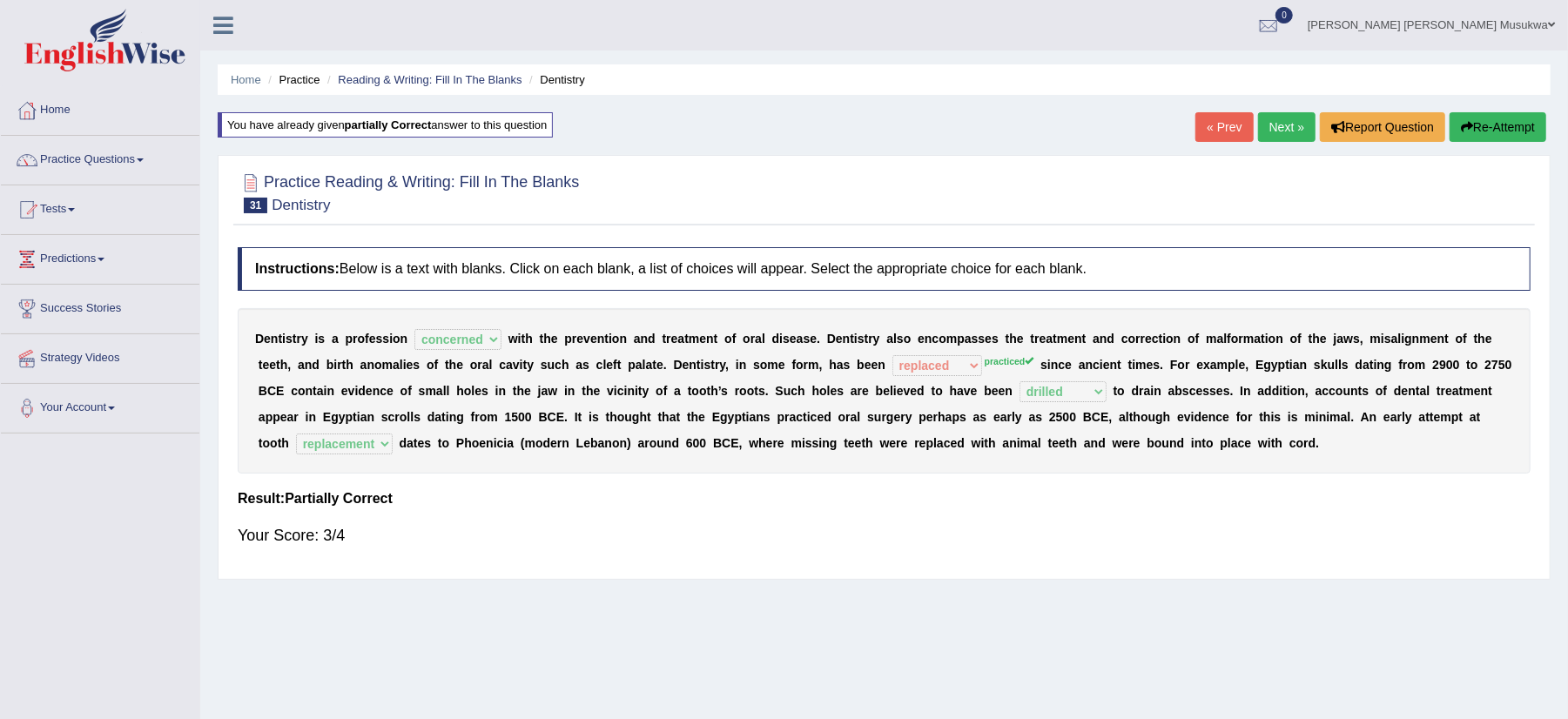
click at [1506, 120] on button "Re-Attempt" at bounding box center [1498, 127] width 97 height 30
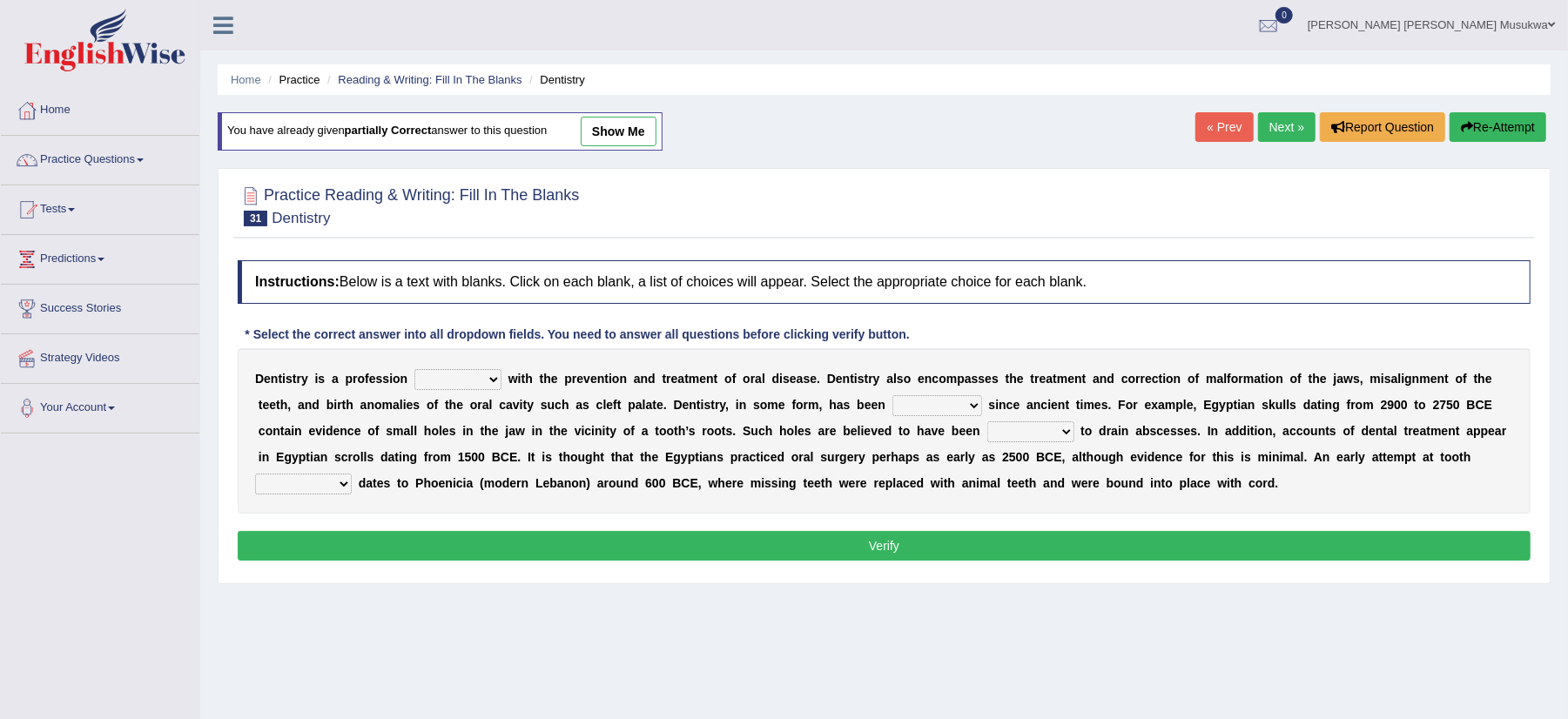
click at [494, 371] on select "agreed dealt concerned taken" at bounding box center [457, 380] width 87 height 21
